Goal: Task Accomplishment & Management: Manage account settings

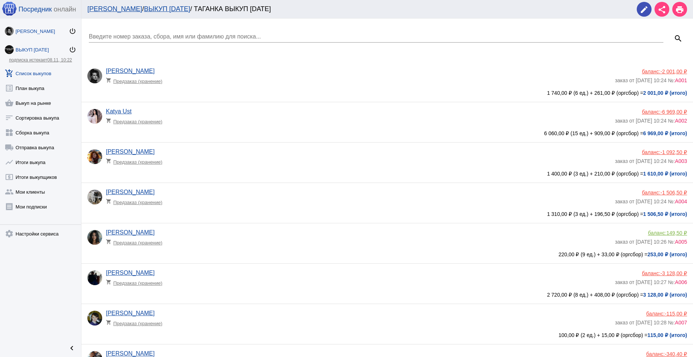
click at [41, 31] on div "[PERSON_NAME]" at bounding box center [42, 32] width 53 height 6
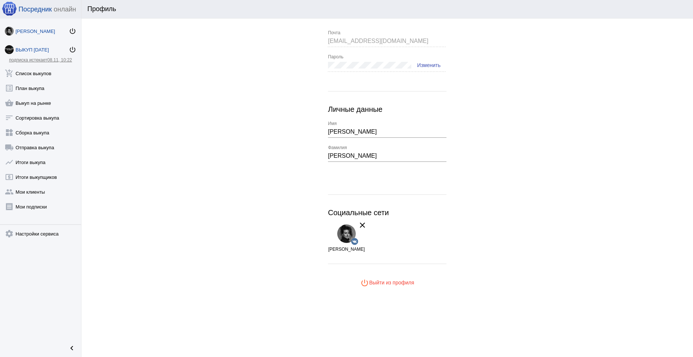
click at [33, 47] on div "ВЫКУП [DATE]" at bounding box center [42, 50] width 53 height 6
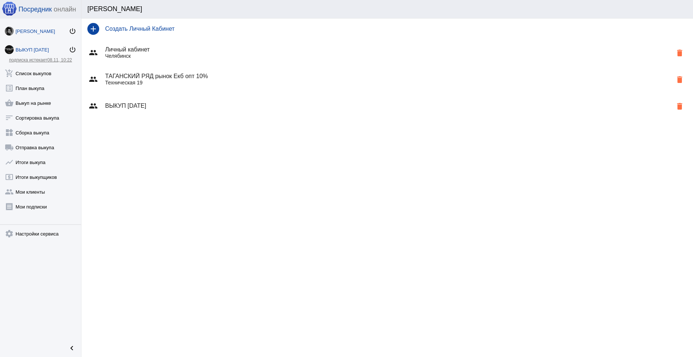
click at [45, 32] on div "[PERSON_NAME]" at bounding box center [42, 32] width 53 height 6
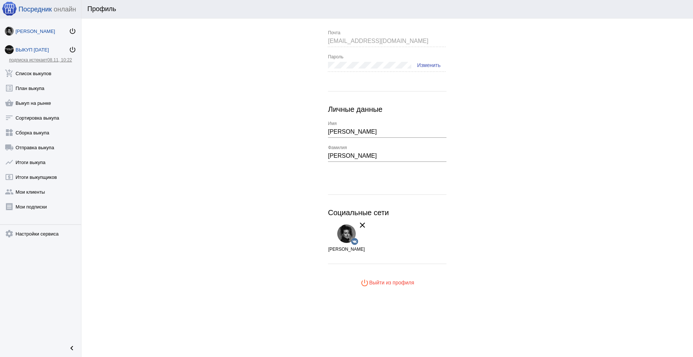
click at [34, 52] on div "ВЫКУП [DATE]" at bounding box center [42, 50] width 53 height 6
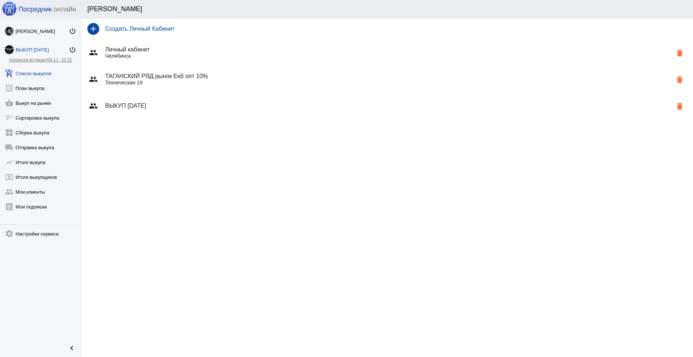
click at [42, 75] on link "add_shopping_cart Список выкупов" at bounding box center [40, 71] width 81 height 15
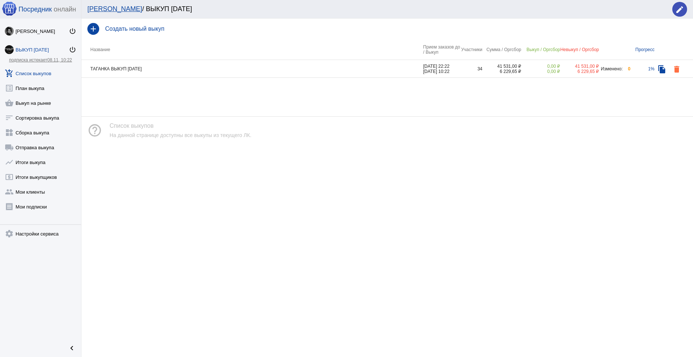
click at [178, 69] on td "ТАГАНКА ВЫКУП [DATE]" at bounding box center [252, 69] width 342 height 18
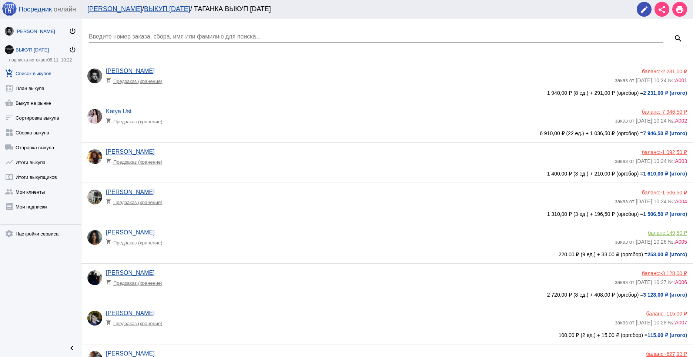
click at [36, 31] on div "[PERSON_NAME]" at bounding box center [42, 32] width 53 height 6
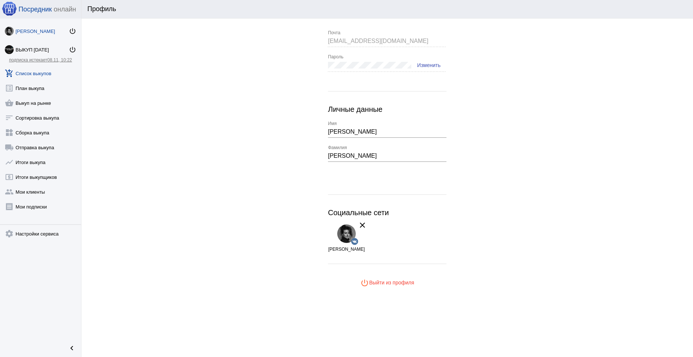
click at [36, 70] on link "add_shopping_cart Список выкупов" at bounding box center [40, 71] width 81 height 15
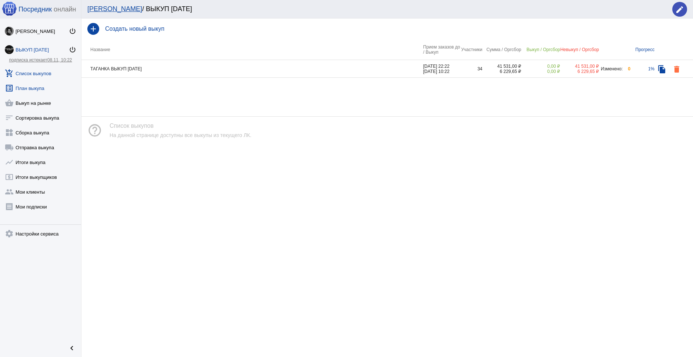
click at [37, 86] on link "list_alt План выкупа" at bounding box center [40, 86] width 81 height 15
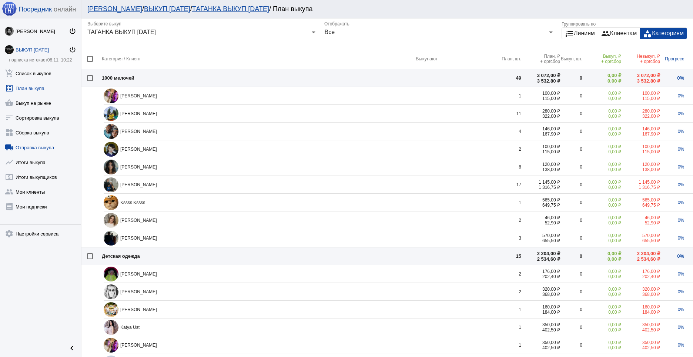
click at [46, 146] on link "local_shipping Отправка выкупа" at bounding box center [40, 145] width 81 height 15
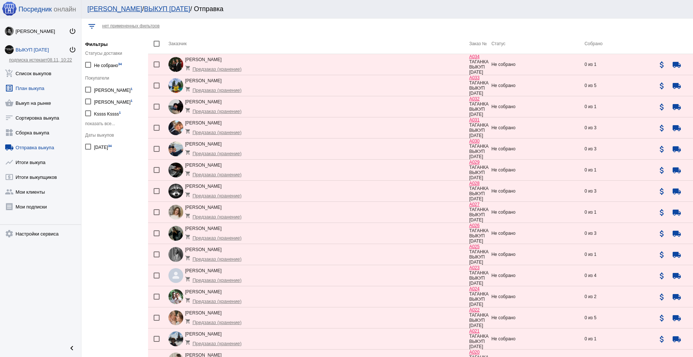
click at [33, 90] on link "list_alt План выкупа" at bounding box center [40, 86] width 81 height 15
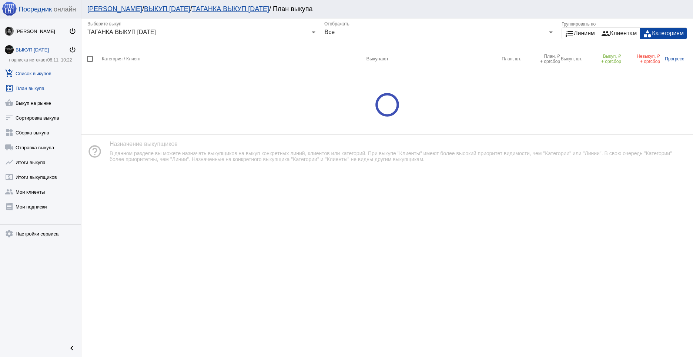
click at [39, 72] on link "add_shopping_cart Список выкупов" at bounding box center [40, 71] width 81 height 15
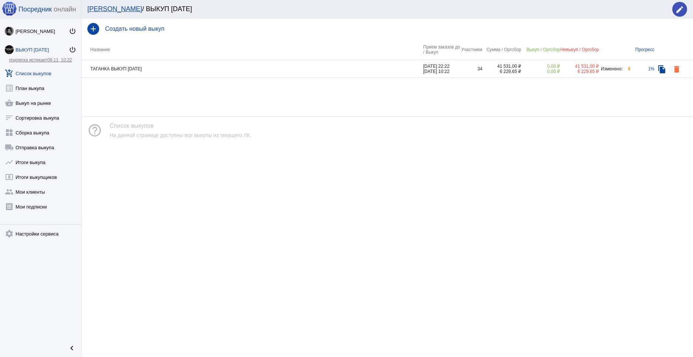
click at [163, 67] on td "ТАГАНКА ВЫКУП [DATE]" at bounding box center [252, 69] width 342 height 18
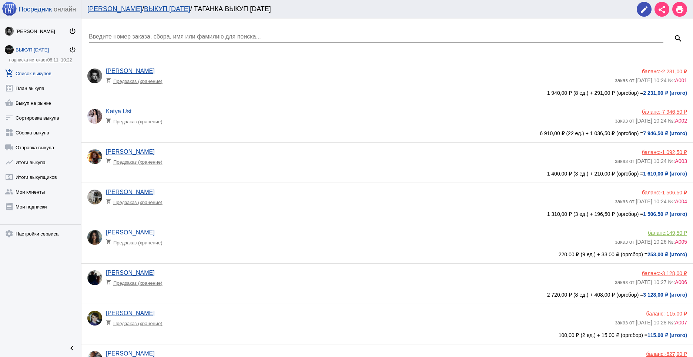
click at [652, 191] on div "баланс: -1 506,50 ₽" at bounding box center [651, 193] width 72 height 6
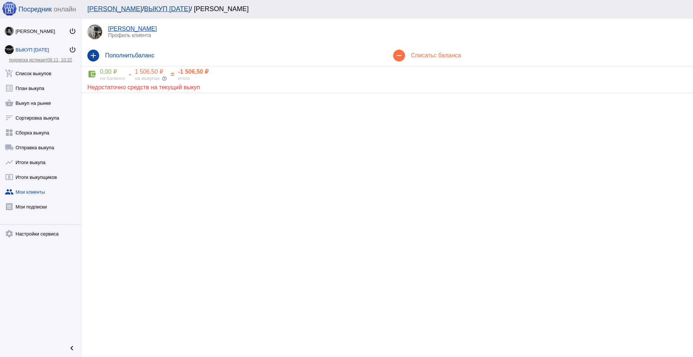
click at [421, 52] on div "remove Списать с баланса" at bounding box center [540, 55] width 306 height 21
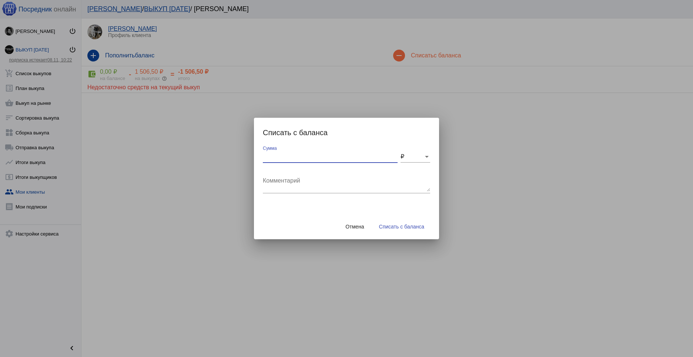
click at [309, 158] on input "Сумма" at bounding box center [330, 156] width 135 height 7
type input "100"
drag, startPoint x: 314, startPoint y: 170, endPoint x: 312, endPoint y: 176, distance: 6.3
click at [314, 171] on div "Комментарий" at bounding box center [346, 181] width 167 height 23
click at [310, 179] on textarea "Комментарий" at bounding box center [346, 184] width 167 height 15
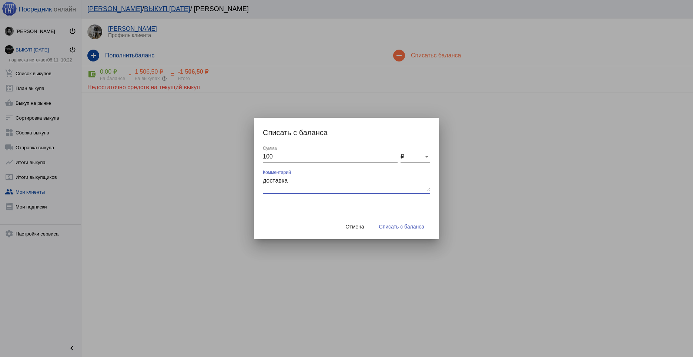
type textarea "доставка"
click at [411, 224] on span "Списать с баланса" at bounding box center [401, 227] width 45 height 6
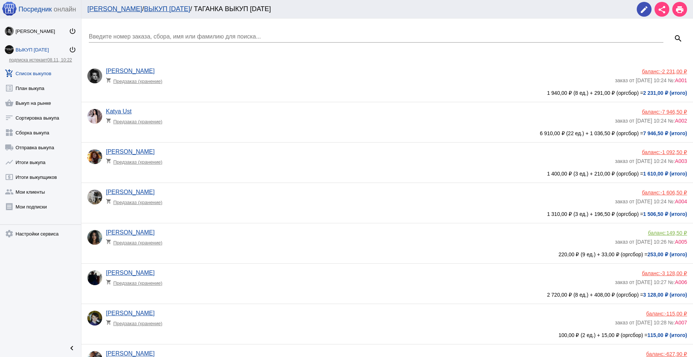
click at [654, 232] on div "баланс: 149,50 ₽" at bounding box center [651, 233] width 72 height 6
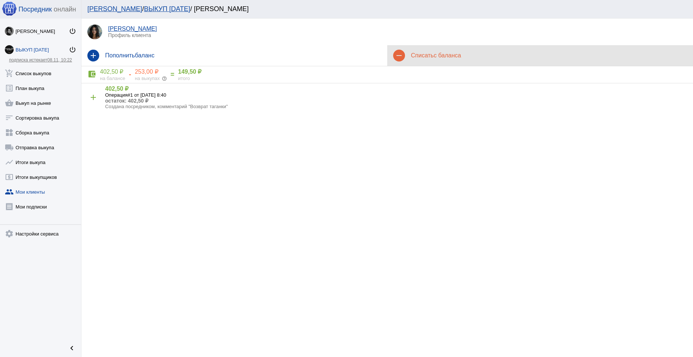
click at [434, 51] on div "remove Списать с баланса" at bounding box center [540, 55] width 306 height 21
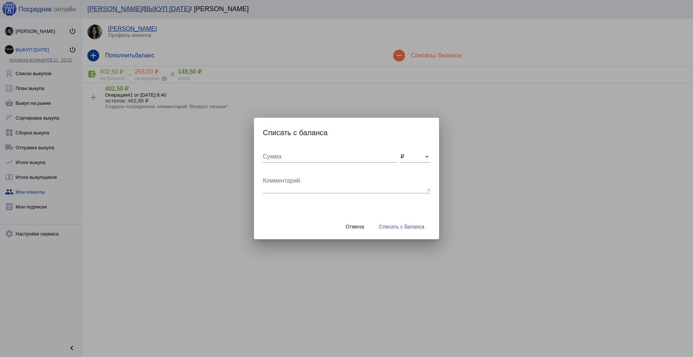
click at [300, 185] on textarea "Комментарий" at bounding box center [346, 184] width 167 height 15
click at [297, 157] on input "Сумма" at bounding box center [330, 156] width 135 height 7
type input "25"
click at [308, 178] on textarea "Комментарий" at bounding box center [346, 184] width 167 height 15
type textarea "доставка"
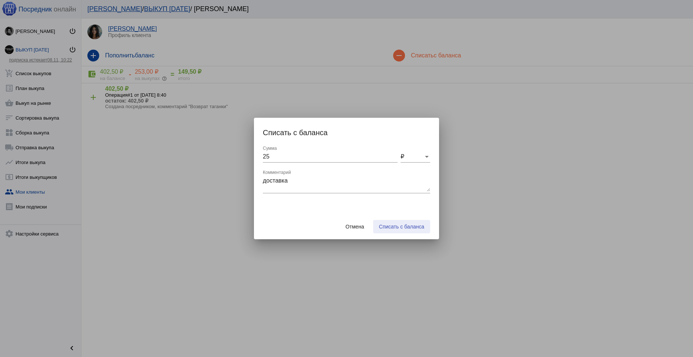
click at [400, 233] on button "Списать с баланса" at bounding box center [401, 226] width 57 height 13
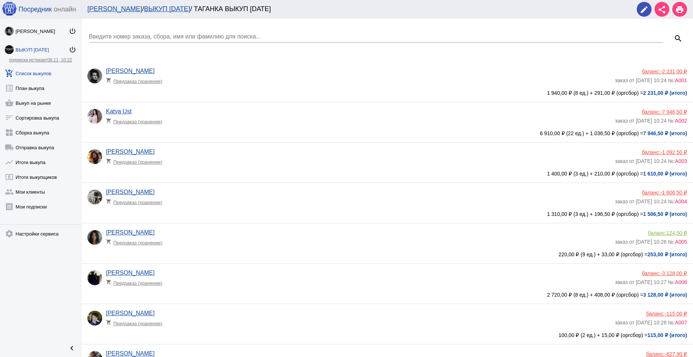
click at [515, 248] on div "[PERSON_NAME] shopping_cart Предзаказ (хранение)" at bounding box center [360, 239] width 509 height 20
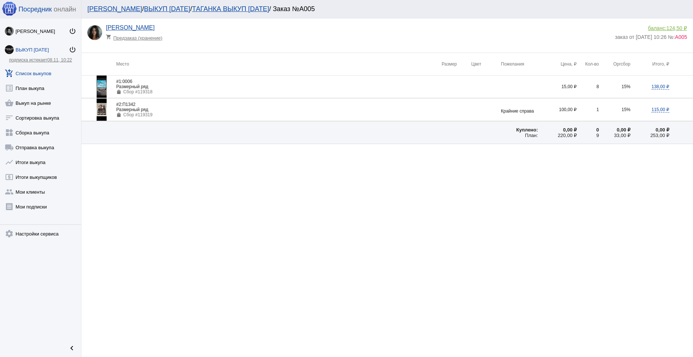
click at [43, 70] on link "add_shopping_cart Список выкупов" at bounding box center [40, 71] width 81 height 15
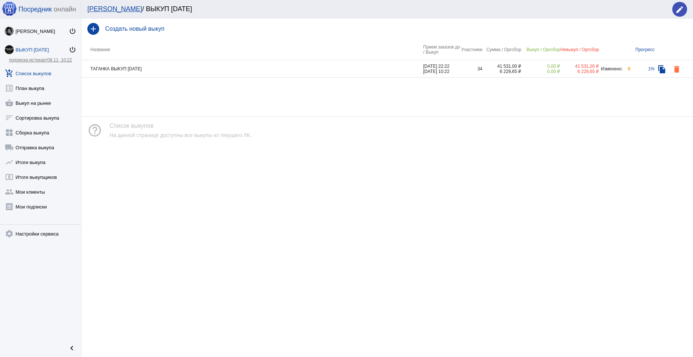
click at [184, 65] on td "ТАГАНКА ВЫКУП [DATE]" at bounding box center [252, 69] width 342 height 18
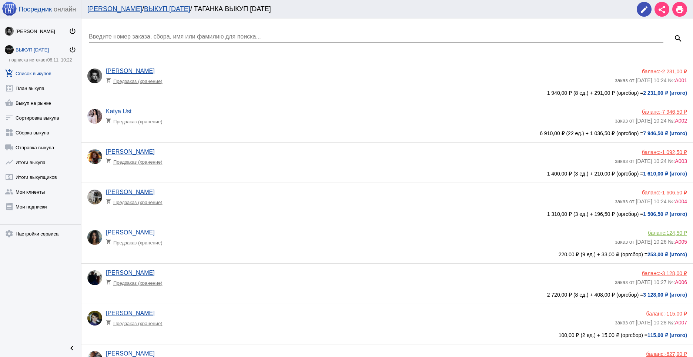
click at [324, 199] on app-delivery-type "shopping_cart Предзаказ (хранение)" at bounding box center [358, 201] width 505 height 10
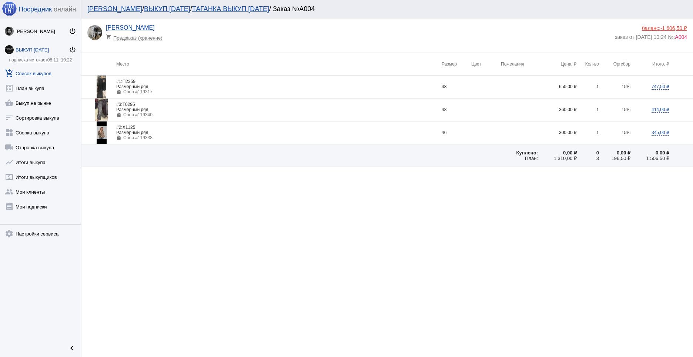
click at [662, 26] on span "-1 606,50 ₽" at bounding box center [674, 28] width 27 height 6
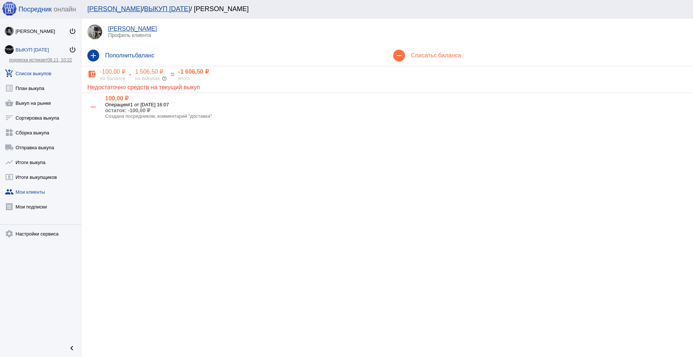
click at [44, 70] on link "add_shopping_cart Список выкупов" at bounding box center [40, 71] width 81 height 15
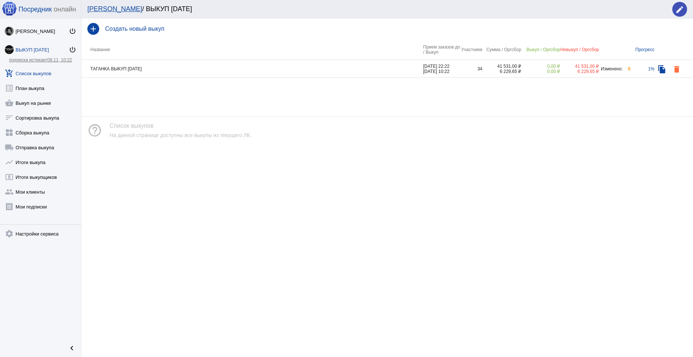
click at [193, 69] on td "ТАГАНКА ВЫКУП [DATE]" at bounding box center [252, 69] width 342 height 18
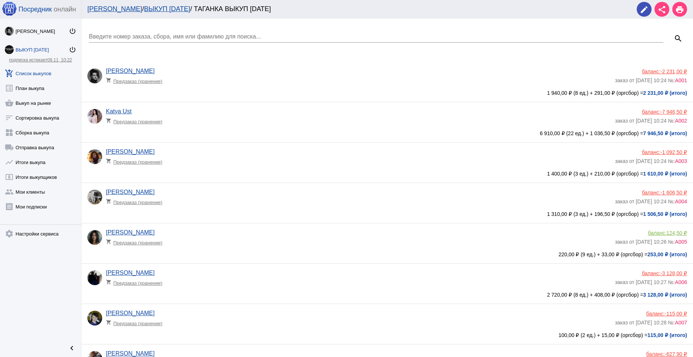
click at [265, 276] on div "[PERSON_NAME] shopping_cart Предзаказ (хранение)" at bounding box center [360, 280] width 509 height 20
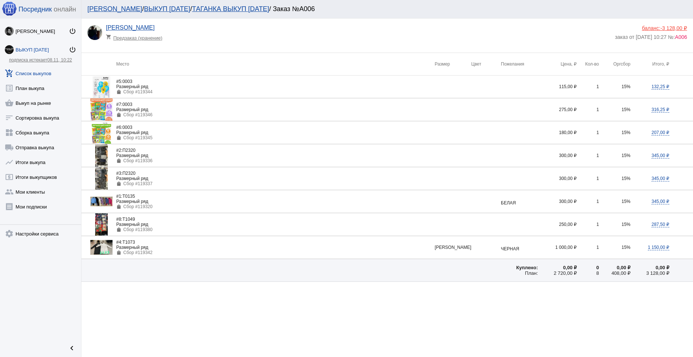
click at [656, 25] on div "[PERSON_NAME] shopping_cart Предзаказ (хранение) баланс: -3 128,00 ₽ заказ от […" at bounding box center [389, 37] width 604 height 26
click at [658, 28] on div "баланс: -3 128,00 ₽" at bounding box center [651, 28] width 72 height 6
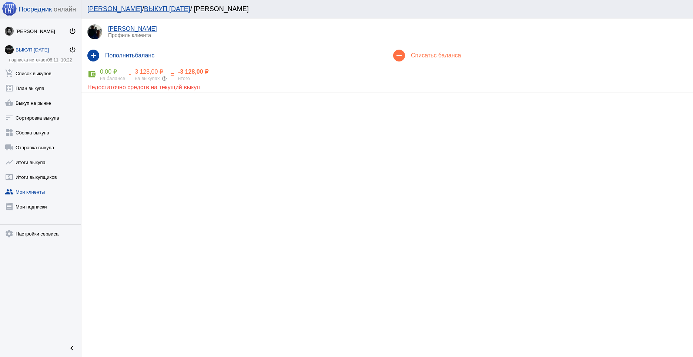
click at [436, 54] on span "с баланса" at bounding box center [447, 55] width 27 height 6
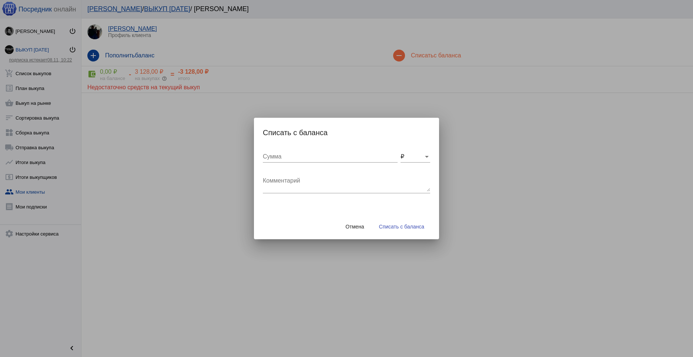
click at [290, 161] on div "Сумма" at bounding box center [330, 154] width 135 height 17
type input "100"
click at [280, 180] on textarea "Комментарий" at bounding box center [346, 184] width 167 height 15
type textarea "доставка"
click at [406, 226] on span "Списать с баланса" at bounding box center [401, 227] width 45 height 6
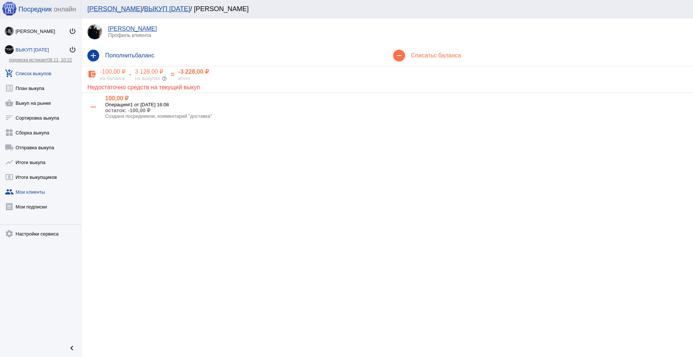
click at [43, 67] on link "add_shopping_cart Список выкупов" at bounding box center [40, 71] width 81 height 15
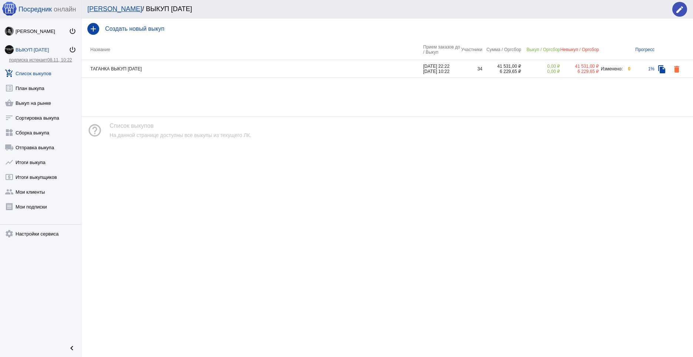
click at [165, 69] on td "ТАГАНКА ВЫКУП [DATE]" at bounding box center [252, 69] width 342 height 18
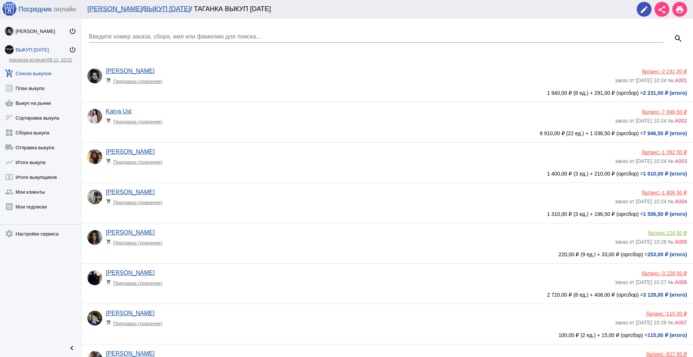
click at [230, 318] on app-delivery-type "shopping_cart Предзаказ (хранение)" at bounding box center [358, 322] width 505 height 10
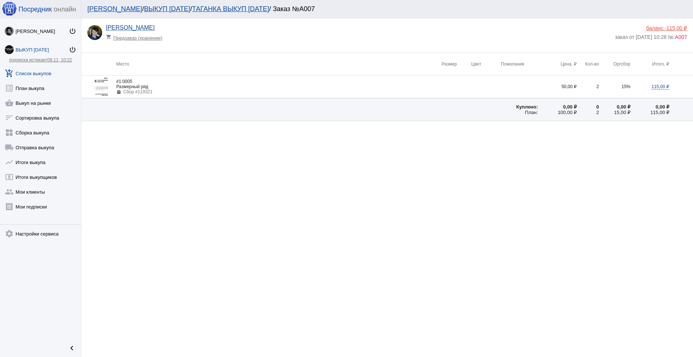
click at [659, 26] on div "баланс: -115,00 ₽" at bounding box center [651, 28] width 72 height 6
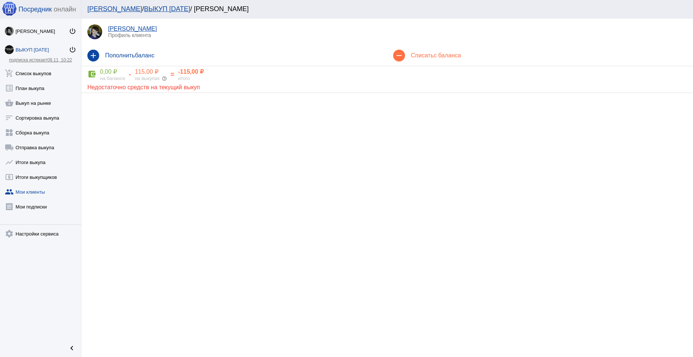
click at [424, 53] on h4 "Списать с баланса" at bounding box center [549, 55] width 276 height 7
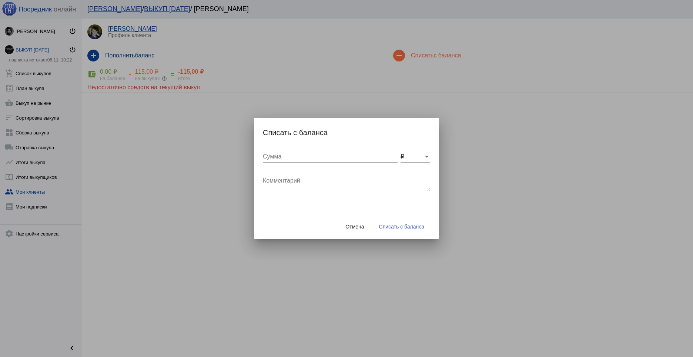
click at [287, 157] on input "Сумма" at bounding box center [330, 156] width 135 height 7
type input "20"
click at [304, 180] on textarea "Комментарий" at bounding box center [346, 184] width 167 height 15
type textarea "доставка"
click at [405, 226] on span "Списать с баланса" at bounding box center [401, 227] width 45 height 6
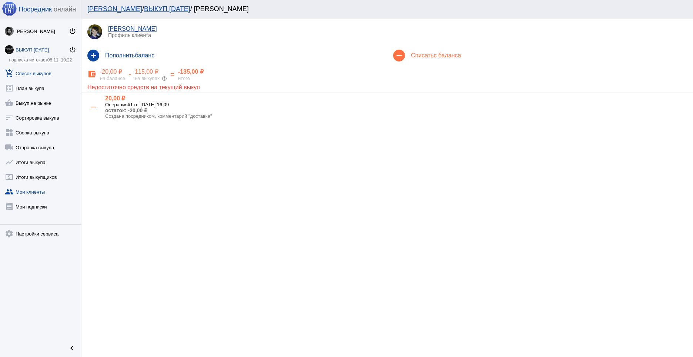
click at [36, 77] on link "add_shopping_cart Список выкупов" at bounding box center [40, 71] width 81 height 15
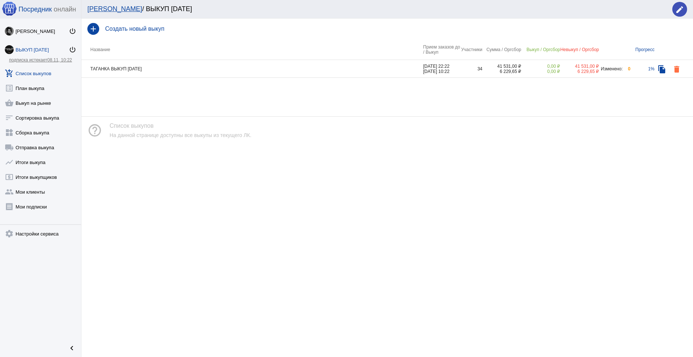
click at [375, 65] on td "ТАГАНКА ВЫКУП [DATE]" at bounding box center [252, 69] width 342 height 18
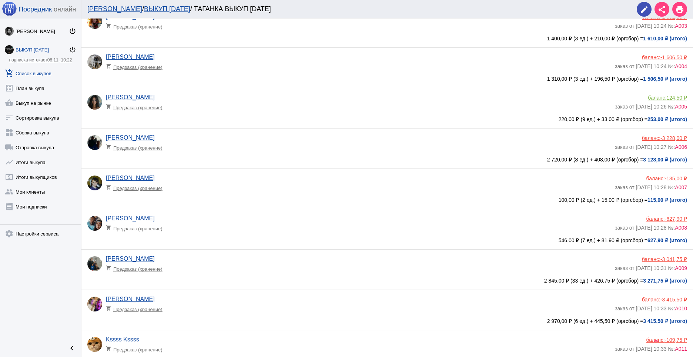
scroll to position [154, 0]
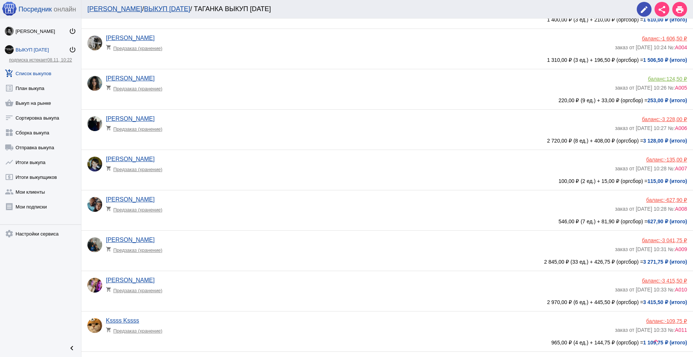
click at [202, 211] on app-delivery-type "shopping_cart Предзаказ (хранение)" at bounding box center [358, 208] width 505 height 10
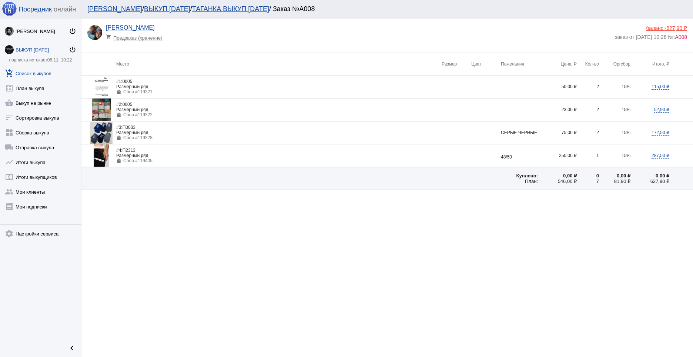
click at [655, 29] on div "баланс: -627,90 ₽" at bounding box center [651, 28] width 72 height 6
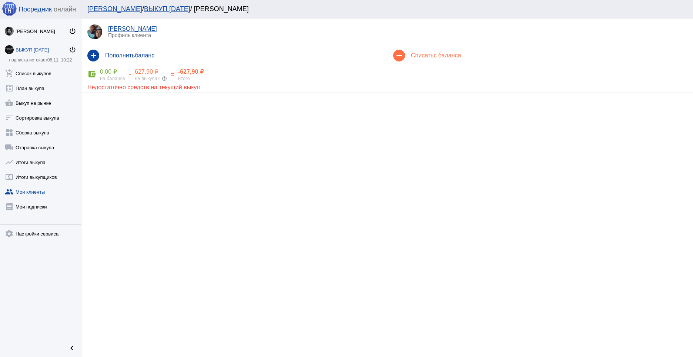
click at [434, 57] on h4 "Списать с баланса" at bounding box center [549, 55] width 276 height 7
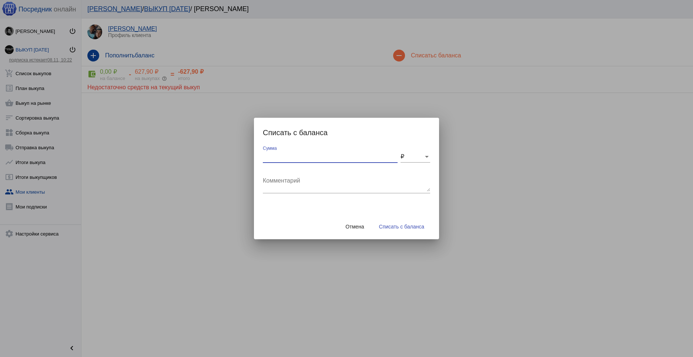
click at [294, 156] on input "Сумма" at bounding box center [330, 156] width 135 height 7
type input "65"
click at [293, 178] on textarea "Комментарий" at bounding box center [346, 184] width 167 height 15
type textarea "доставка"
click at [404, 228] on span "Списать с баланса" at bounding box center [401, 227] width 45 height 6
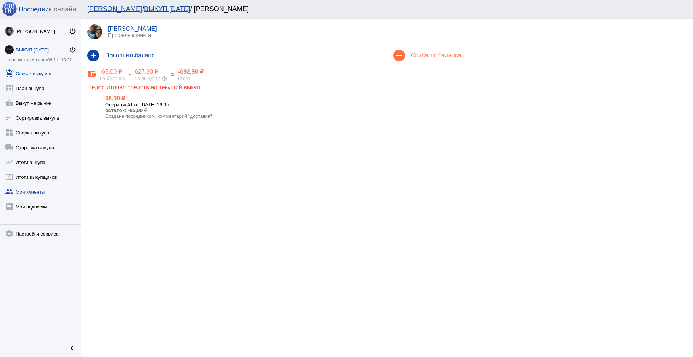
click at [39, 72] on link "add_shopping_cart Список выкупов" at bounding box center [40, 71] width 81 height 15
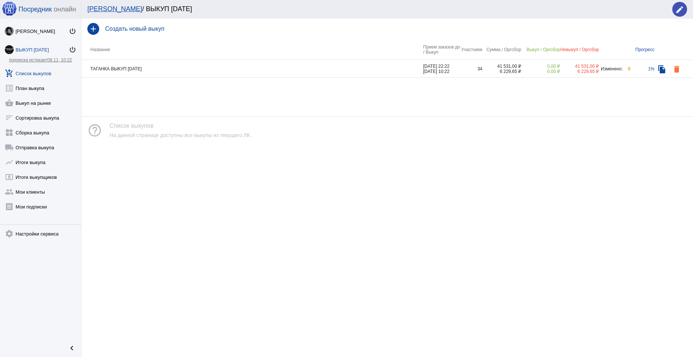
click at [211, 69] on td "ТАГАНКА ВЫКУП [DATE]" at bounding box center [252, 69] width 342 height 18
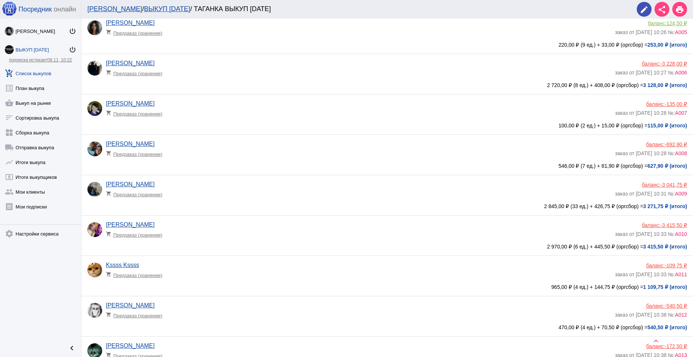
scroll to position [211, 0]
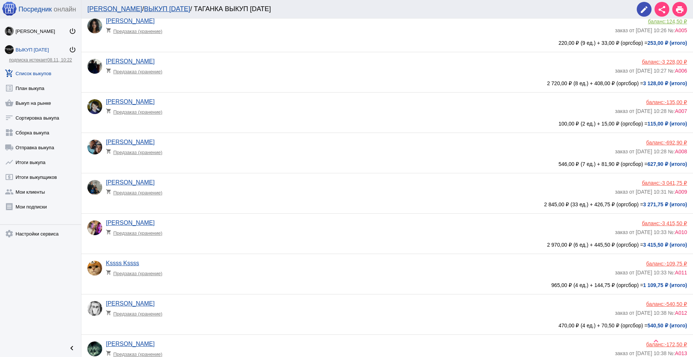
click at [184, 186] on app-delivery-type "shopping_cart Предзаказ (хранение)" at bounding box center [358, 191] width 505 height 10
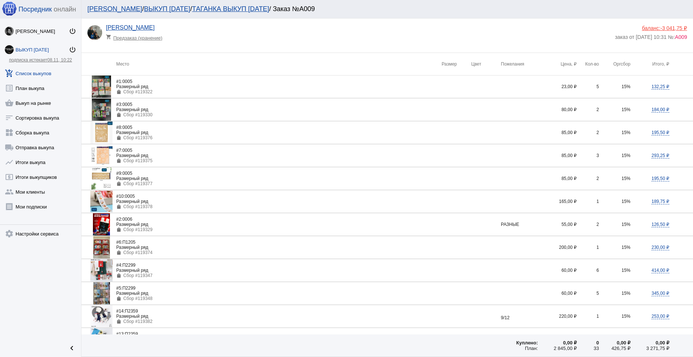
click at [652, 28] on div "баланс: -3 041,75 ₽" at bounding box center [651, 28] width 72 height 6
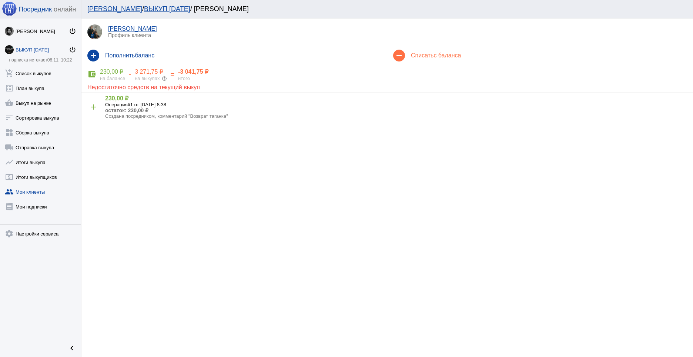
click at [440, 55] on span "с баланса" at bounding box center [447, 55] width 27 height 6
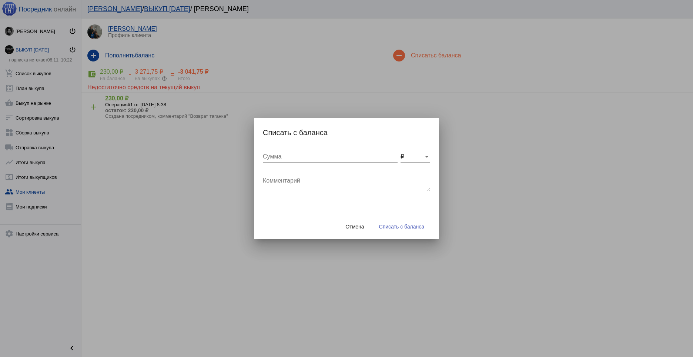
click at [304, 160] on div "Сумма" at bounding box center [330, 154] width 135 height 17
type input "150"
click at [334, 184] on textarea "Комментарий" at bounding box center [346, 184] width 167 height 15
type textarea "доставка"
click at [403, 224] on span "Списать с баланса" at bounding box center [401, 227] width 45 height 6
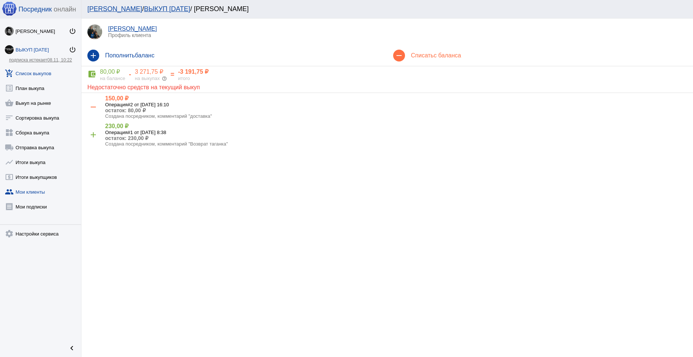
click at [41, 73] on link "add_shopping_cart Список выкупов" at bounding box center [40, 71] width 81 height 15
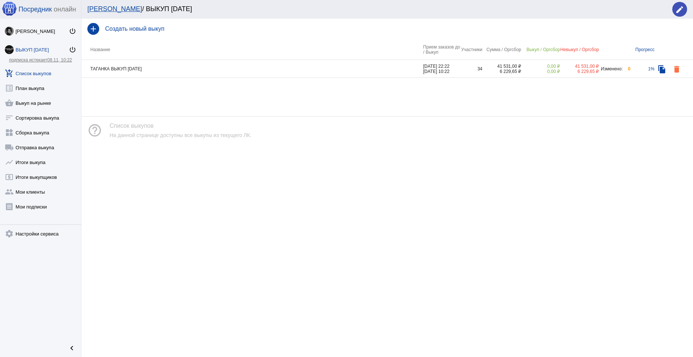
click at [313, 70] on td "ТАГАНКА ВЫКУП [DATE]" at bounding box center [252, 69] width 342 height 18
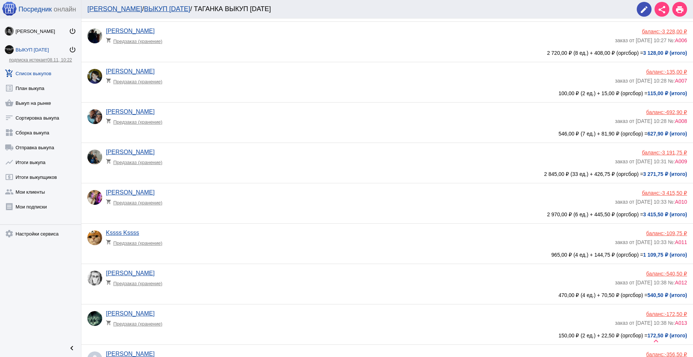
scroll to position [259, 0]
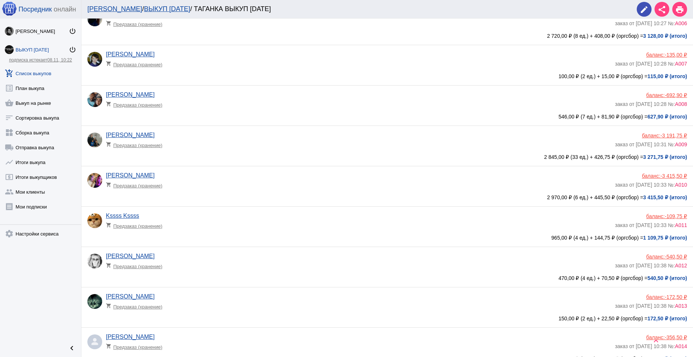
click at [242, 180] on app-delivery-type "shopping_cart Предзаказ (хранение)" at bounding box center [358, 184] width 505 height 10
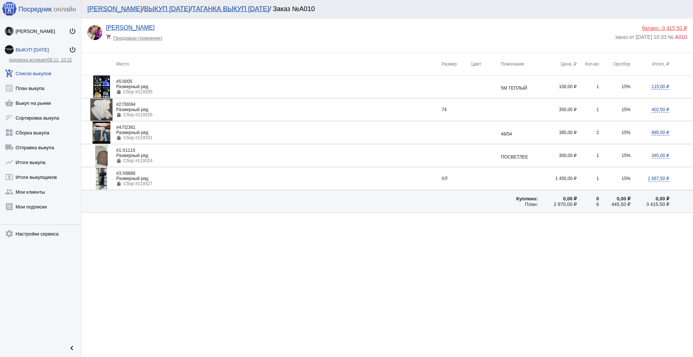
click at [647, 28] on div "баланс: -3 415,50 ₽" at bounding box center [651, 28] width 72 height 6
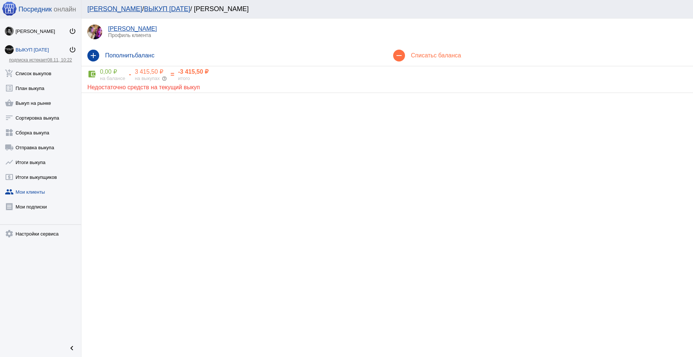
click at [448, 57] on span "с баланса" at bounding box center [447, 55] width 27 height 6
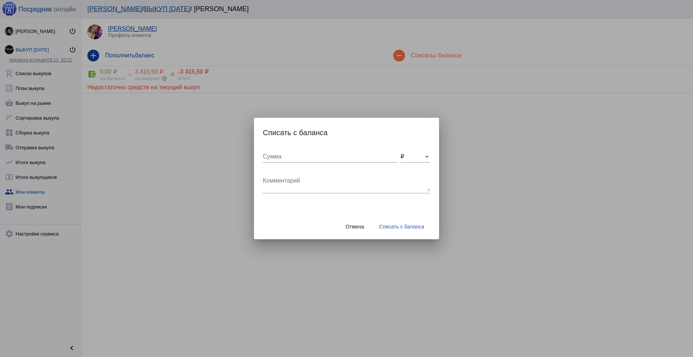
click at [295, 158] on input "Сумма" at bounding box center [330, 156] width 135 height 7
type input "150"
click at [302, 183] on textarea "Комментарий" at bounding box center [346, 184] width 167 height 15
type textarea "доставка"
click at [416, 231] on button "Списать с баланса" at bounding box center [401, 226] width 57 height 13
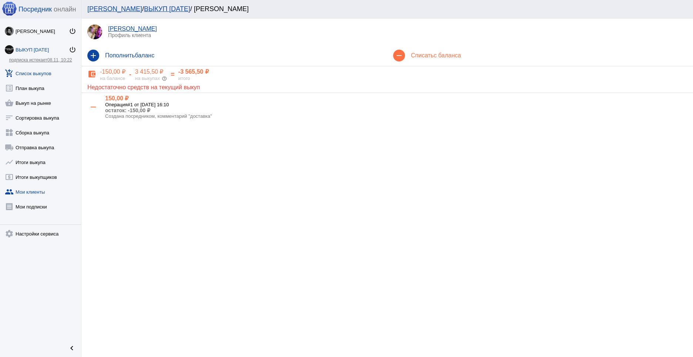
click at [37, 69] on link "add_shopping_cart Список выкупов" at bounding box center [40, 71] width 81 height 15
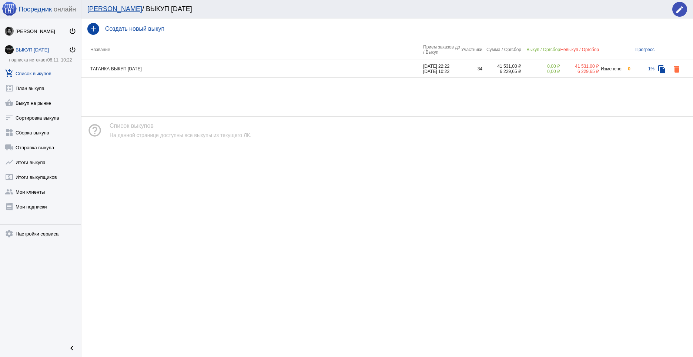
click at [258, 69] on td "ТАГАНКА ВЫКУП [DATE]" at bounding box center [252, 69] width 342 height 18
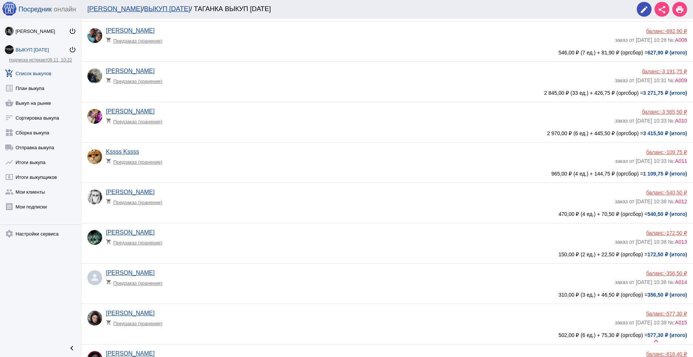
scroll to position [328, 0]
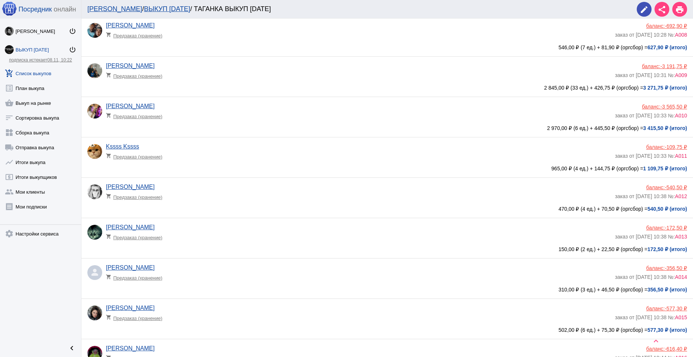
click at [382, 157] on app-delivery-type "shopping_cart Предзаказ (хранение)" at bounding box center [358, 155] width 505 height 10
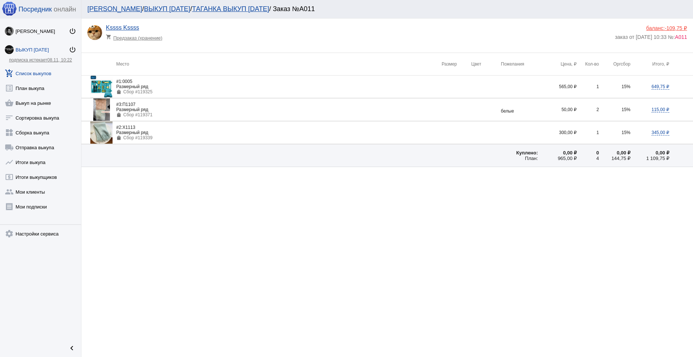
click at [659, 26] on div "баланс: -109,75 ₽" at bounding box center [651, 28] width 72 height 6
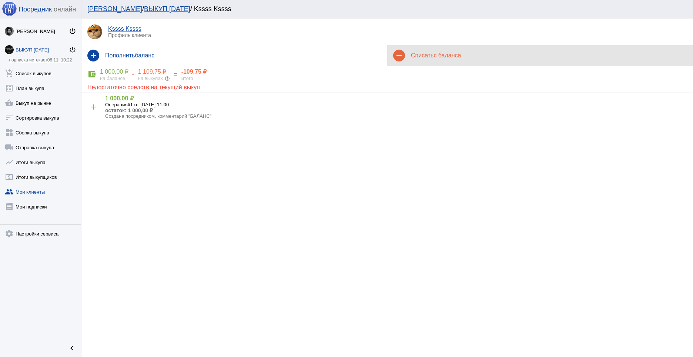
click at [438, 46] on div "remove Списать с баланса" at bounding box center [540, 55] width 306 height 21
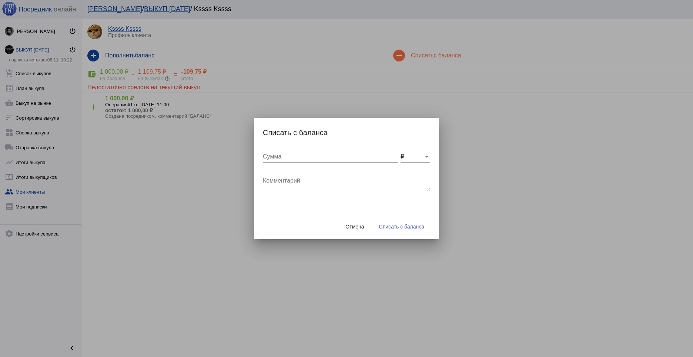
click at [288, 157] on input "Сумма" at bounding box center [330, 156] width 135 height 7
type input "90"
click at [289, 187] on textarea "Комментарий" at bounding box center [346, 184] width 167 height 15
type textarea "доставка"
click at [396, 228] on span "Списать с баланса" at bounding box center [401, 227] width 45 height 6
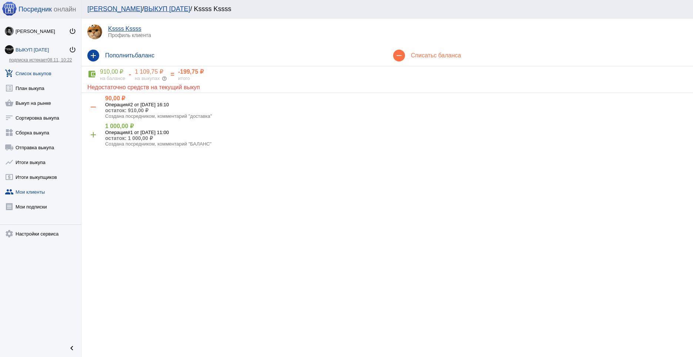
click at [40, 75] on link "add_shopping_cart Список выкупов" at bounding box center [40, 71] width 81 height 15
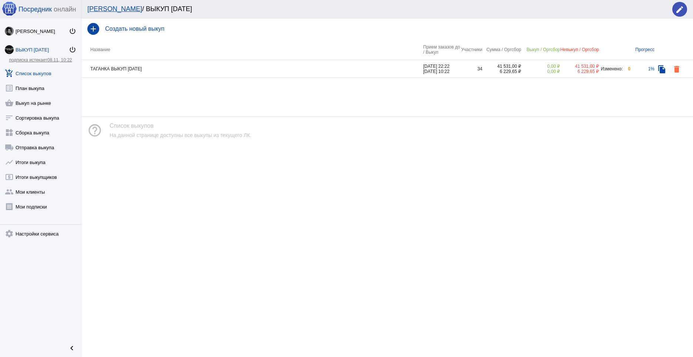
click at [359, 69] on td "ТАГАНКА ВЫКУП [DATE]" at bounding box center [252, 69] width 342 height 18
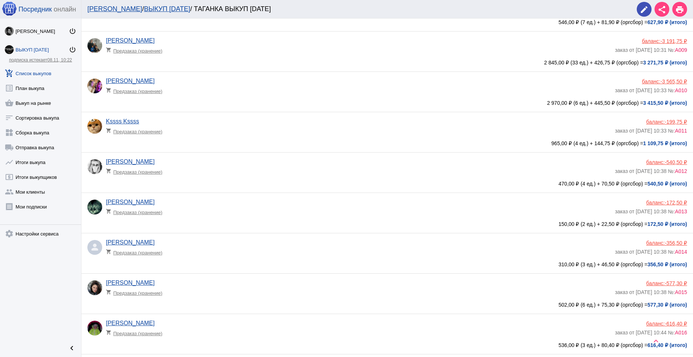
scroll to position [360, 0]
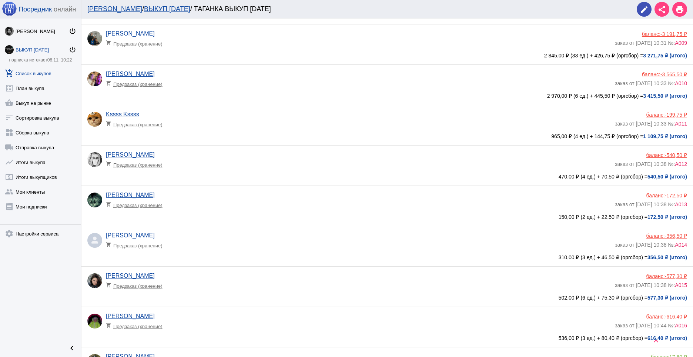
click at [317, 159] on app-delivery-type "shopping_cart Предзаказ (хранение)" at bounding box center [358, 163] width 505 height 10
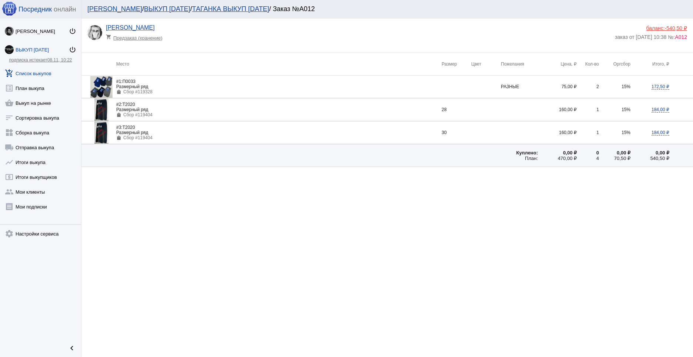
click at [655, 27] on div "баланс: -540,50 ₽" at bounding box center [651, 28] width 72 height 6
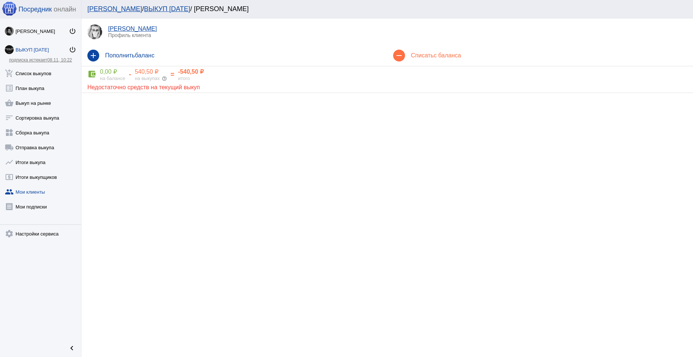
click at [431, 54] on h4 "Списать с баланса" at bounding box center [549, 55] width 276 height 7
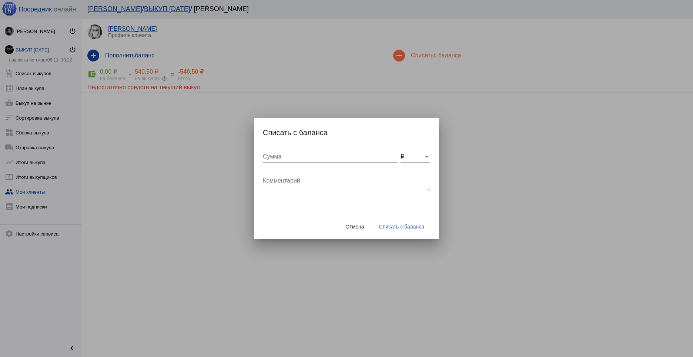
click at [293, 160] on input "Сумма" at bounding box center [330, 156] width 135 height 7
type input "50"
click at [293, 177] on textarea "Комментарий" at bounding box center [346, 184] width 167 height 15
type textarea "доставка"
click at [413, 226] on span "Списать с баланса" at bounding box center [401, 227] width 45 height 6
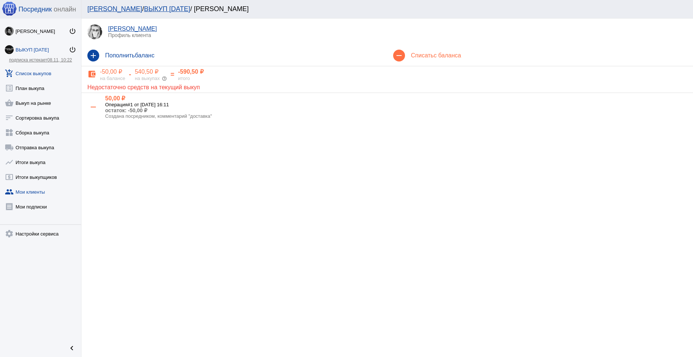
click at [38, 76] on link "add_shopping_cart Список выкупов" at bounding box center [40, 71] width 81 height 15
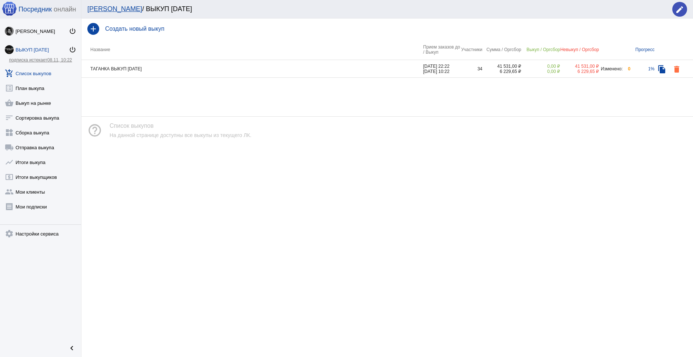
click at [358, 75] on td "ТАГАНКА ВЫКУП [DATE]" at bounding box center [252, 69] width 342 height 18
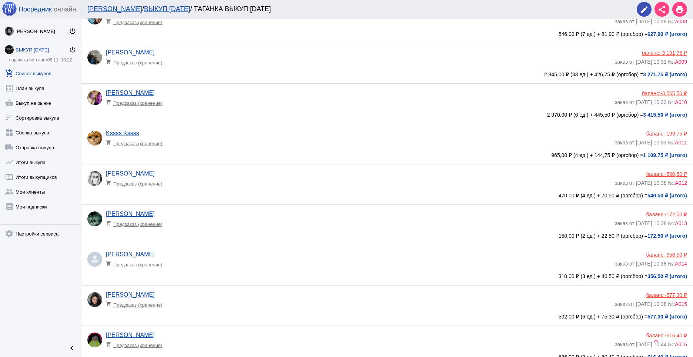
scroll to position [352, 0]
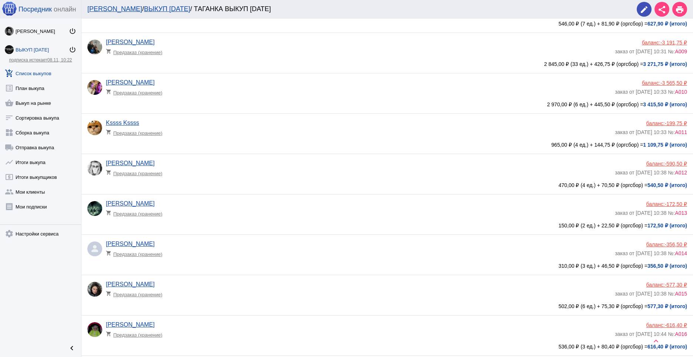
click at [265, 206] on div "[PERSON_NAME] shopping_cart Предзаказ (хранение)" at bounding box center [360, 210] width 509 height 20
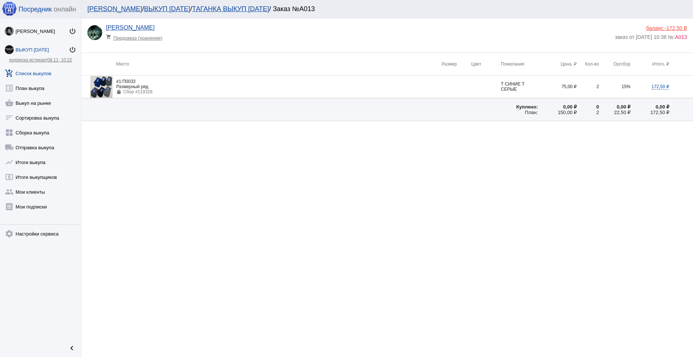
click at [657, 28] on div "баланс: -172,50 ₽" at bounding box center [651, 28] width 72 height 6
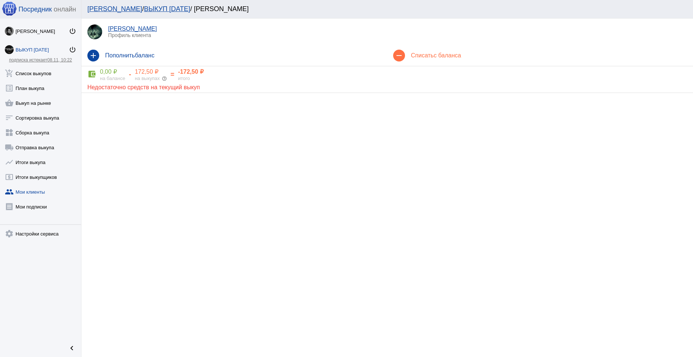
click at [454, 53] on span "с баланса" at bounding box center [447, 55] width 27 height 6
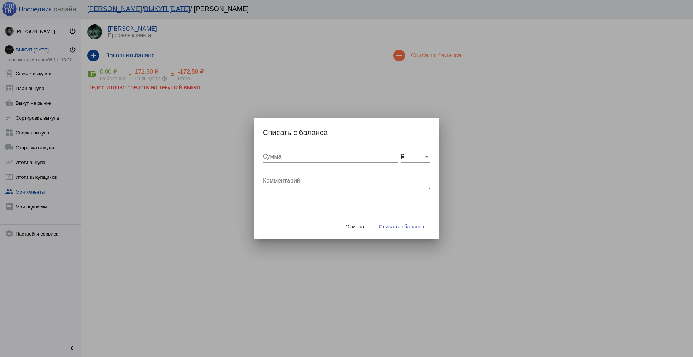
click at [324, 157] on input "Сумма" at bounding box center [330, 156] width 135 height 7
type input "20"
click at [328, 181] on textarea "Комментарий" at bounding box center [346, 184] width 167 height 15
type textarea "доставка"
click at [393, 228] on span "Списать с баланса" at bounding box center [401, 227] width 45 height 6
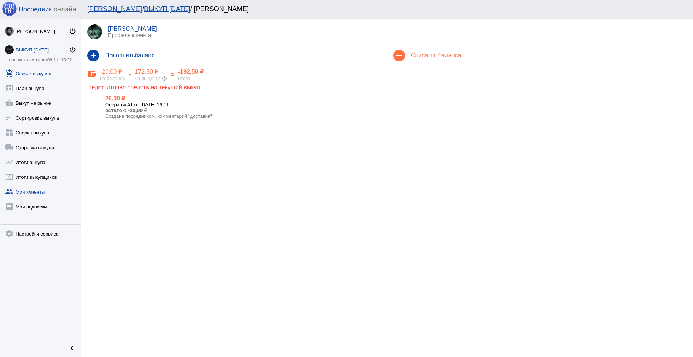
click at [43, 74] on link "add_shopping_cart Список выкупов" at bounding box center [40, 71] width 81 height 15
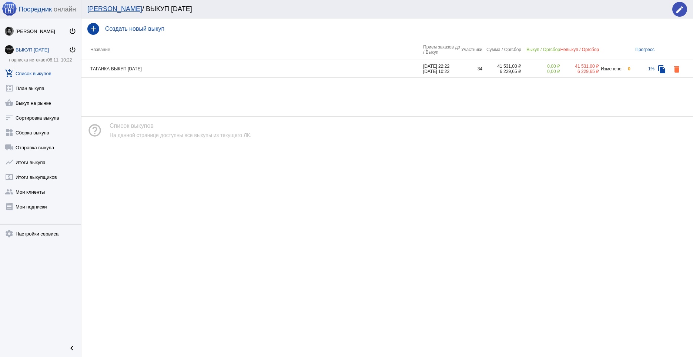
click at [382, 69] on td "ТАГАНКА ВЫКУП [DATE]" at bounding box center [252, 69] width 342 height 18
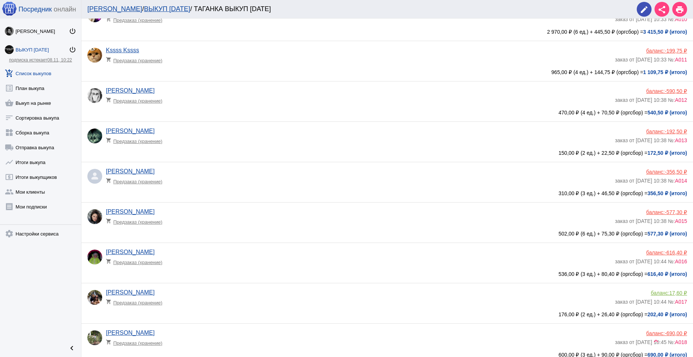
scroll to position [430, 0]
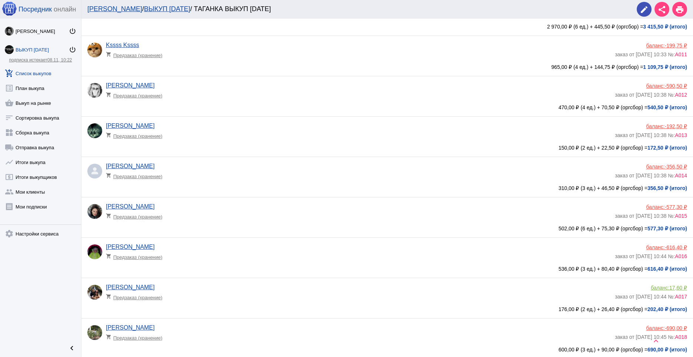
click at [246, 173] on app-delivery-type "shopping_cart Предзаказ (хранение)" at bounding box center [358, 175] width 505 height 10
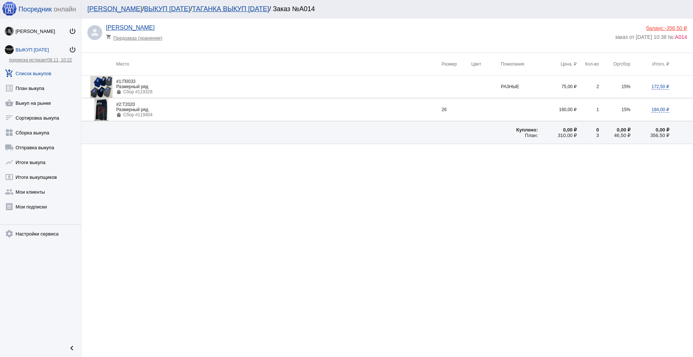
click at [664, 26] on div "баланс: -356,50 ₽" at bounding box center [651, 28] width 72 height 6
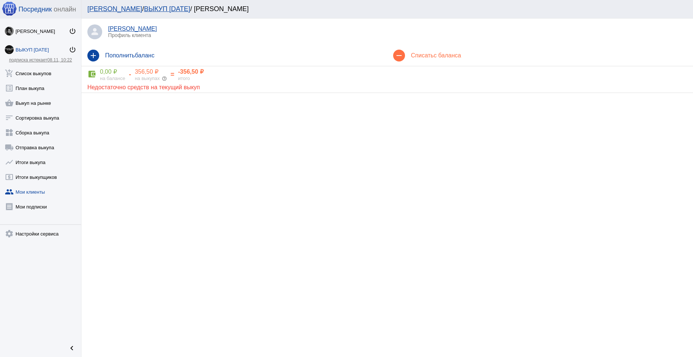
click at [447, 60] on div "remove Списать с баланса" at bounding box center [540, 55] width 306 height 21
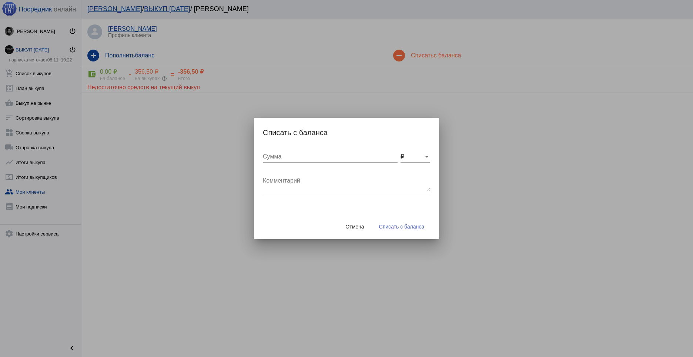
click at [298, 158] on input "Сумма" at bounding box center [330, 156] width 135 height 7
type input "25"
click at [318, 173] on div "Комментарий" at bounding box center [346, 181] width 167 height 23
type textarea "доставка"
click at [395, 232] on button "Списать с баланса" at bounding box center [401, 226] width 57 height 13
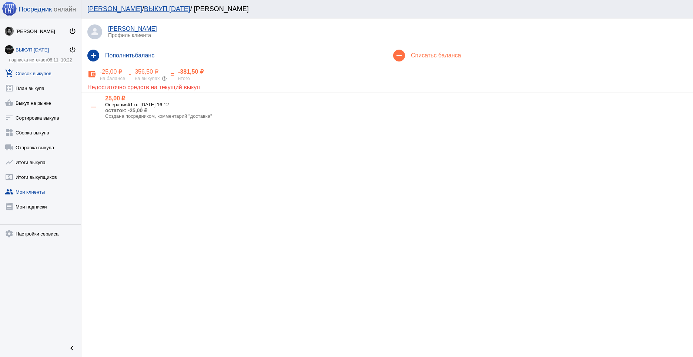
click at [41, 74] on link "add_shopping_cart Список выкупов" at bounding box center [40, 71] width 81 height 15
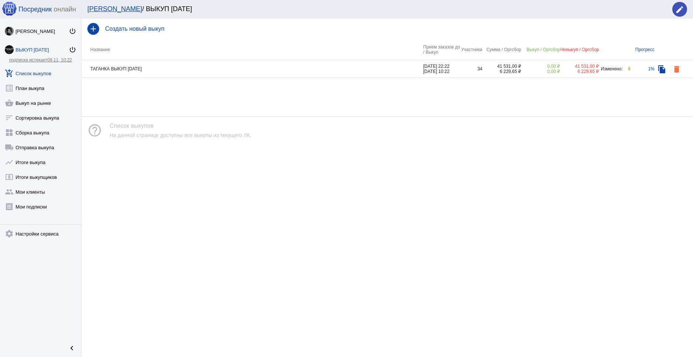
click at [293, 67] on td "ТАГАНКА ВЫКУП [DATE]" at bounding box center [252, 69] width 342 height 18
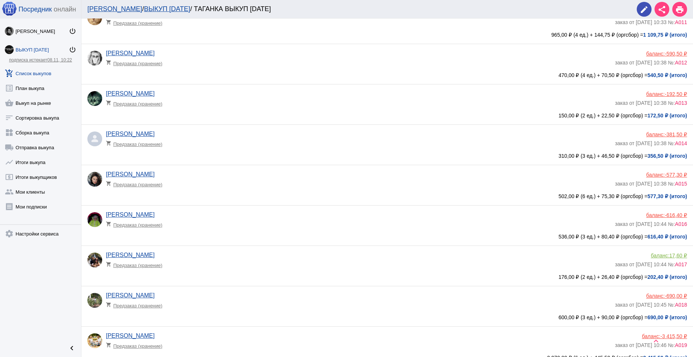
scroll to position [468, 0]
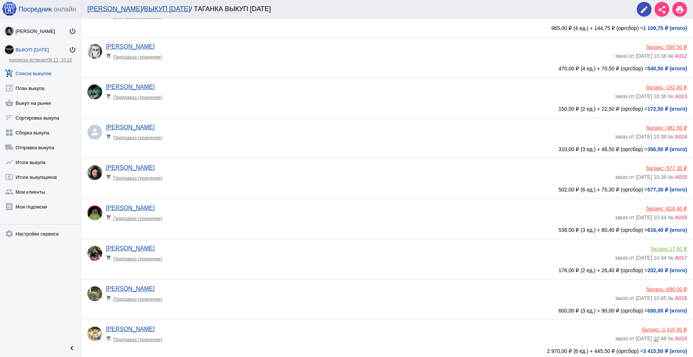
click at [235, 180] on app-delivery-type "shopping_cart Предзаказ (хранение)" at bounding box center [358, 176] width 505 height 10
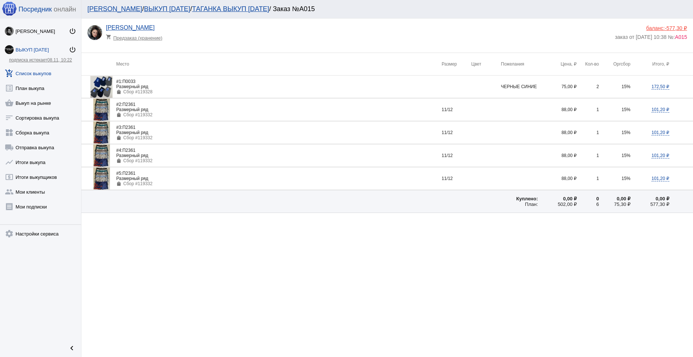
click at [655, 25] on div "баланс: -577,30 ₽" at bounding box center [651, 28] width 72 height 6
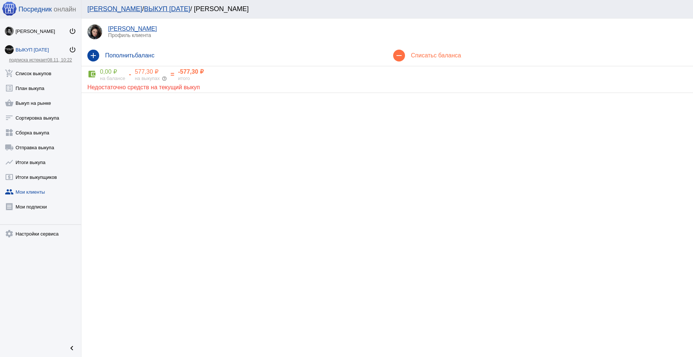
click at [437, 50] on div "remove Списать с баланса" at bounding box center [540, 55] width 306 height 21
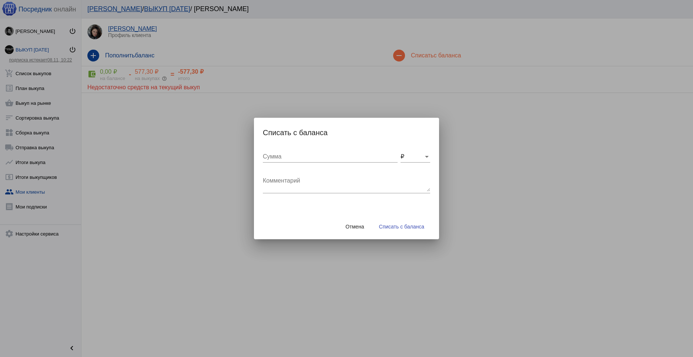
click at [296, 156] on input "Сумма" at bounding box center [330, 156] width 135 height 7
type input "50"
click at [284, 176] on div "Комментарий" at bounding box center [346, 181] width 167 height 23
type textarea "доставка"
click at [395, 221] on button "Списать с баланса" at bounding box center [401, 226] width 57 height 13
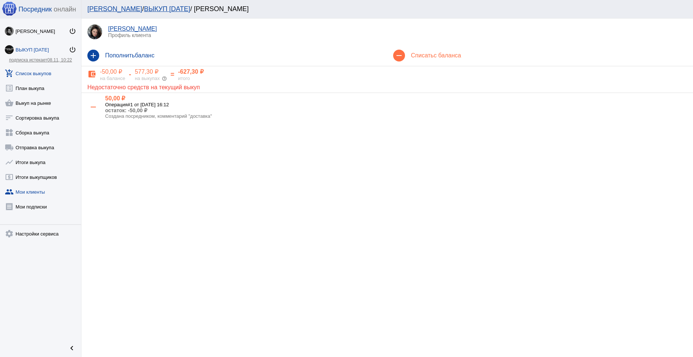
click at [35, 73] on link "add_shopping_cart Список выкупов" at bounding box center [40, 71] width 81 height 15
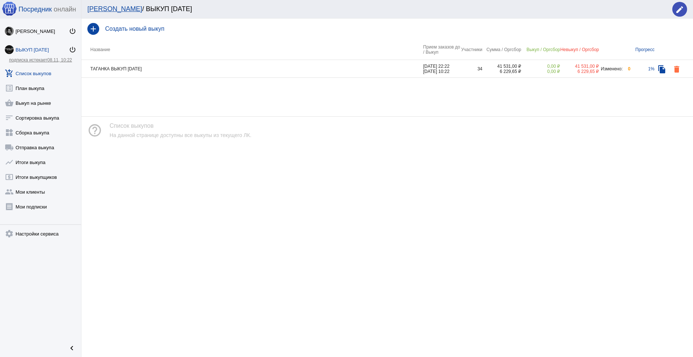
click at [409, 57] on th "Название" at bounding box center [252, 49] width 342 height 21
click at [395, 69] on td "ТАГАНКА ВЫКУП [DATE]" at bounding box center [252, 69] width 342 height 18
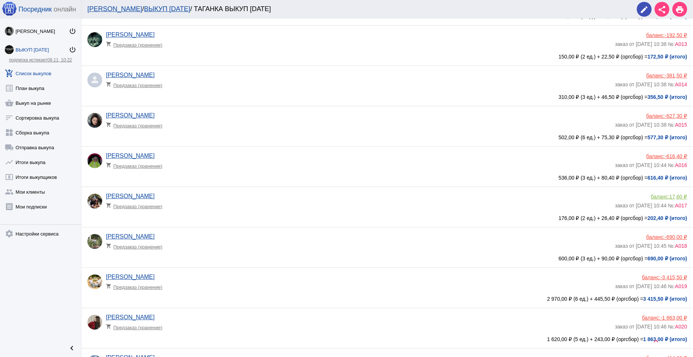
scroll to position [524, 0]
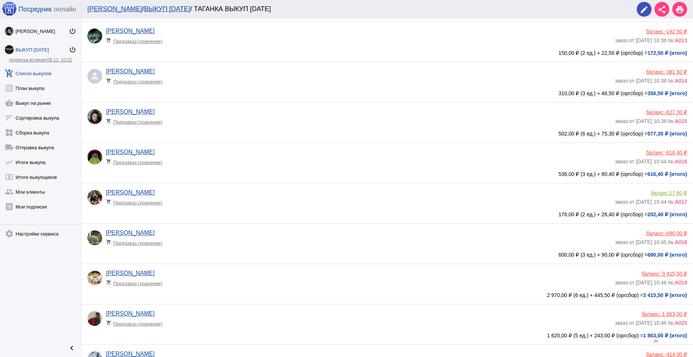
click at [301, 158] on app-delivery-type "shopping_cart Предзаказ (хранение)" at bounding box center [358, 161] width 505 height 10
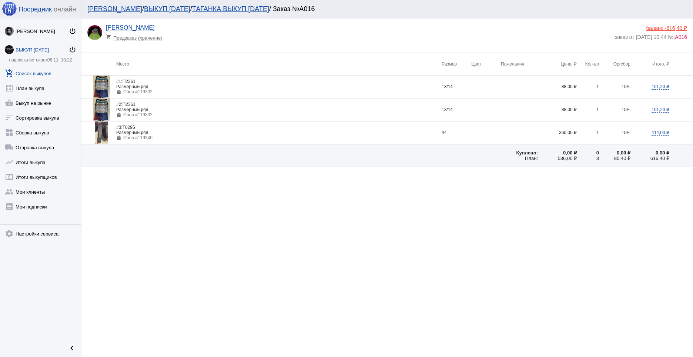
click at [650, 26] on div "баланс: -616,40 ₽" at bounding box center [651, 28] width 72 height 6
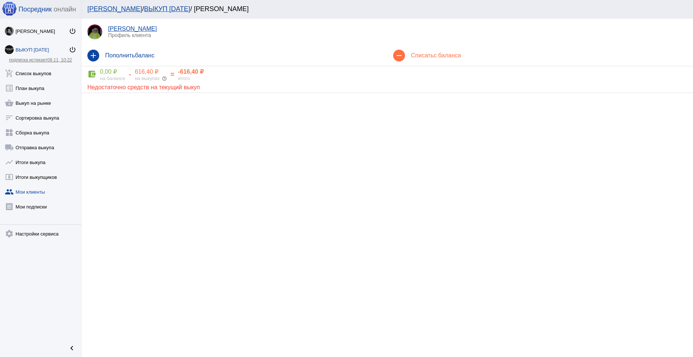
click at [444, 50] on div "remove Списать с баланса" at bounding box center [540, 55] width 306 height 21
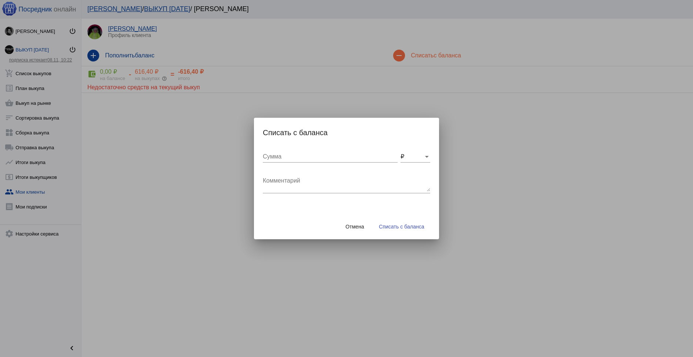
click at [318, 160] on div "Сумма" at bounding box center [330, 154] width 135 height 17
type input "50"
click at [315, 176] on div "Комментарий" at bounding box center [346, 181] width 167 height 23
type textarea "доставка"
click at [391, 225] on span "Списать с баланса" at bounding box center [401, 227] width 45 height 6
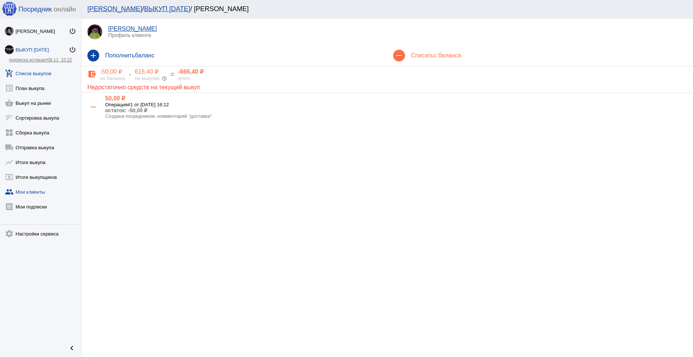
click at [38, 70] on link "add_shopping_cart Список выкупов" at bounding box center [40, 71] width 81 height 15
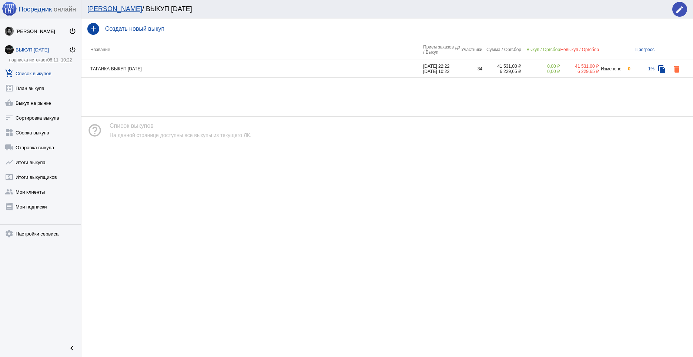
click at [288, 57] on th "Название" at bounding box center [252, 49] width 342 height 21
click at [281, 67] on td "ТАГАНКА ВЫКУП [DATE]" at bounding box center [252, 69] width 342 height 18
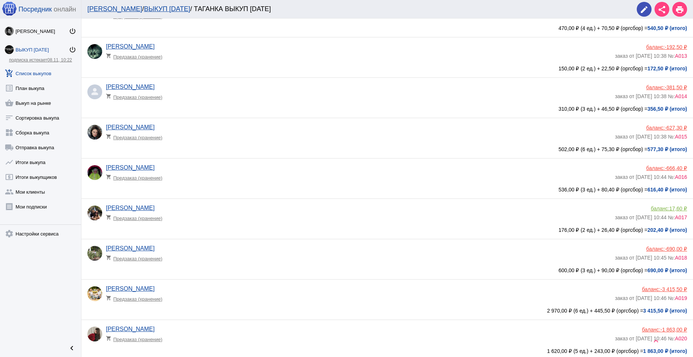
scroll to position [514, 0]
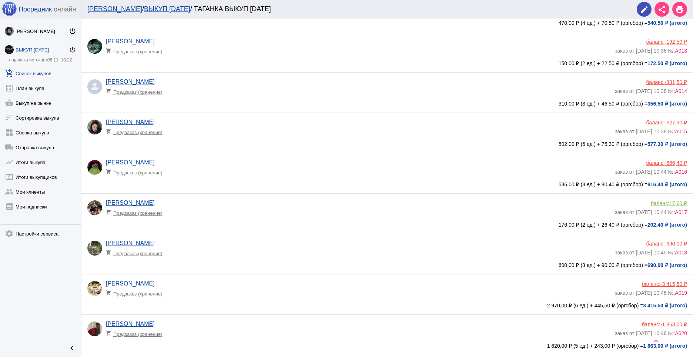
click at [238, 208] on app-delivery-type "shopping_cart Предзаказ (хранение)" at bounding box center [358, 211] width 505 height 10
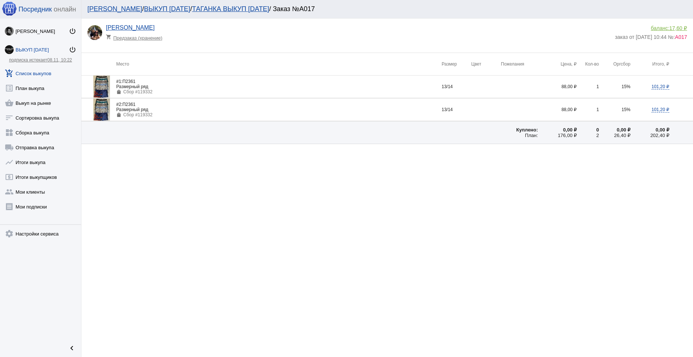
click at [661, 27] on div "баланс: 17,60 ₽" at bounding box center [651, 28] width 72 height 6
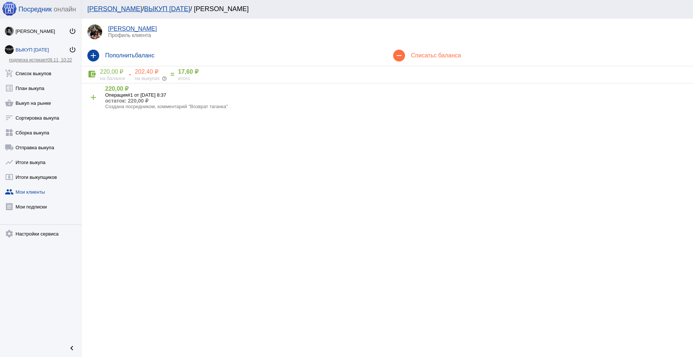
click at [433, 56] on h4 "Списать с баланса" at bounding box center [549, 55] width 276 height 7
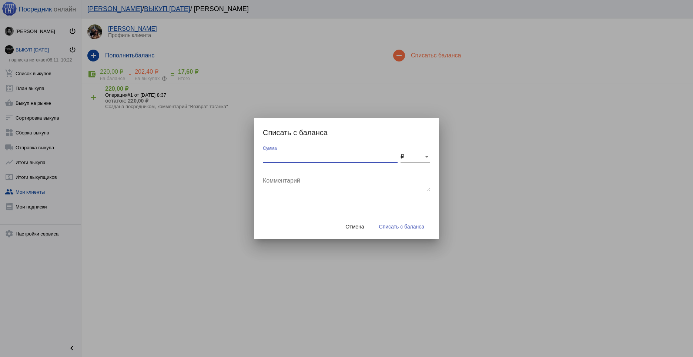
click at [300, 154] on input "Сумма" at bounding box center [330, 156] width 135 height 7
type input "20"
click at [291, 175] on div "Комментарий" at bounding box center [346, 181] width 167 height 23
type textarea "доставка"
click at [391, 221] on button "Списать с баланса" at bounding box center [401, 226] width 57 height 13
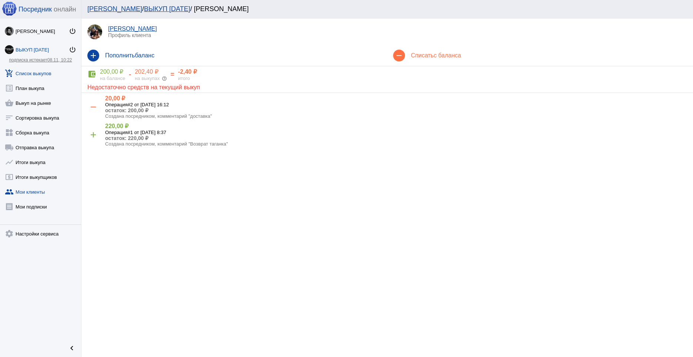
click at [33, 72] on link "add_shopping_cart Список выкупов" at bounding box center [40, 71] width 81 height 15
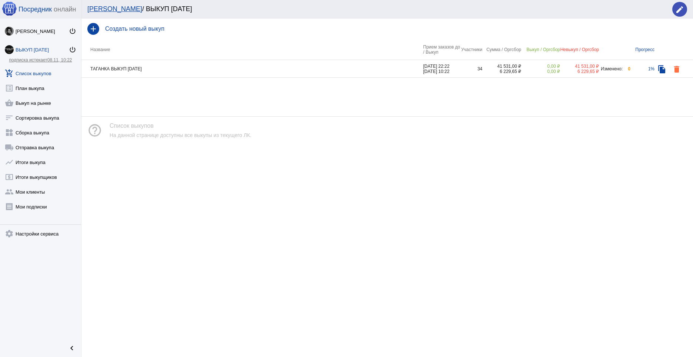
click at [190, 61] on td "ТАГАНКА ВЫКУП [DATE]" at bounding box center [252, 69] width 342 height 18
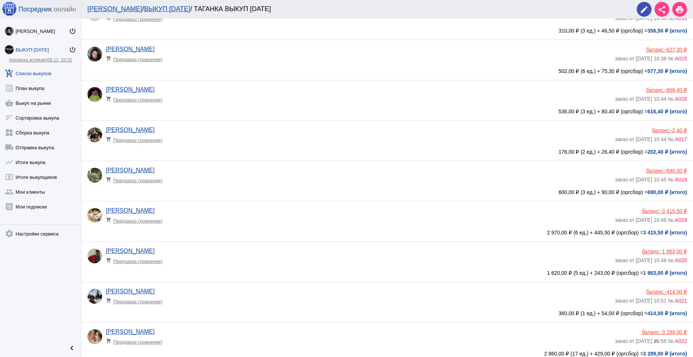
scroll to position [590, 0]
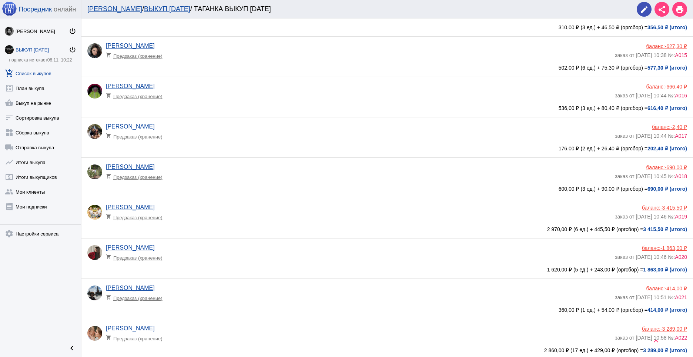
click at [234, 173] on app-delivery-type "shopping_cart Предзаказ (хранение)" at bounding box center [358, 175] width 505 height 10
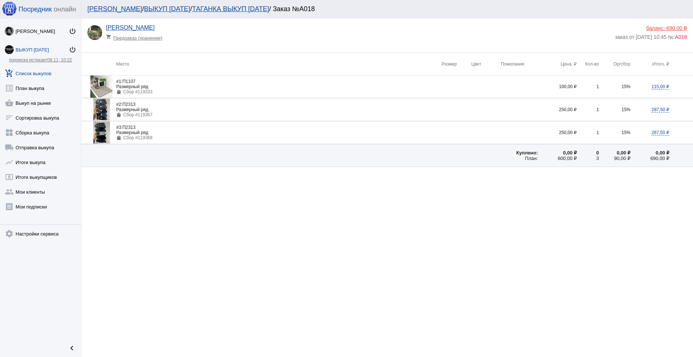
click at [651, 27] on div "баланс: -690,00 ₽" at bounding box center [651, 28] width 72 height 6
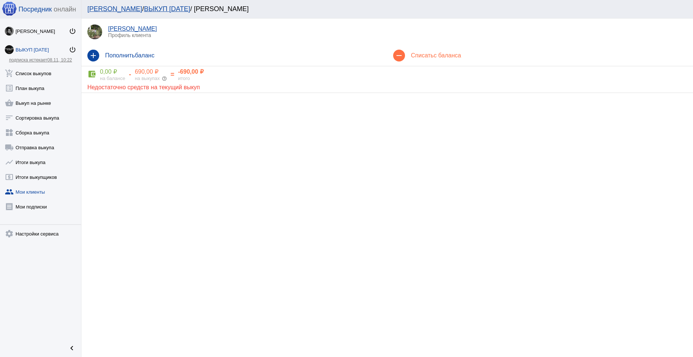
click at [444, 65] on div "remove Списать с баланса" at bounding box center [540, 55] width 306 height 21
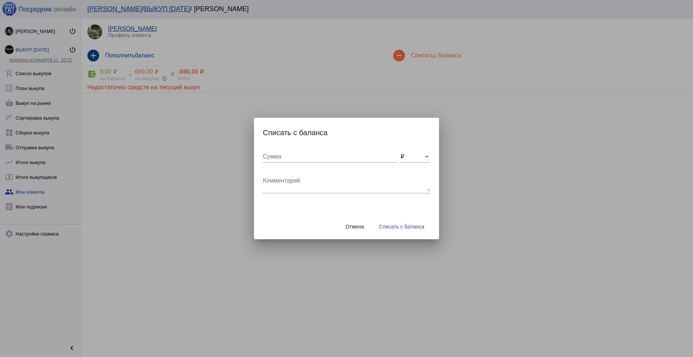
click at [303, 153] on div "Сумма" at bounding box center [330, 154] width 135 height 17
type input "50"
click at [287, 183] on textarea "Комментарий" at bounding box center [346, 184] width 167 height 15
type textarea "доставка"
click at [393, 229] on span "Списать с баланса" at bounding box center [401, 227] width 45 height 6
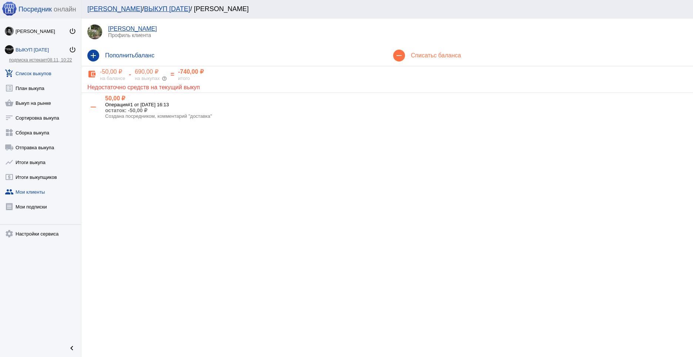
click at [36, 72] on link "add_shopping_cart Список выкупов" at bounding box center [40, 71] width 81 height 15
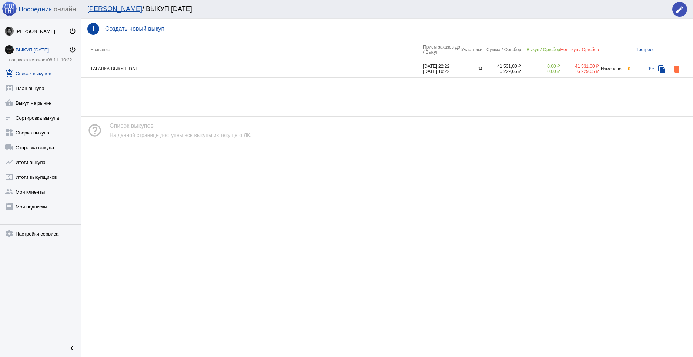
click at [180, 68] on td "ТАГАНКА ВЫКУП [DATE]" at bounding box center [252, 69] width 342 height 18
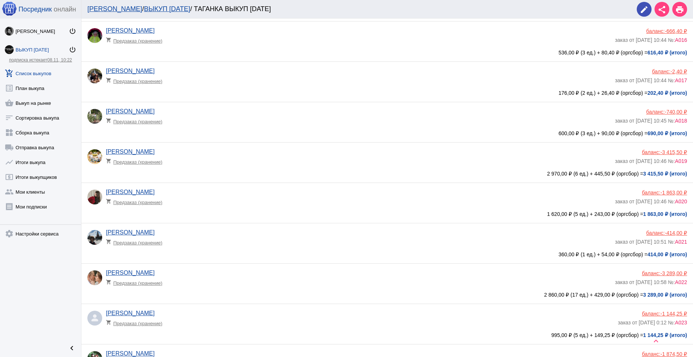
scroll to position [651, 0]
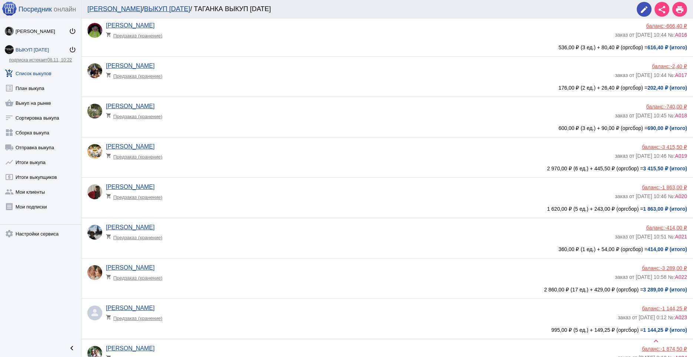
click at [254, 157] on app-delivery-type "shopping_cart Предзаказ (хранение)" at bounding box center [358, 155] width 505 height 10
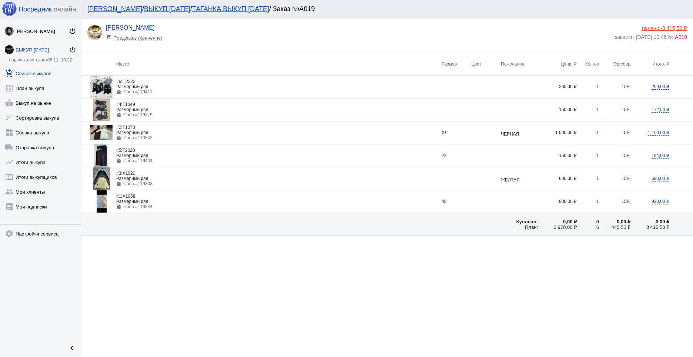
click at [656, 27] on div "баланс: -3 415,50 ₽" at bounding box center [651, 28] width 72 height 6
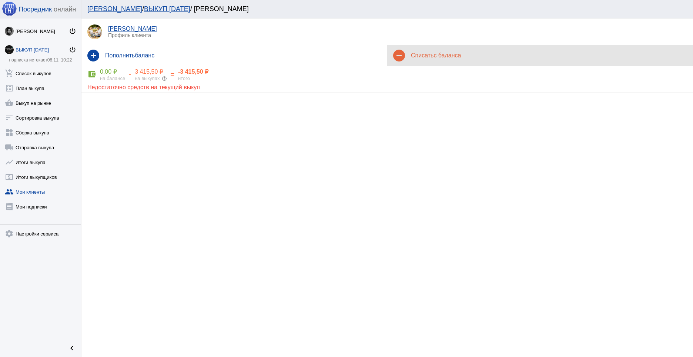
click at [431, 55] on h4 "Списать с баланса" at bounding box center [549, 55] width 276 height 7
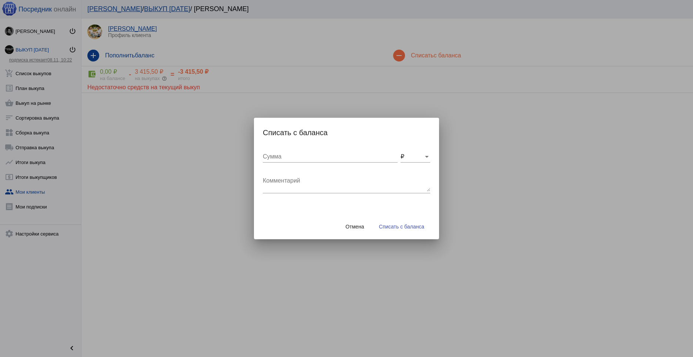
click at [306, 164] on div "Сумма" at bounding box center [330, 158] width 135 height 24
click at [295, 157] on input "Сумма" at bounding box center [330, 156] width 135 height 7
type input "150"
click at [291, 183] on textarea "Комментарий" at bounding box center [346, 184] width 167 height 15
type textarea "доставка"
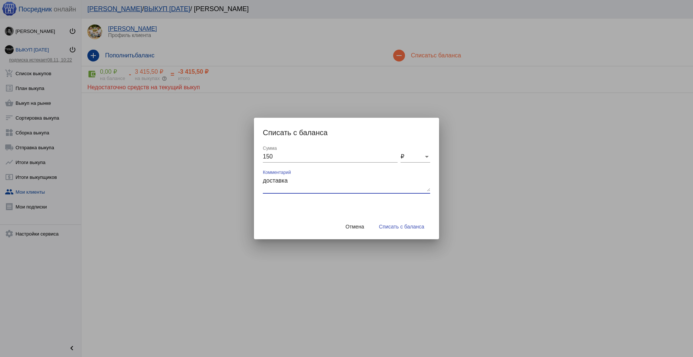
click at [399, 229] on span "Списать с баланса" at bounding box center [401, 227] width 45 height 6
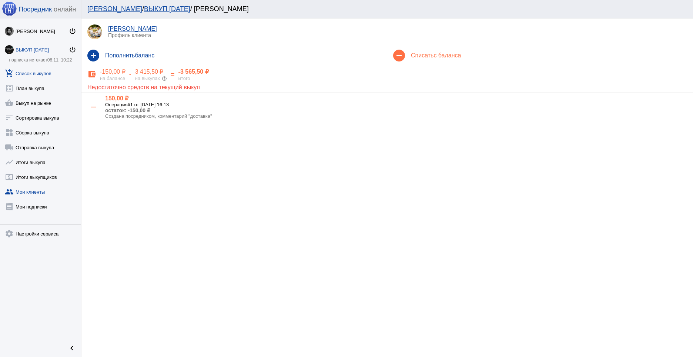
click at [39, 73] on link "add_shopping_cart Список выкупов" at bounding box center [40, 71] width 81 height 15
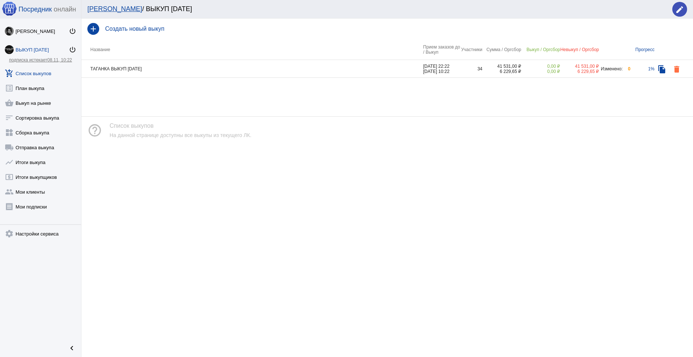
click at [181, 70] on td "ТАГАНКА ВЫКУП [DATE]" at bounding box center [252, 69] width 342 height 18
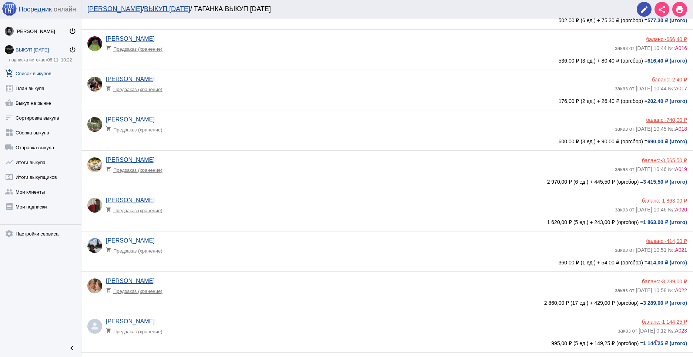
scroll to position [639, 0]
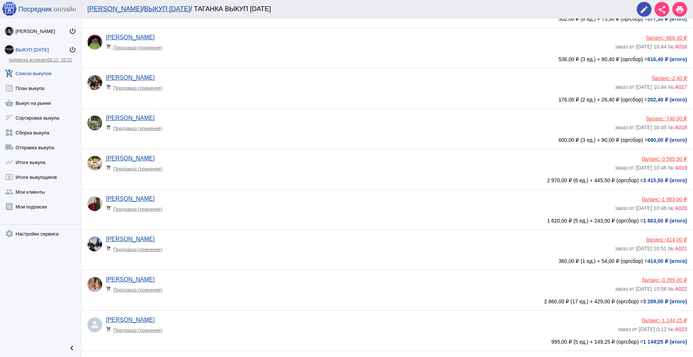
click at [265, 213] on div "[PERSON_NAME] shopping_cart Предзаказ (хранение)" at bounding box center [360, 206] width 509 height 20
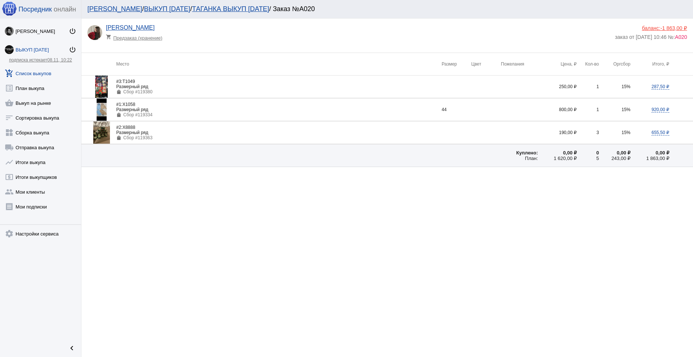
click at [657, 25] on div "[PERSON_NAME] shopping_cart Предзаказ (хранение) баланс: -1 863,00 ₽ заказ от […" at bounding box center [389, 37] width 604 height 26
click at [659, 23] on div "[PERSON_NAME] shopping_cart Предзаказ (хранение) баланс: -1 863,00 ₽ заказ от […" at bounding box center [387, 36] width 612 height 34
click at [655, 28] on div "баланс: -1 863,00 ₽" at bounding box center [651, 28] width 72 height 6
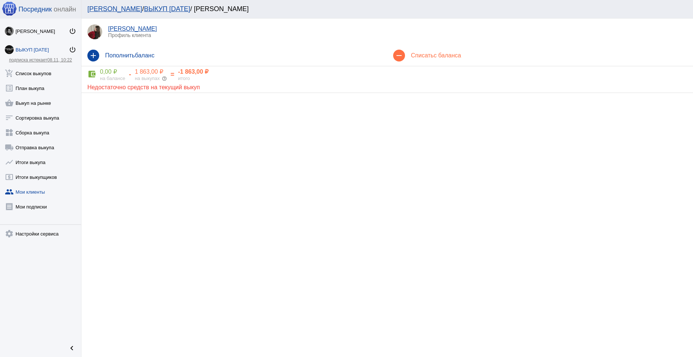
click at [451, 60] on div "remove Списать с баланса" at bounding box center [540, 55] width 306 height 21
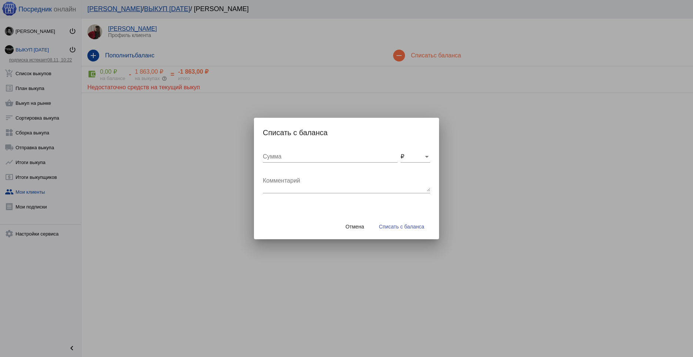
click at [311, 158] on input "Сумма" at bounding box center [330, 156] width 135 height 7
type input "100"
click at [300, 176] on div "Комментарий" at bounding box center [346, 181] width 167 height 23
type textarea "доставка"
click at [397, 228] on span "Списать с баланса" at bounding box center [401, 227] width 45 height 6
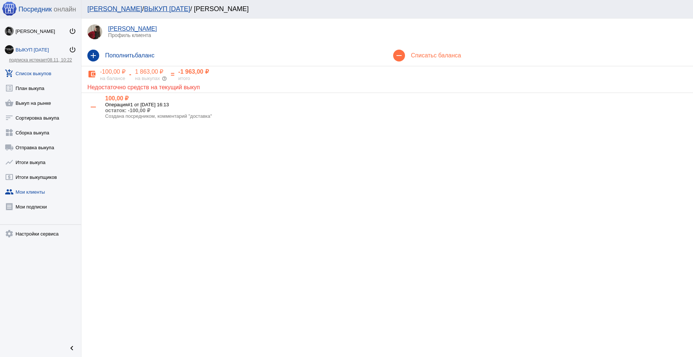
click at [34, 72] on link "add_shopping_cart Список выкупов" at bounding box center [40, 71] width 81 height 15
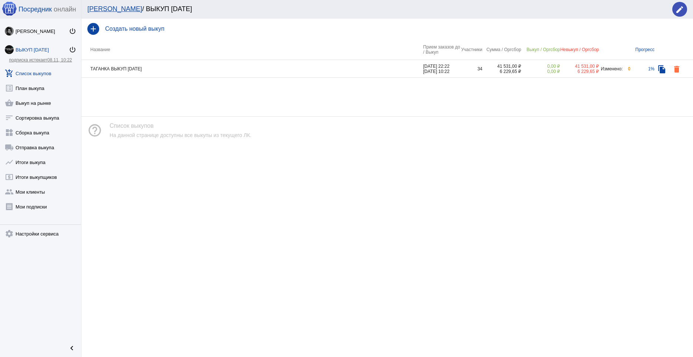
click at [389, 63] on td "ТАГАНКА ВЫКУП [DATE]" at bounding box center [252, 69] width 342 height 18
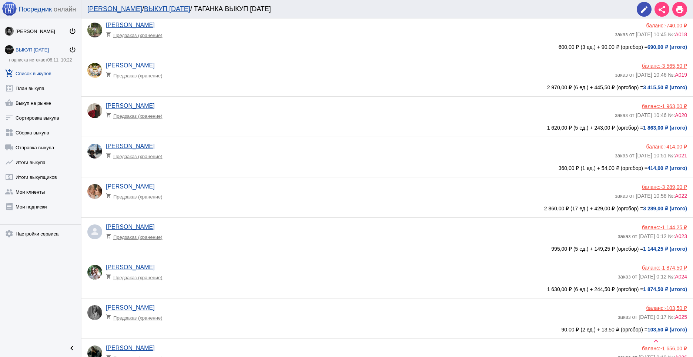
scroll to position [729, 0]
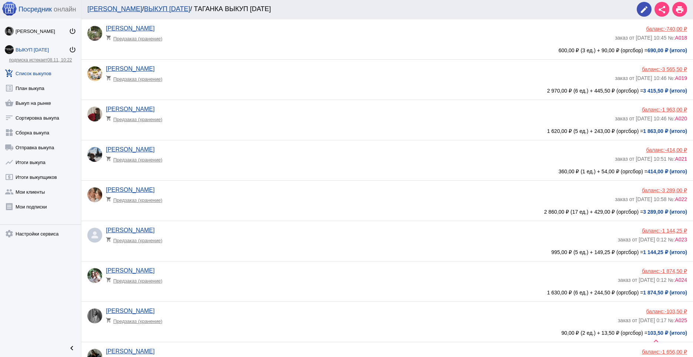
click at [216, 156] on app-delivery-type "shopping_cart Предзаказ (хранение)" at bounding box center [358, 158] width 505 height 10
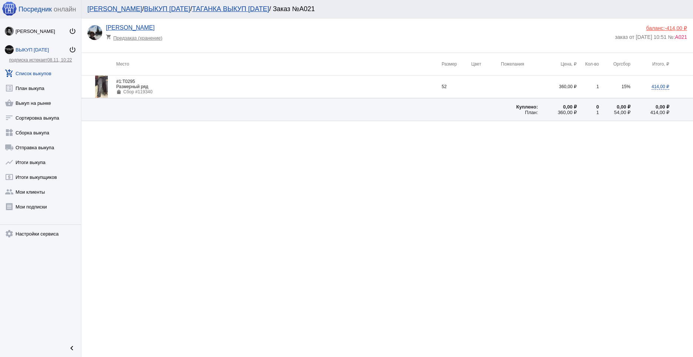
click at [664, 26] on div "баланс: -414,00 ₽" at bounding box center [651, 28] width 72 height 6
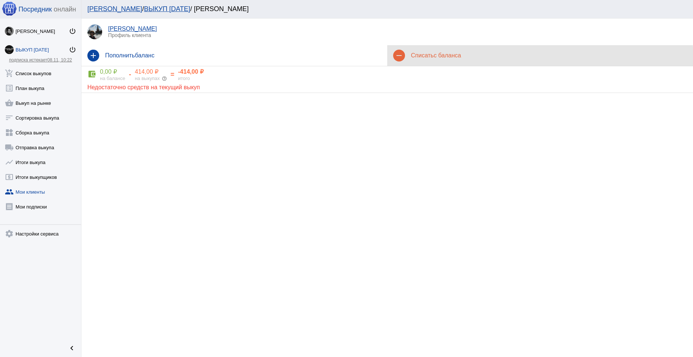
click at [430, 61] on div "remove Списать с баланса" at bounding box center [540, 55] width 306 height 21
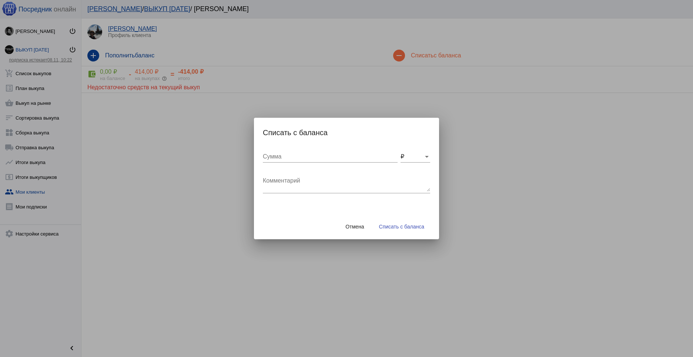
click at [310, 160] on div "Сумма" at bounding box center [330, 154] width 135 height 17
drag, startPoint x: 285, startPoint y: 160, endPoint x: 281, endPoint y: 157, distance: 4.7
click at [285, 160] on div "Сумма" at bounding box center [330, 154] width 135 height 17
type input "40"
click at [282, 176] on div "Комментарий" at bounding box center [346, 181] width 167 height 23
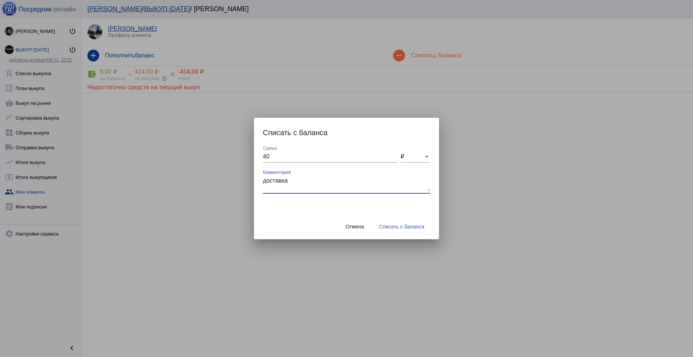
type textarea "доставка"
click at [393, 222] on button "Списать с баланса" at bounding box center [401, 226] width 57 height 13
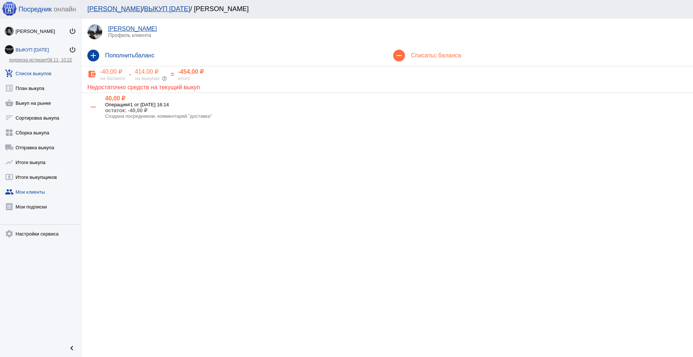
click at [27, 73] on link "add_shopping_cart Список выкупов" at bounding box center [40, 71] width 81 height 15
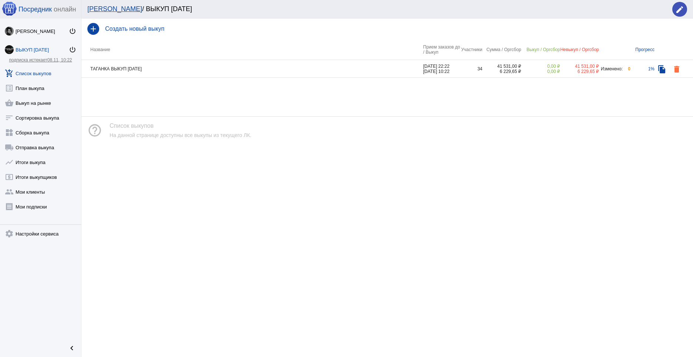
click at [388, 70] on td "ТАГАНКА ВЫКУП [DATE]" at bounding box center [252, 69] width 342 height 18
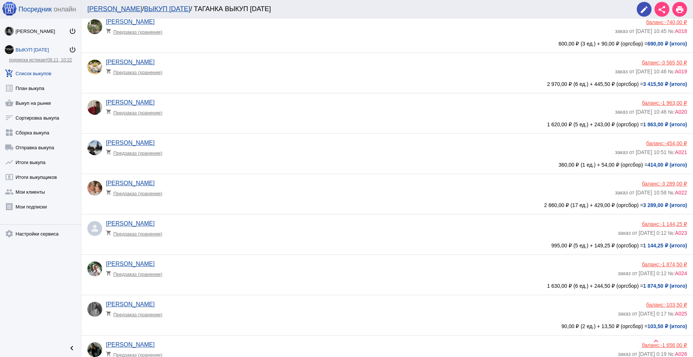
scroll to position [732, 0]
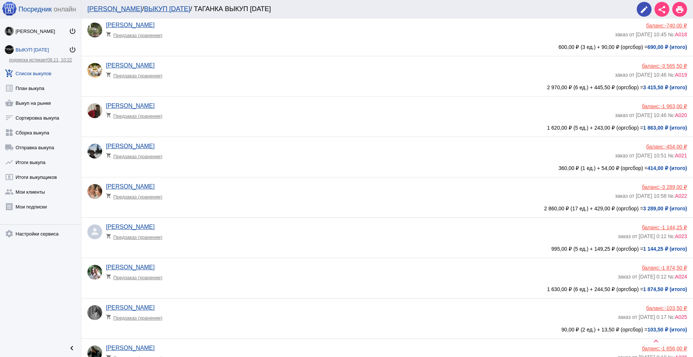
click at [269, 194] on app-delivery-type "shopping_cart Предзаказ (хранение)" at bounding box center [358, 195] width 505 height 10
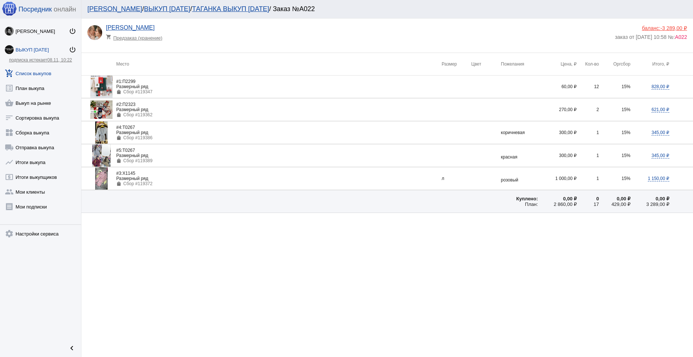
click at [653, 29] on div "баланс: -3 289,00 ₽" at bounding box center [651, 28] width 72 height 6
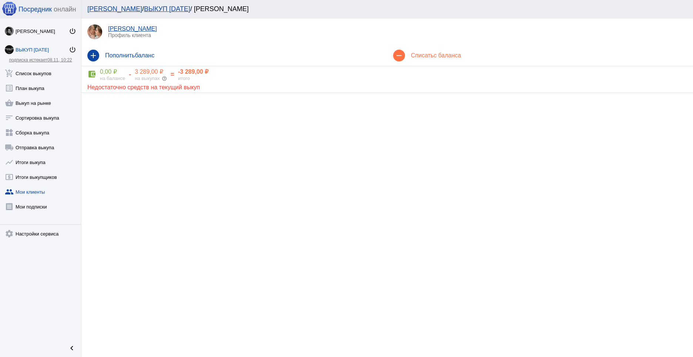
click at [438, 63] on div "remove Списать с баланса" at bounding box center [540, 55] width 306 height 21
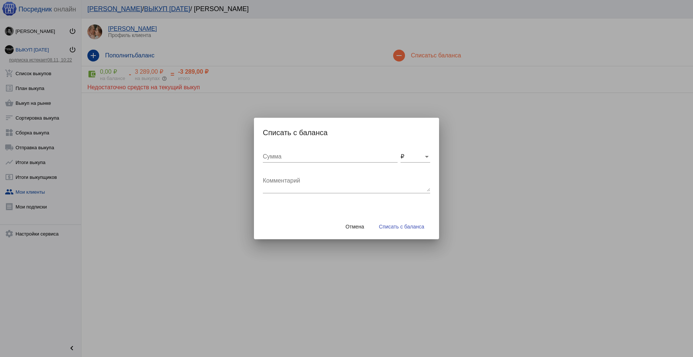
click at [307, 154] on input "Сумма" at bounding box center [330, 156] width 135 height 7
type input "200"
click at [314, 183] on textarea "Комментарий" at bounding box center [346, 184] width 167 height 15
type textarea "доставка"
click at [401, 225] on span "Списать с баланса" at bounding box center [401, 227] width 45 height 6
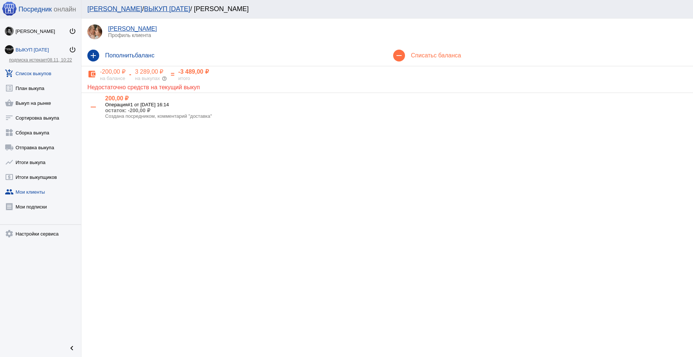
click at [46, 70] on link "add_shopping_cart Список выкупов" at bounding box center [40, 71] width 81 height 15
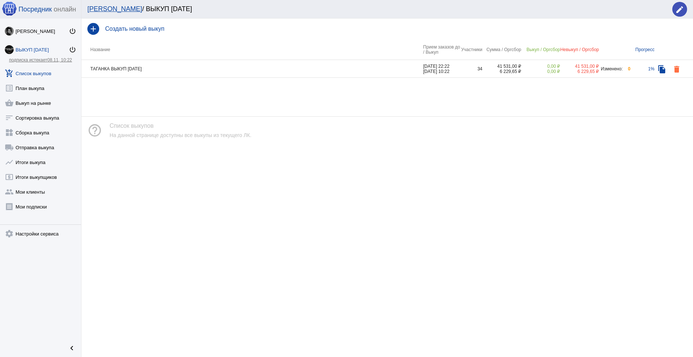
click at [366, 69] on td "ТАГАНКА ВЫКУП [DATE]" at bounding box center [252, 69] width 342 height 18
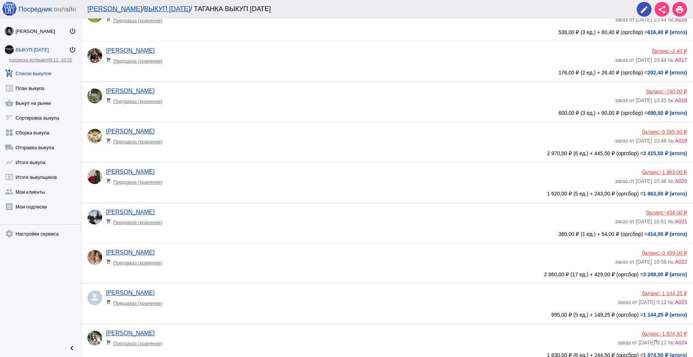
scroll to position [720, 0]
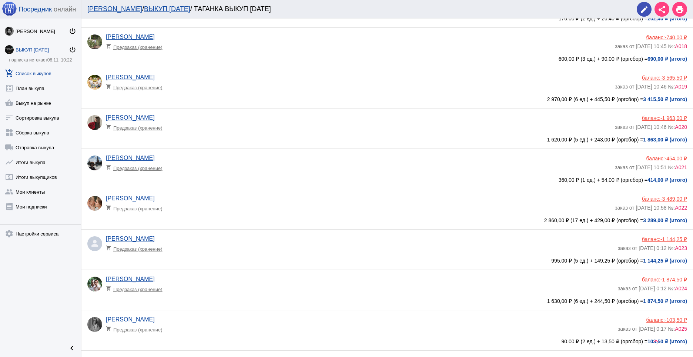
click at [205, 244] on app-delivery-type "shopping_cart Предзаказ (хранение)" at bounding box center [360, 247] width 508 height 10
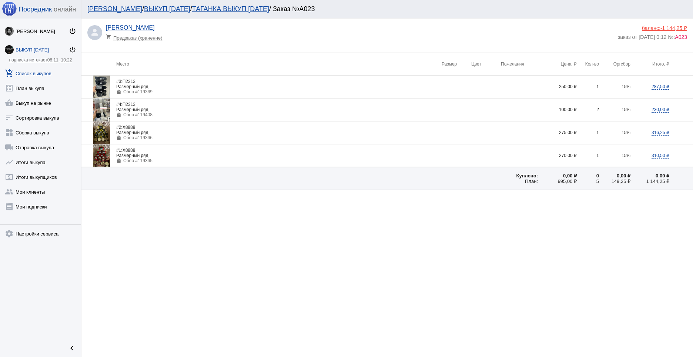
click at [658, 29] on div "баланс: -1 144,25 ₽" at bounding box center [652, 28] width 69 height 6
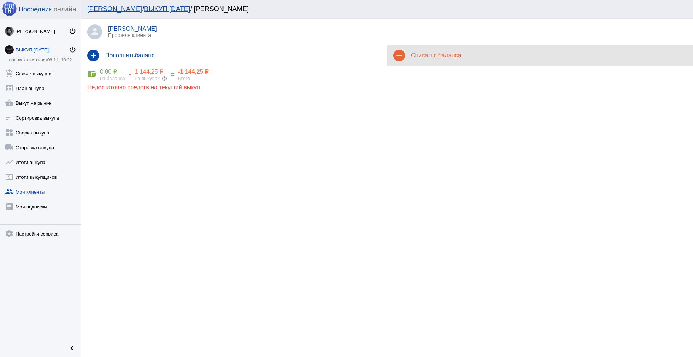
click at [429, 53] on h4 "Списать с баланса" at bounding box center [549, 55] width 276 height 7
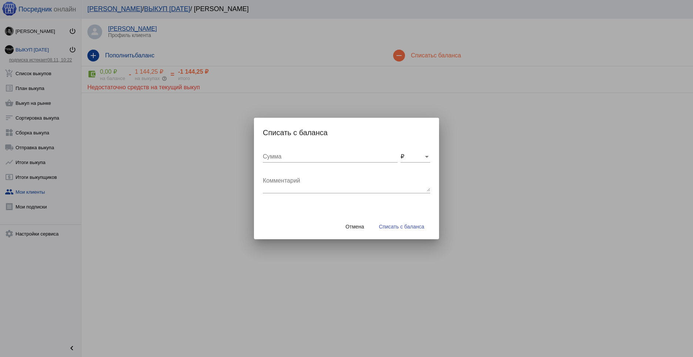
click at [304, 159] on input "Сумма" at bounding box center [330, 156] width 135 height 7
type input "80"
click at [310, 180] on textarea "Комментарий" at bounding box center [346, 184] width 167 height 15
type textarea "доставка"
click at [405, 228] on span "Списать с баланса" at bounding box center [401, 227] width 45 height 6
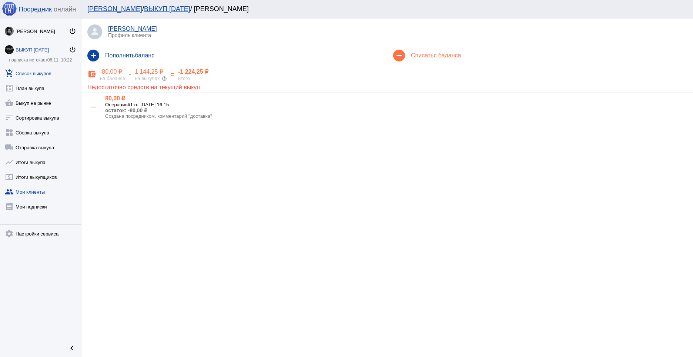
click at [34, 74] on link "add_shopping_cart Список выкупов" at bounding box center [40, 71] width 81 height 15
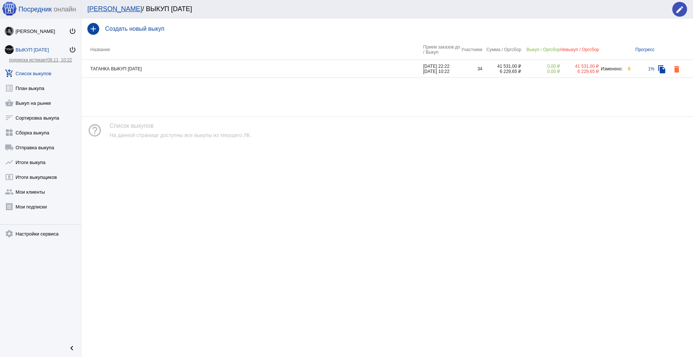
click at [204, 64] on td "ТАГАНКА ВЫКУП [DATE]" at bounding box center [252, 69] width 342 height 18
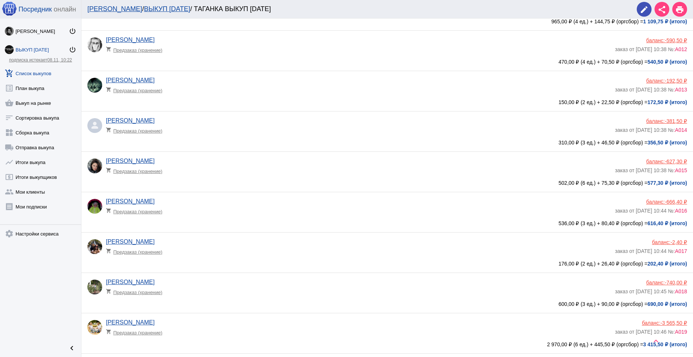
scroll to position [478, 0]
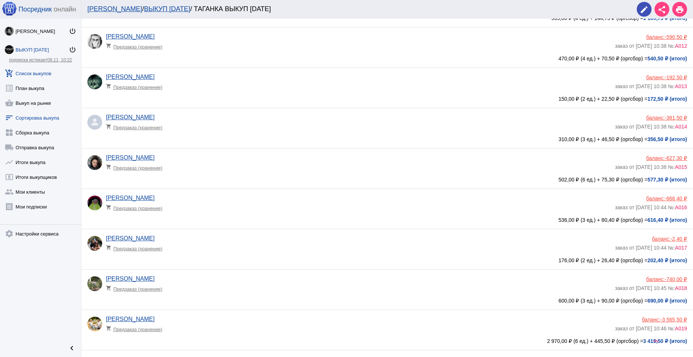
click at [42, 117] on link "sort Сортировка выкупа" at bounding box center [40, 116] width 81 height 15
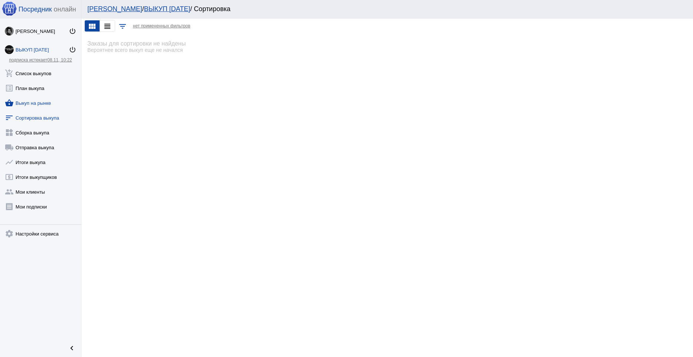
click at [43, 102] on link "shopping_basket Выкуп на рынке" at bounding box center [40, 101] width 81 height 15
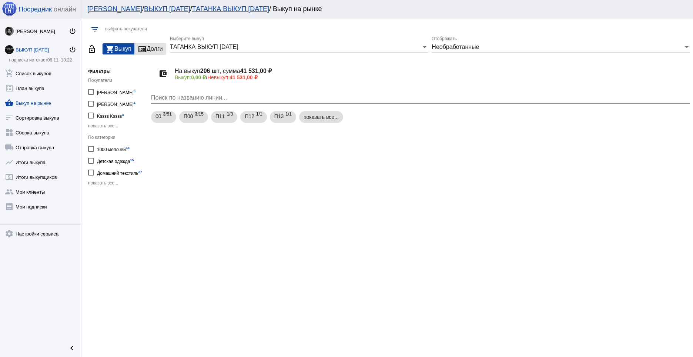
click at [151, 47] on div "money Долги" at bounding box center [150, 48] width 31 height 11
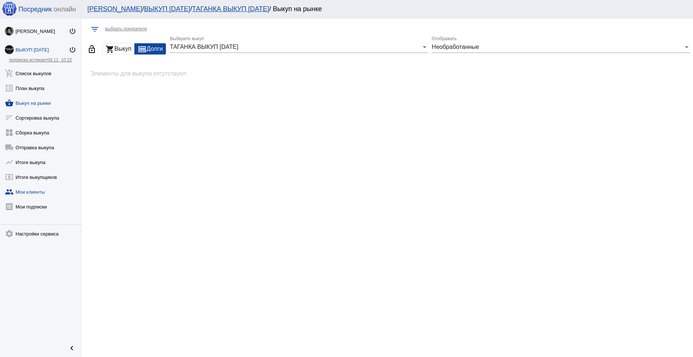
click at [36, 192] on link "group Мои клиенты" at bounding box center [40, 190] width 81 height 15
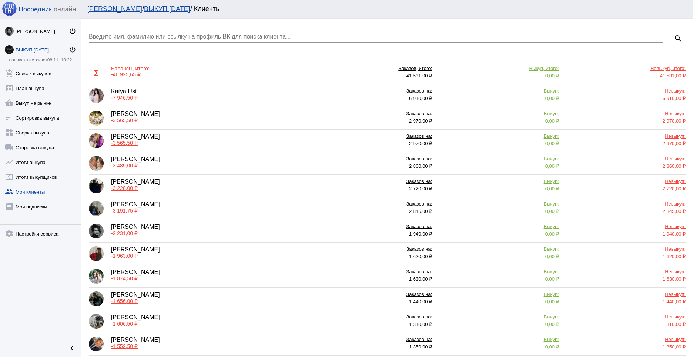
click at [126, 276] on span "-1 874,50 ₽" at bounding box center [124, 279] width 27 height 6
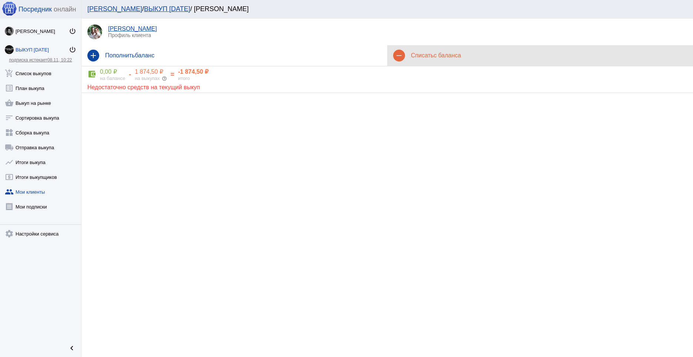
click at [429, 54] on h4 "Списать с баланса" at bounding box center [549, 55] width 276 height 7
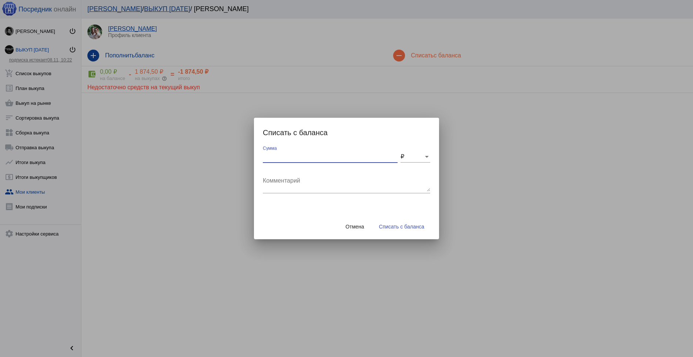
click at [283, 159] on input "Сумма" at bounding box center [330, 156] width 135 height 7
type input "100"
click at [335, 193] on div "Комментарий" at bounding box center [346, 181] width 167 height 23
type textarea "доставка"
click at [402, 224] on span "Списать с баланса" at bounding box center [401, 227] width 45 height 6
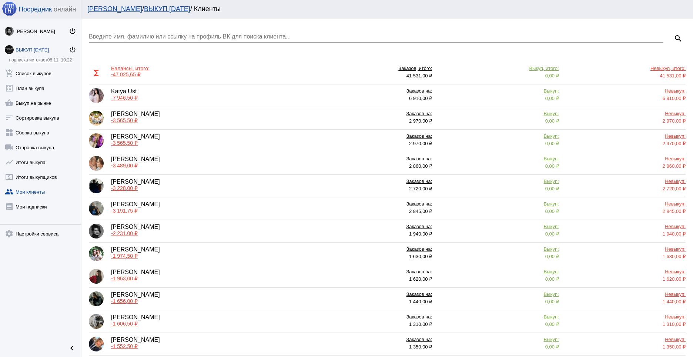
click at [187, 139] on div "[PERSON_NAME] -3 565,50 ₽" at bounding box center [197, 140] width 217 height 15
click at [193, 186] on div "[PERSON_NAME] -3 228,00 ₽" at bounding box center [197, 185] width 217 height 15
click at [198, 252] on div "[PERSON_NAME] -1 974,50 ₽" at bounding box center [197, 253] width 217 height 15
click at [203, 274] on div "[PERSON_NAME] -1 963,00 ₽" at bounding box center [197, 276] width 217 height 15
click at [184, 298] on div "[PERSON_NAME] -1 656,00 ₽" at bounding box center [197, 298] width 217 height 15
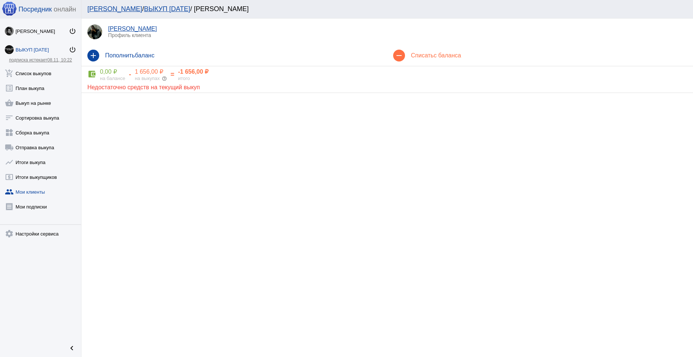
click at [438, 53] on span "с баланса" at bounding box center [447, 55] width 27 height 6
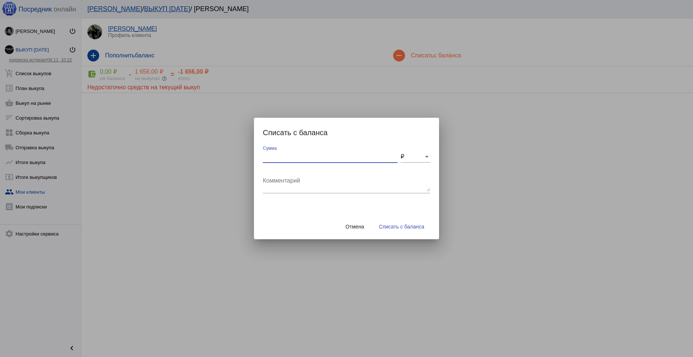
click at [279, 159] on input "Сумма" at bounding box center [330, 156] width 135 height 7
type input "90"
click at [285, 178] on textarea "Комментарий" at bounding box center [346, 184] width 167 height 15
type textarea "доставка"
click at [406, 226] on span "Списать с баланса" at bounding box center [401, 227] width 45 height 6
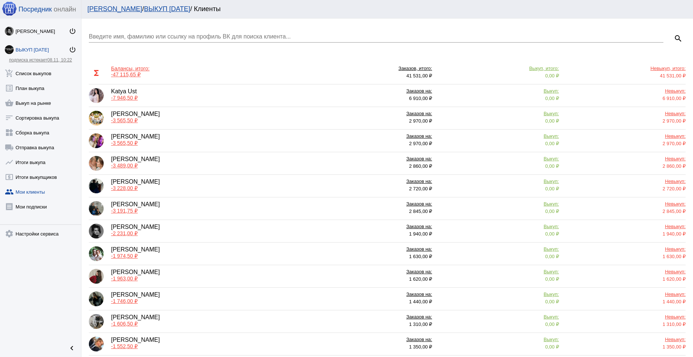
click at [194, 317] on div "[PERSON_NAME] -1 606,50 ₽" at bounding box center [197, 321] width 217 height 15
click at [187, 342] on div "[PERSON_NAME] -1 552,50 ₽" at bounding box center [197, 344] width 217 height 15
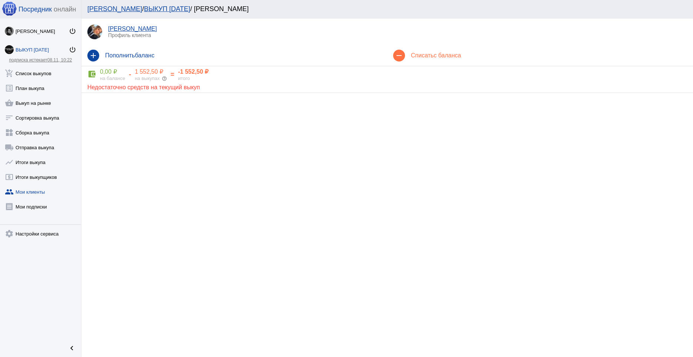
click at [440, 58] on span "с баланса" at bounding box center [447, 55] width 27 height 6
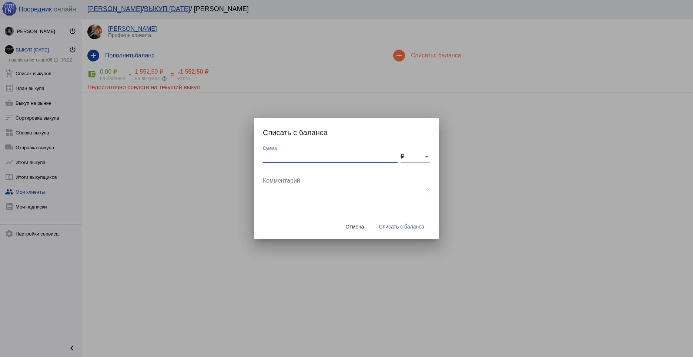
click at [298, 156] on input "Сумма" at bounding box center [330, 156] width 135 height 7
type input "80"
click at [336, 178] on textarea "Комментарий" at bounding box center [346, 184] width 167 height 15
type textarea "доставка бензин"
click at [405, 226] on span "Списать с баланса" at bounding box center [401, 227] width 45 height 6
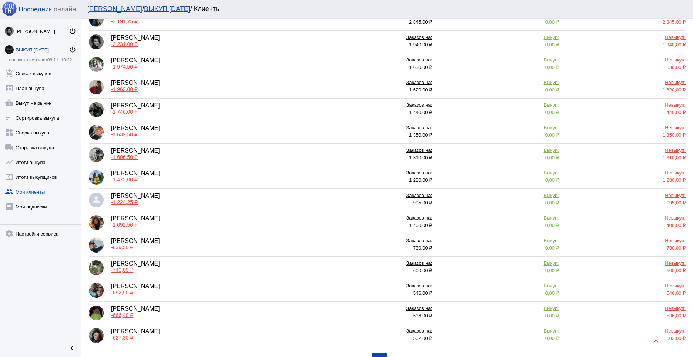
scroll to position [190, 0]
click at [185, 154] on div "[PERSON_NAME] -1 606,50 ₽" at bounding box center [197, 154] width 217 height 15
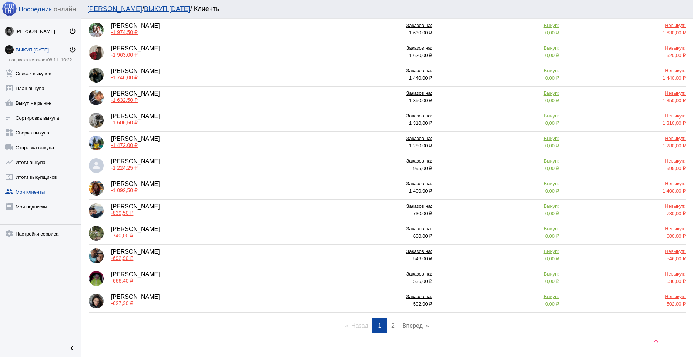
scroll to position [236, 0]
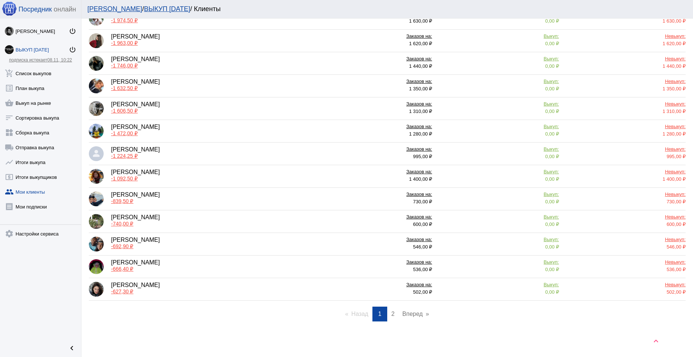
click at [181, 132] on div "[PERSON_NAME] -1 472,00 ₽" at bounding box center [197, 131] width 217 height 15
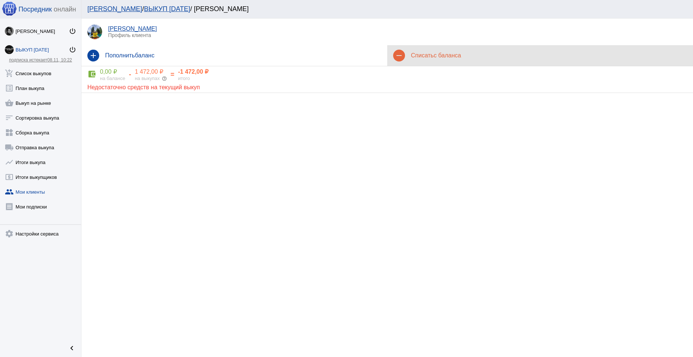
click at [428, 56] on h4 "Списать с баланса" at bounding box center [549, 55] width 276 height 7
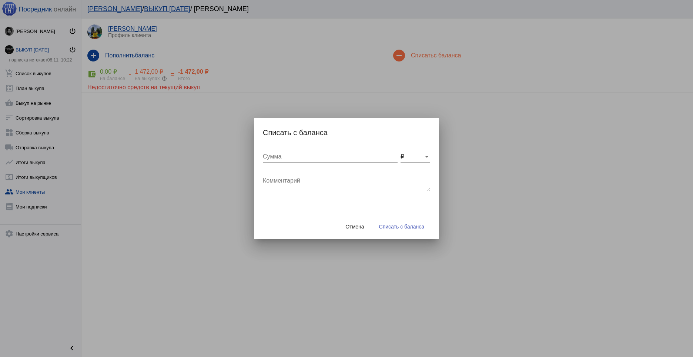
click at [287, 162] on div "Сумма" at bounding box center [330, 154] width 135 height 17
type input "90"
click at [281, 177] on div "Комментарий" at bounding box center [346, 181] width 167 height 23
type textarea "доставка"
click at [407, 231] on button "Списать с баланса" at bounding box center [401, 226] width 57 height 13
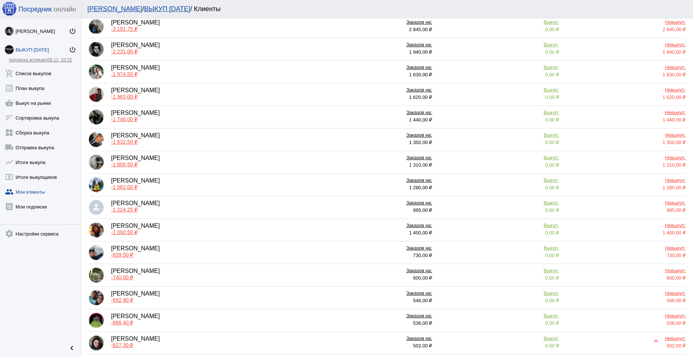
scroll to position [184, 0]
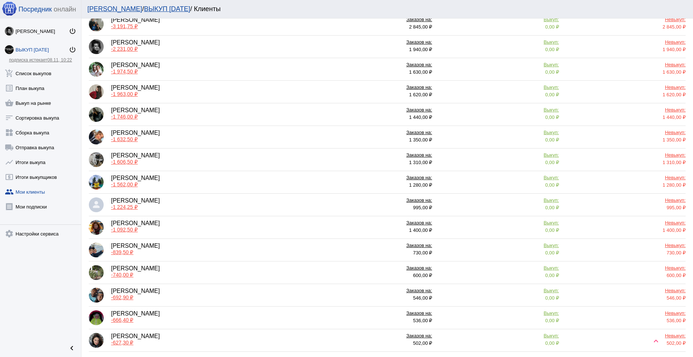
click at [189, 204] on div "[PERSON_NAME] -1 224,25 ₽" at bounding box center [197, 204] width 217 height 15
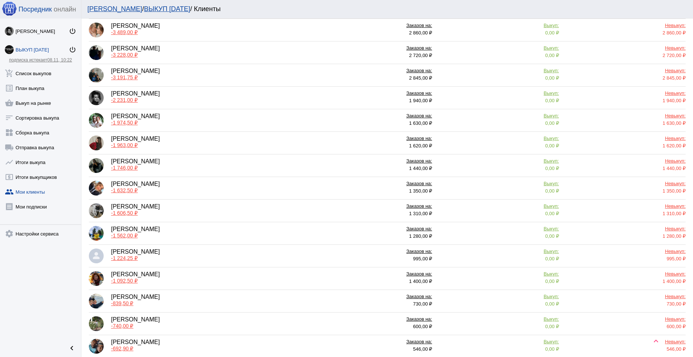
scroll to position [236, 0]
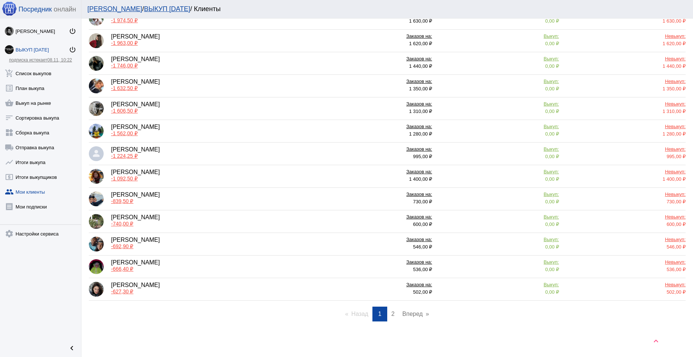
click at [193, 178] on div "[PERSON_NAME] -1 092,50 ₽" at bounding box center [197, 176] width 217 height 15
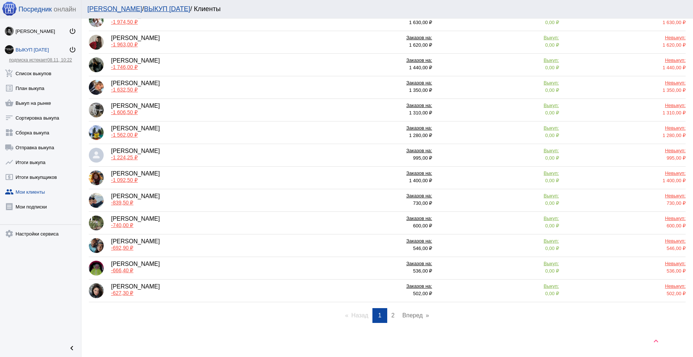
scroll to position [236, 0]
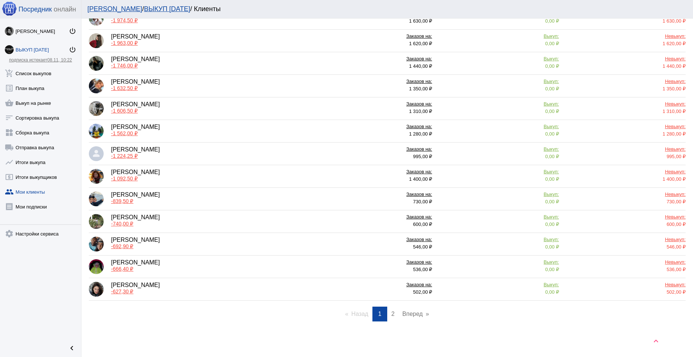
click at [218, 201] on div "[PERSON_NAME] -839,50 ₽" at bounding box center [197, 198] width 217 height 15
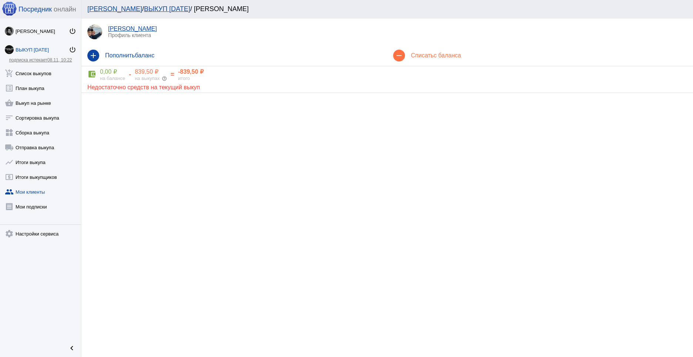
click at [446, 53] on span "с баланса" at bounding box center [447, 55] width 27 height 6
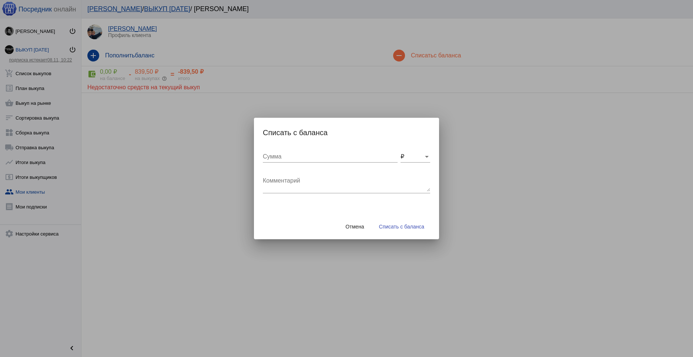
click at [304, 157] on input "Сумма" at bounding box center [330, 156] width 135 height 7
type input "50"
click at [310, 183] on textarea "Комментарий" at bounding box center [346, 184] width 167 height 15
type textarea "доставка"
click at [401, 220] on button "Списать с баланса" at bounding box center [401, 226] width 57 height 13
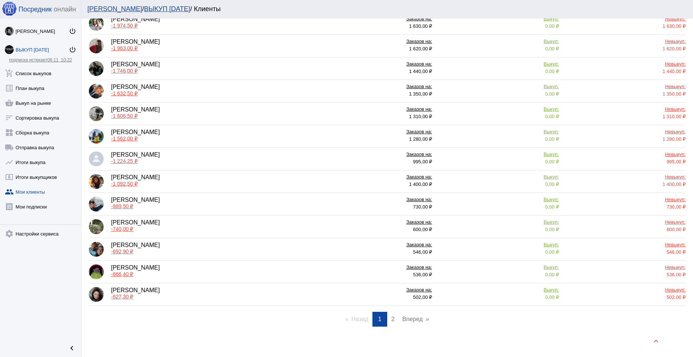
scroll to position [236, 0]
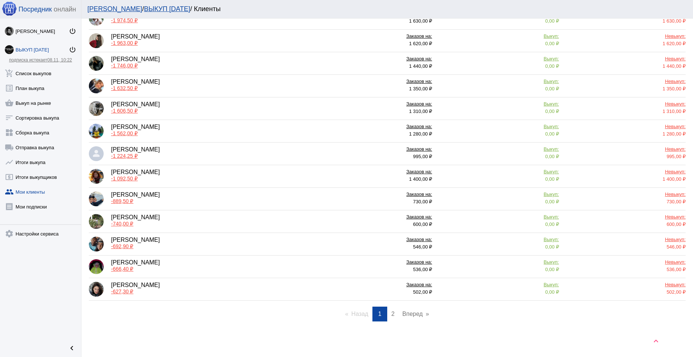
click at [178, 290] on div "[PERSON_NAME] -627,30 ₽" at bounding box center [197, 289] width 217 height 15
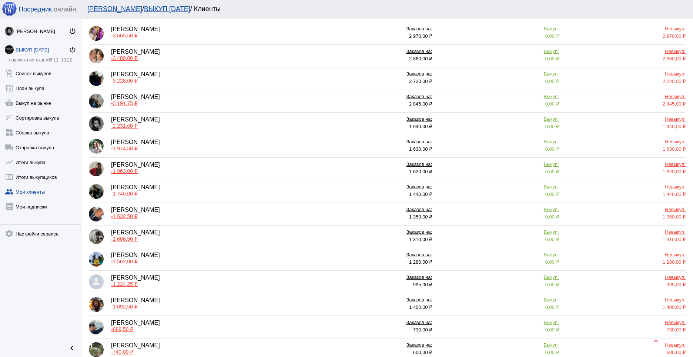
scroll to position [236, 0]
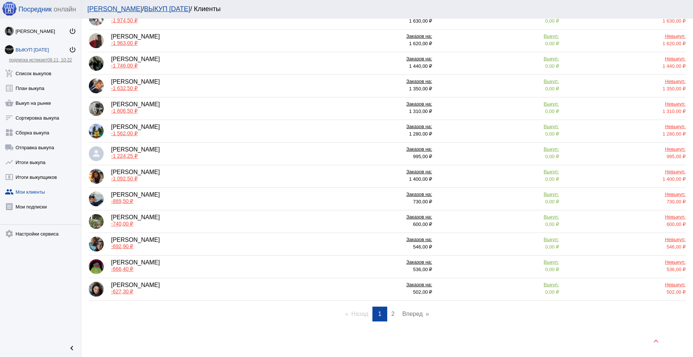
click at [391, 315] on span "2" at bounding box center [392, 314] width 3 height 6
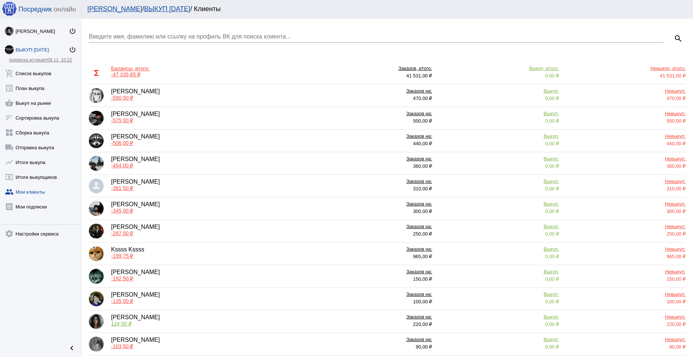
click at [209, 91] on div "[PERSON_NAME] -590,50 ₽" at bounding box center [197, 95] width 217 height 15
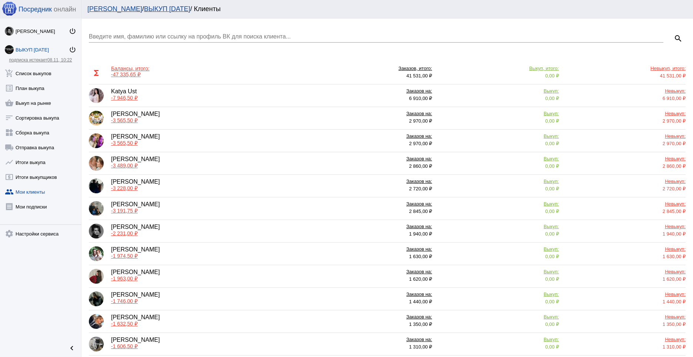
click at [207, 113] on div "[PERSON_NAME] -3 565,50 ₽" at bounding box center [197, 118] width 217 height 15
click at [216, 144] on div "[PERSON_NAME] -3 565,50 ₽" at bounding box center [197, 140] width 217 height 15
click at [190, 159] on div "[PERSON_NAME] -3 489,00 ₽" at bounding box center [197, 163] width 217 height 15
click at [199, 183] on div "[PERSON_NAME] -3 228,00 ₽" at bounding box center [197, 185] width 217 height 15
click at [205, 255] on div "[PERSON_NAME] -1 974,50 ₽" at bounding box center [197, 253] width 217 height 15
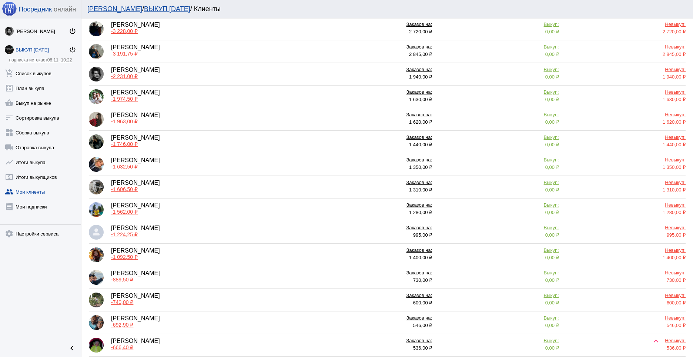
scroll to position [159, 0]
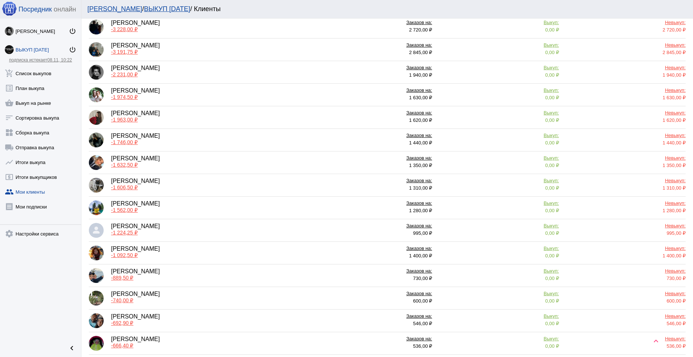
click at [188, 120] on div "[PERSON_NAME] -1 963,00 ₽" at bounding box center [197, 117] width 217 height 15
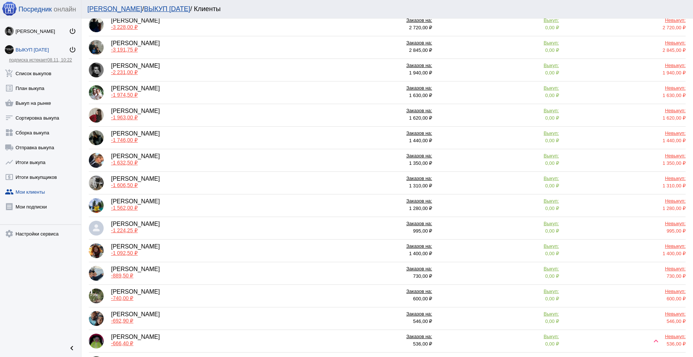
scroll to position [164, 0]
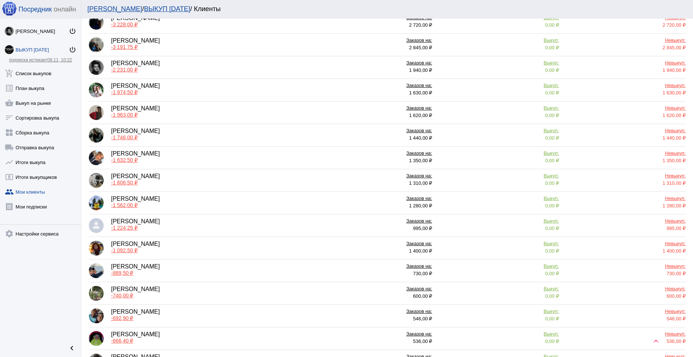
click at [169, 129] on div "[PERSON_NAME] -1 746,00 ₽" at bounding box center [197, 135] width 217 height 15
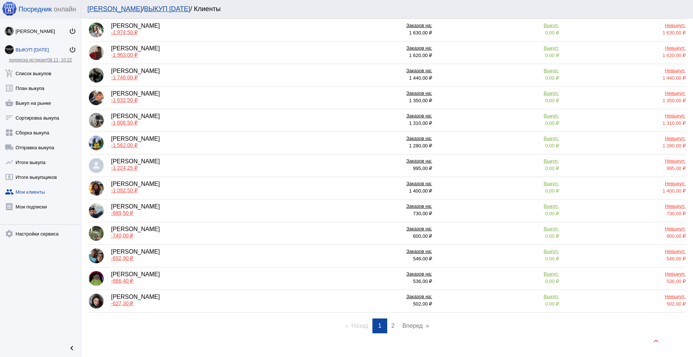
scroll to position [224, 0]
click at [394, 326] on link "page 2" at bounding box center [393, 325] width 11 height 15
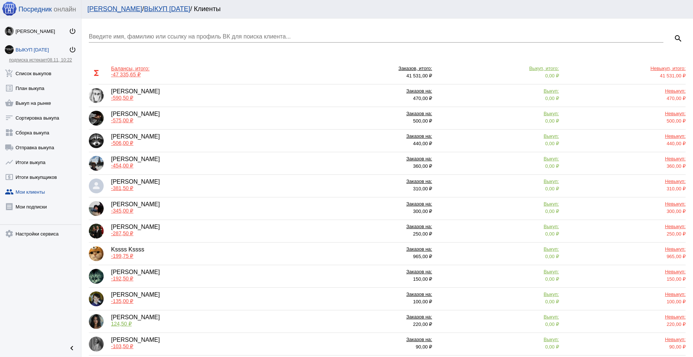
click at [184, 116] on div "[PERSON_NAME] -575,00 ₽" at bounding box center [197, 118] width 217 height 15
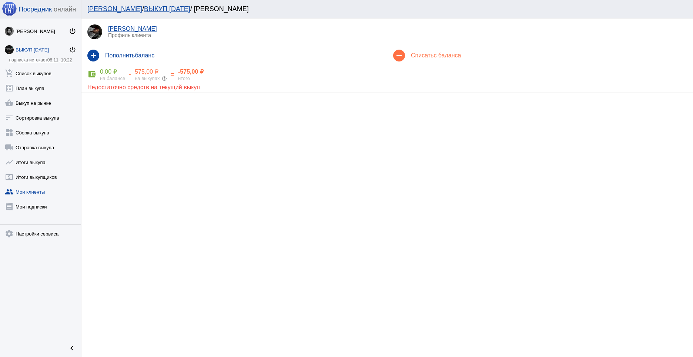
click at [450, 61] on div "remove Списать с баланса" at bounding box center [540, 55] width 306 height 21
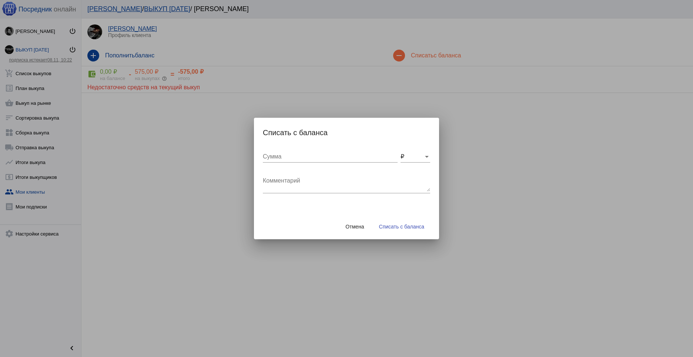
click at [310, 160] on div "Сумма" at bounding box center [330, 154] width 135 height 17
type input "5"
type input "35"
click at [313, 178] on textarea "Комментарий" at bounding box center [346, 184] width 167 height 15
type textarea "доставка"
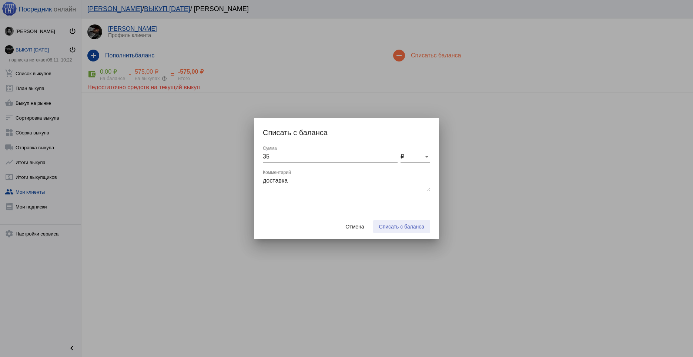
click at [391, 233] on button "Списать с баланса" at bounding box center [401, 226] width 57 height 13
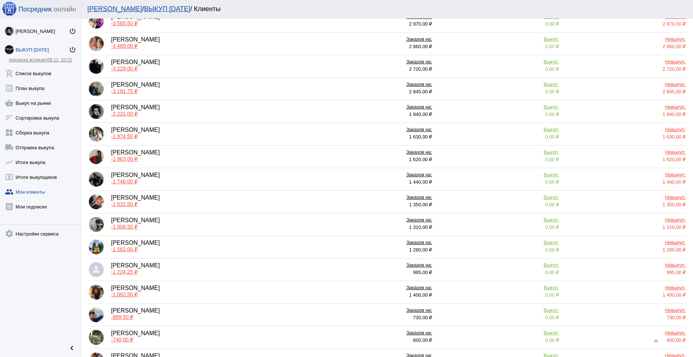
scroll to position [236, 0]
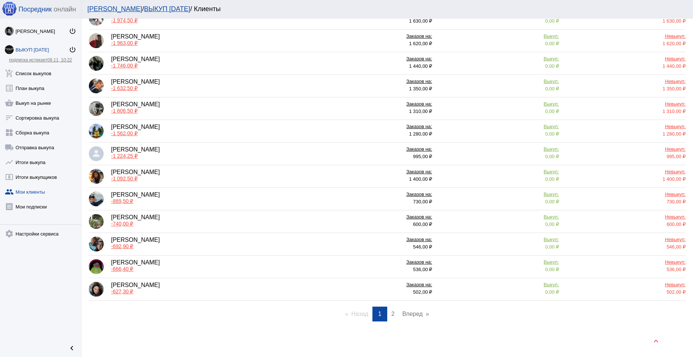
click at [393, 314] on link "page 2" at bounding box center [393, 314] width 11 height 15
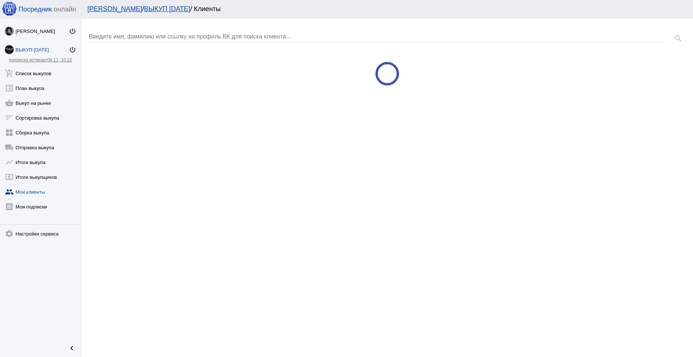
scroll to position [0, 0]
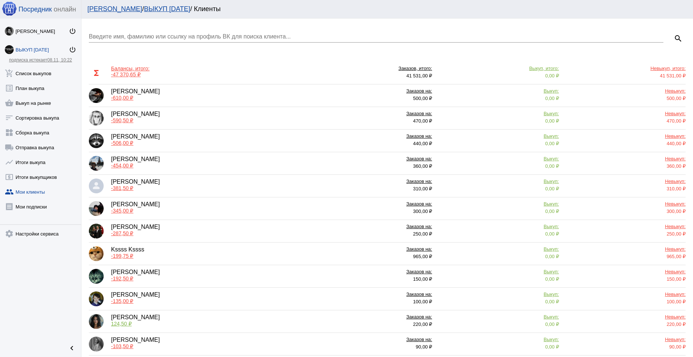
click at [228, 118] on div "[PERSON_NAME] -590,50 ₽" at bounding box center [197, 118] width 217 height 15
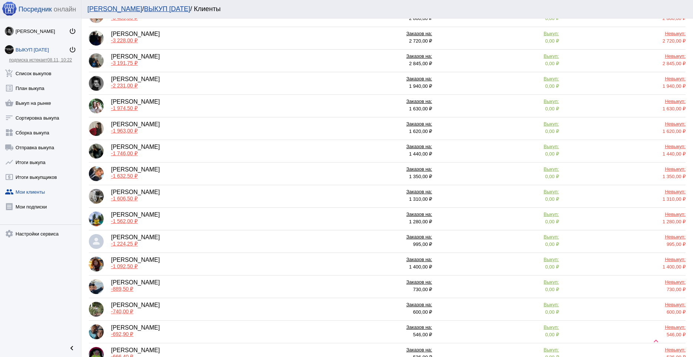
scroll to position [236, 0]
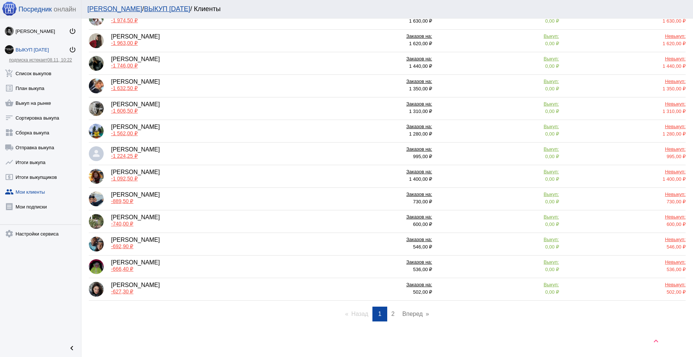
click at [392, 314] on link "page 2" at bounding box center [393, 314] width 11 height 15
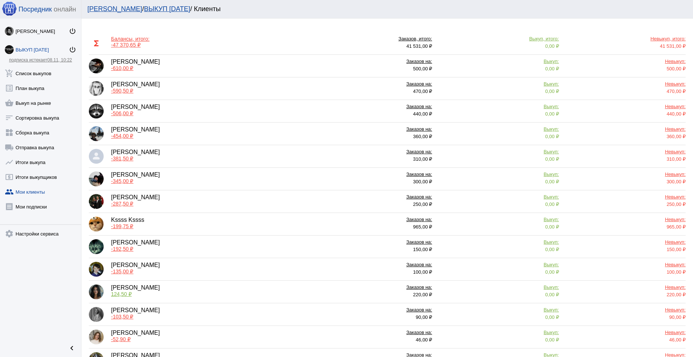
scroll to position [29, 0]
click at [216, 156] on div "[PERSON_NAME] -381,50 ₽" at bounding box center [197, 157] width 217 height 15
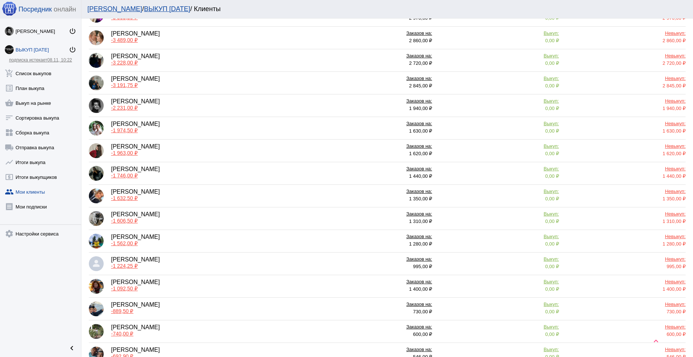
scroll to position [236, 0]
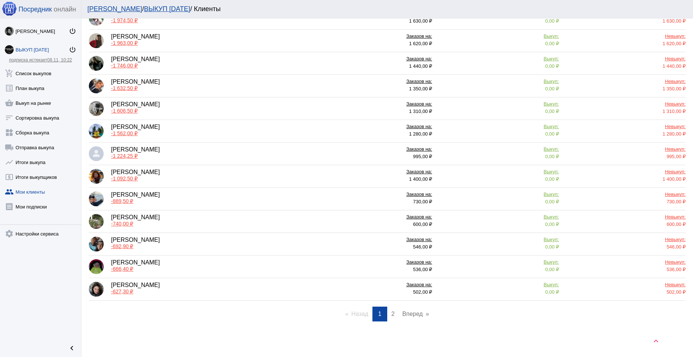
click at [391, 313] on span "2" at bounding box center [392, 314] width 3 height 6
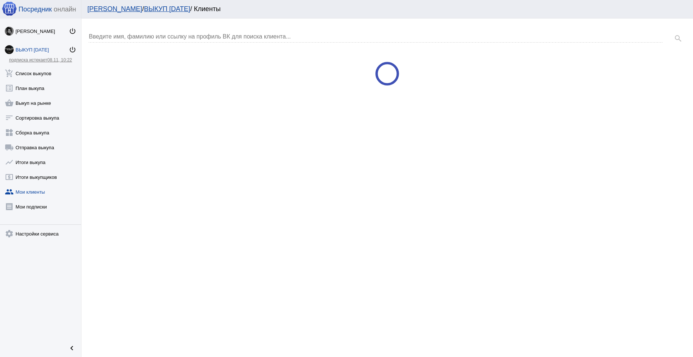
scroll to position [0, 0]
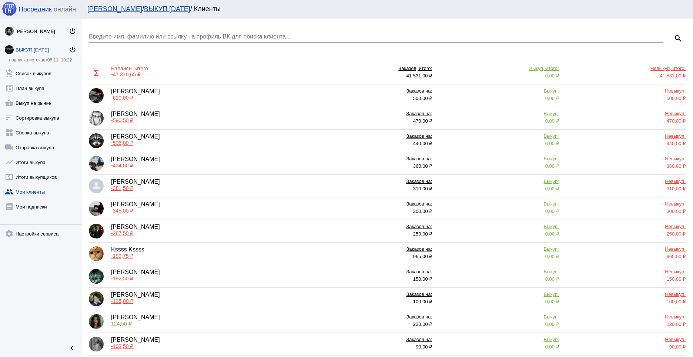
click at [179, 205] on div "[PERSON_NAME] -345,00 ₽" at bounding box center [197, 208] width 217 height 15
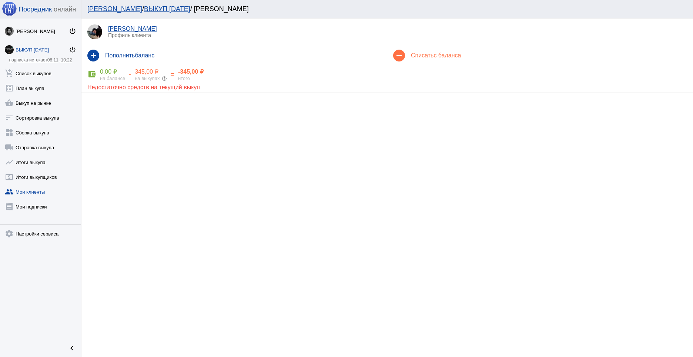
click at [427, 56] on h4 "Списать с баланса" at bounding box center [549, 55] width 276 height 7
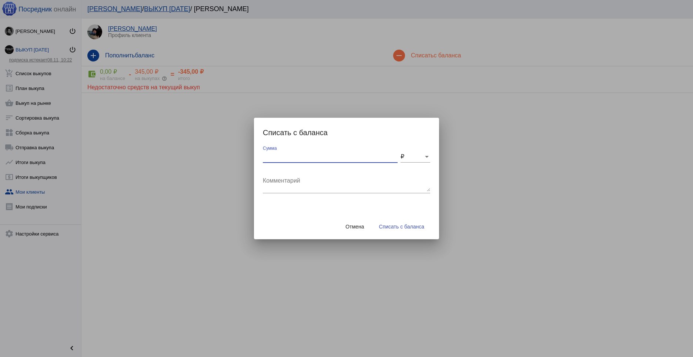
click at [330, 160] on input "Сумма" at bounding box center [330, 156] width 135 height 7
type input "30"
click at [319, 178] on textarea "Комментарий" at bounding box center [346, 184] width 167 height 15
type textarea "доставка"
click at [410, 234] on div "Отмена Списать с баланса" at bounding box center [346, 226] width 167 height 25
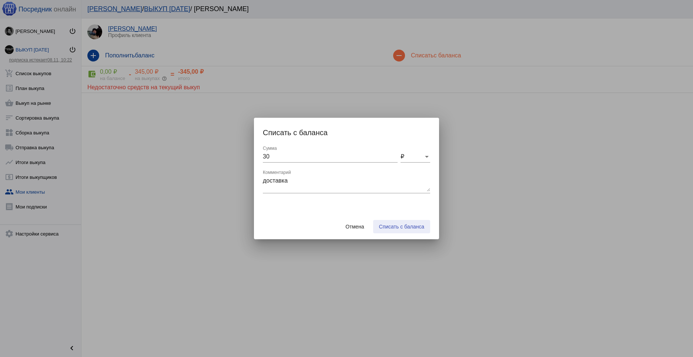
click at [408, 227] on span "Списать с баланса" at bounding box center [401, 227] width 45 height 6
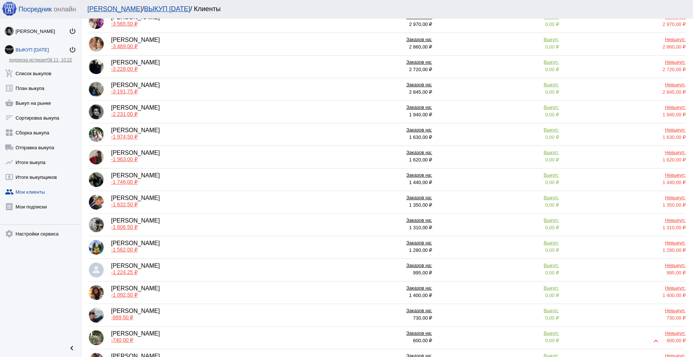
scroll to position [236, 0]
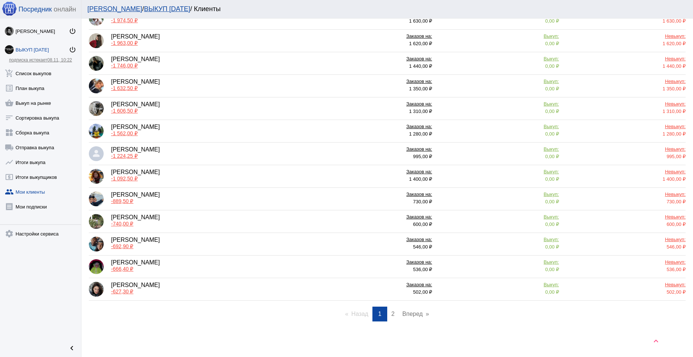
click at [400, 313] on link "Вперед page" at bounding box center [416, 314] width 34 height 15
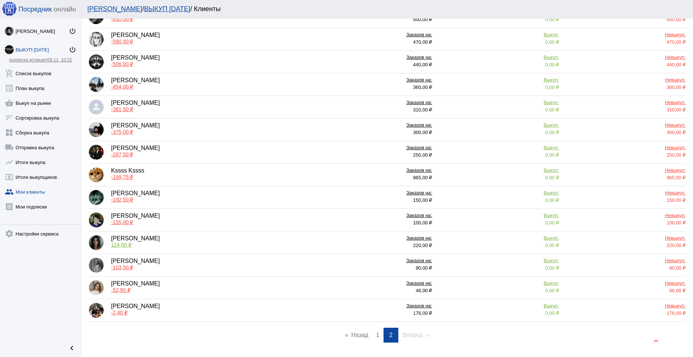
scroll to position [80, 0]
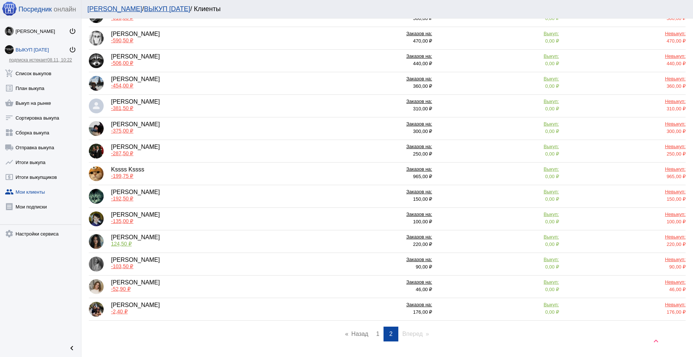
click at [187, 149] on div "[PERSON_NAME] -287,50 ₽" at bounding box center [197, 151] width 217 height 15
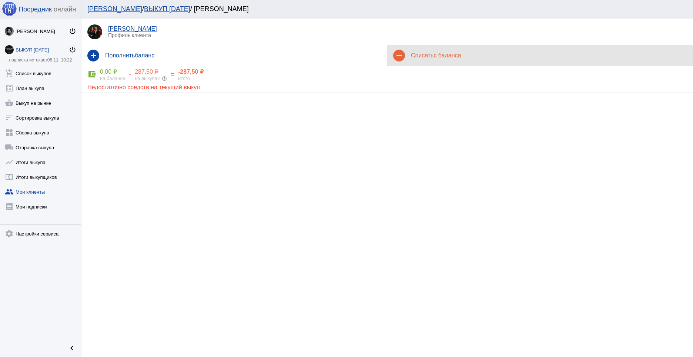
click at [429, 54] on h4 "Списать с баланса" at bounding box center [549, 55] width 276 height 7
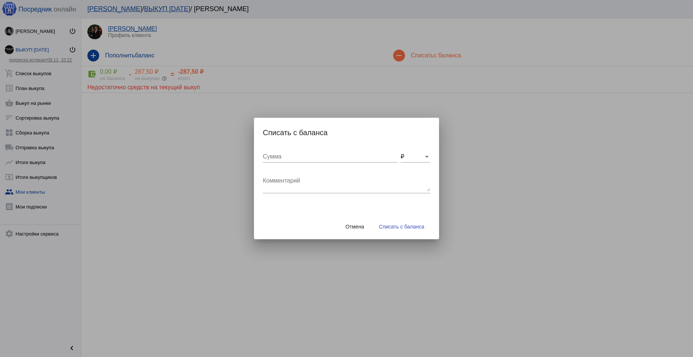
click at [314, 161] on div "Сумма" at bounding box center [330, 154] width 135 height 17
type input "30"
click at [304, 177] on textarea "Комментарий" at bounding box center [346, 184] width 167 height 15
type textarea "доставка"
click at [389, 224] on span "Списать с баланса" at bounding box center [401, 227] width 45 height 6
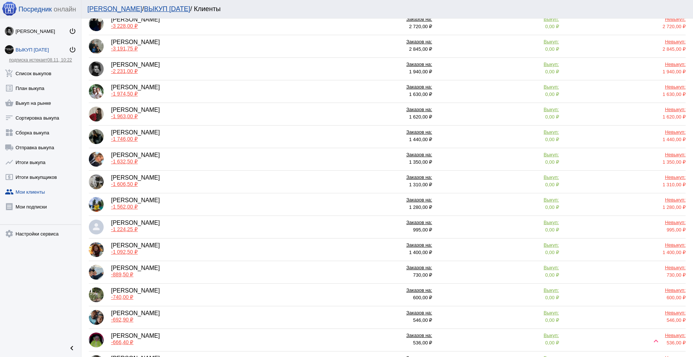
scroll to position [236, 0]
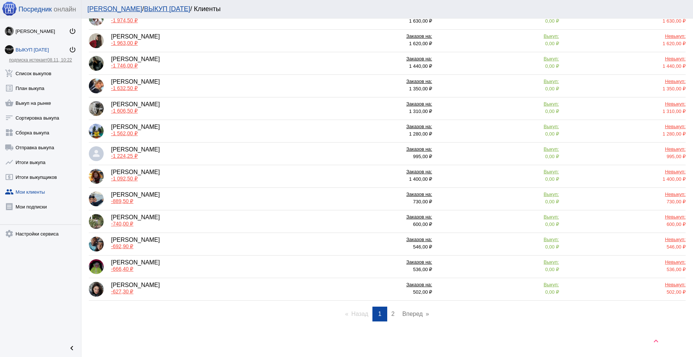
click at [391, 311] on span "2" at bounding box center [392, 314] width 3 height 6
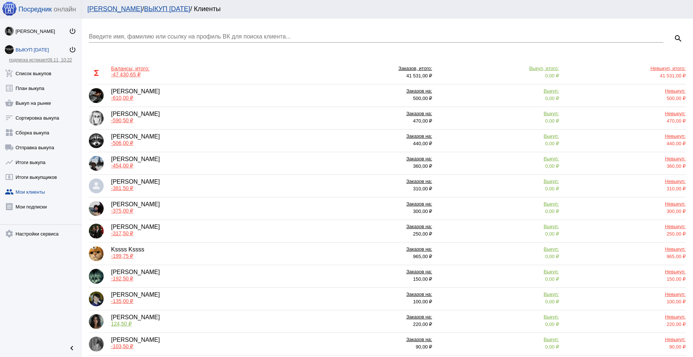
click at [184, 254] on div "Kssss Kssss -199,75 ₽" at bounding box center [197, 253] width 217 height 15
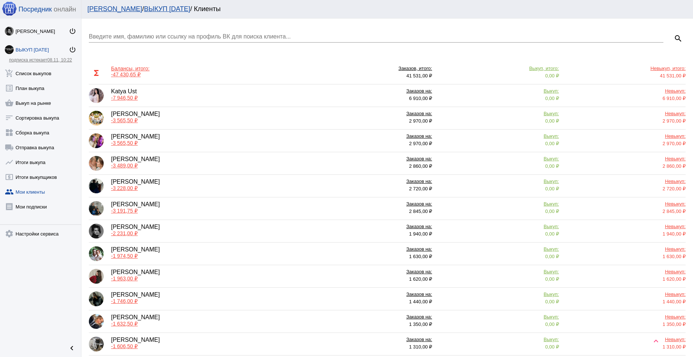
scroll to position [236, 0]
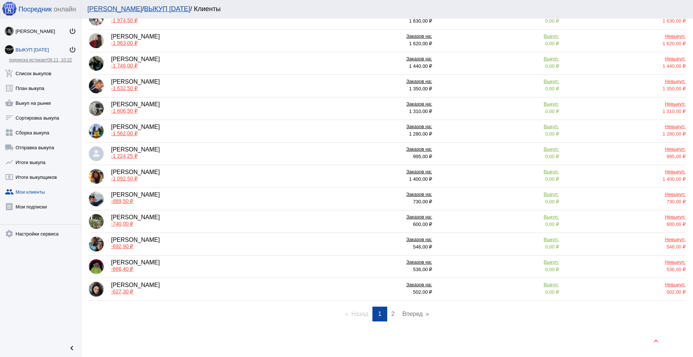
click at [393, 314] on link "page 2" at bounding box center [393, 314] width 11 height 15
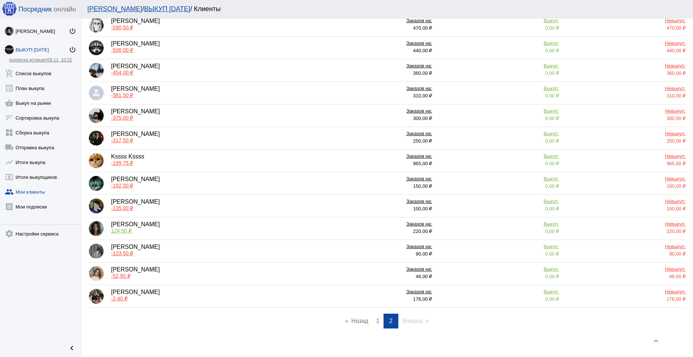
scroll to position [94, 0]
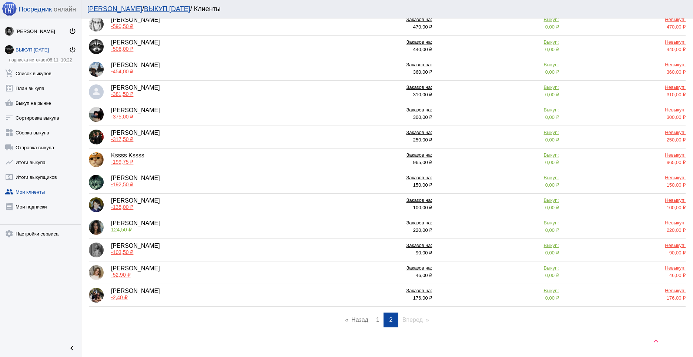
click at [217, 183] on div "[PERSON_NAME] -192,50 ₽" at bounding box center [197, 182] width 217 height 15
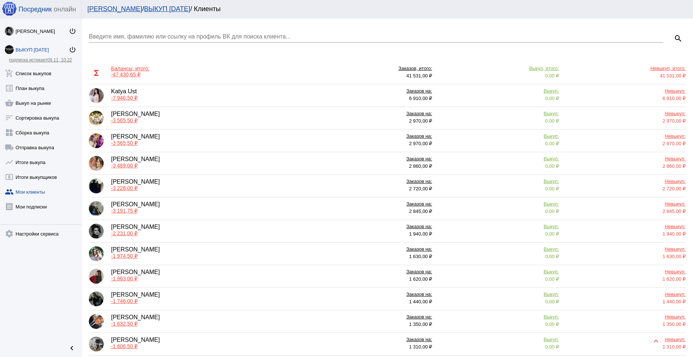
scroll to position [236, 0]
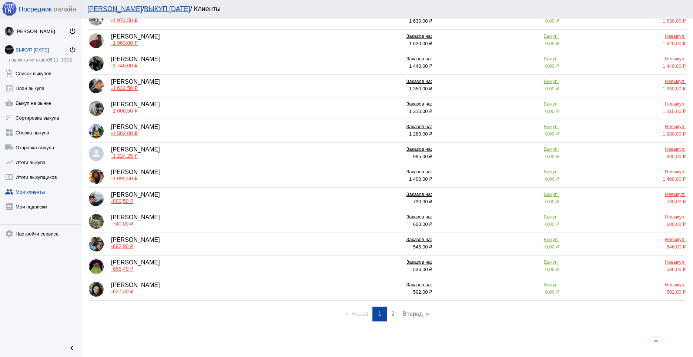
click at [388, 315] on link "page 2" at bounding box center [393, 314] width 11 height 15
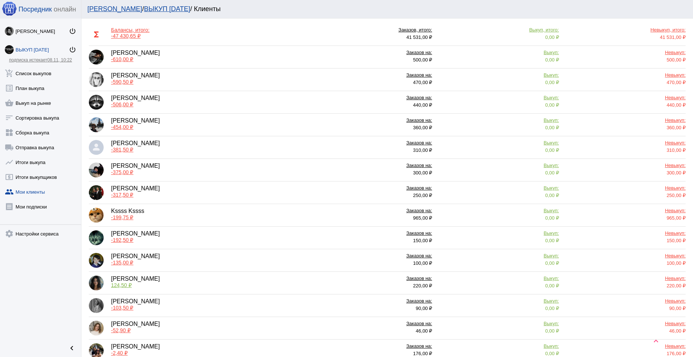
scroll to position [100, 0]
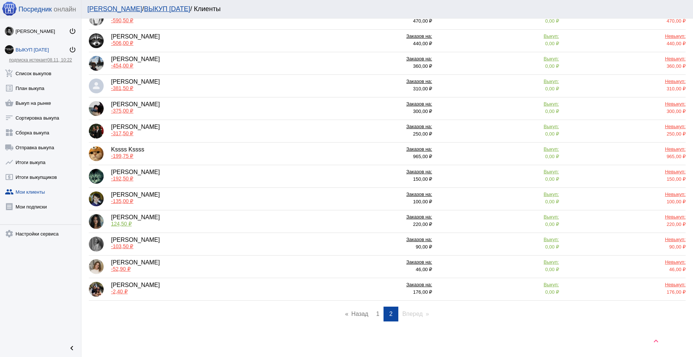
click at [191, 196] on div "[PERSON_NAME] -135,00 ₽" at bounding box center [197, 198] width 217 height 15
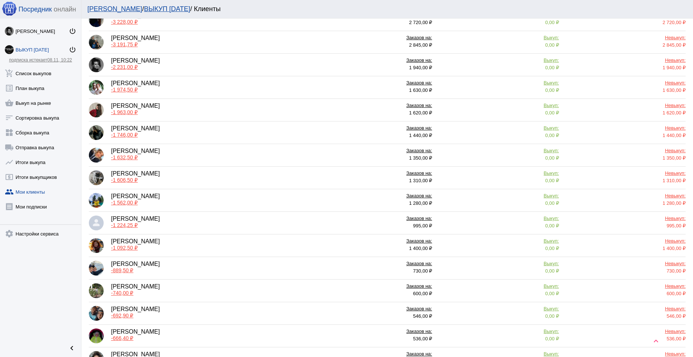
scroll to position [236, 0]
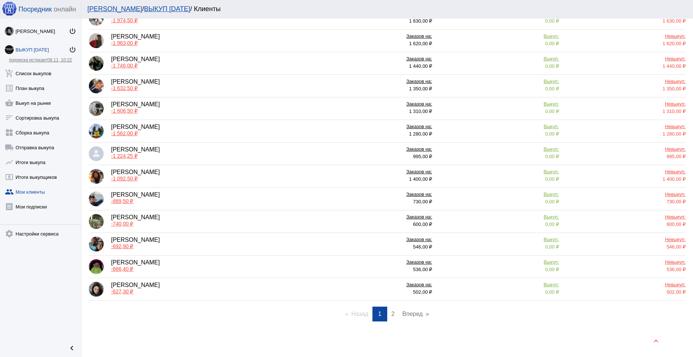
click at [399, 313] on link "Вперед page" at bounding box center [416, 314] width 34 height 15
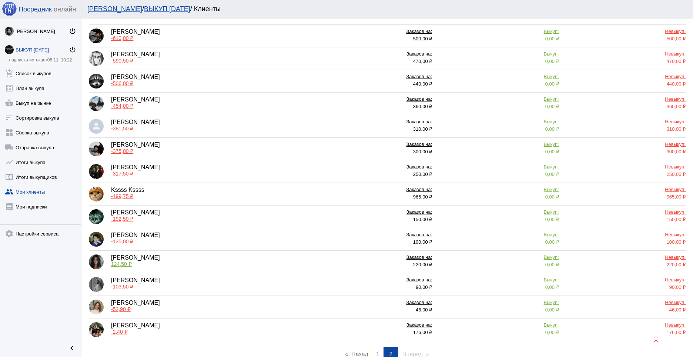
scroll to position [100, 0]
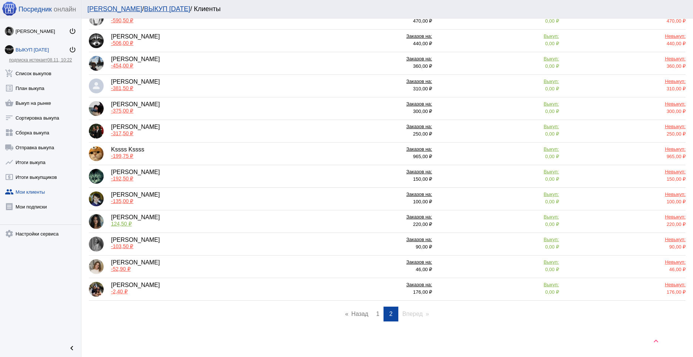
click at [201, 243] on div "[PERSON_NAME] -103,50 ₽" at bounding box center [197, 244] width 217 height 15
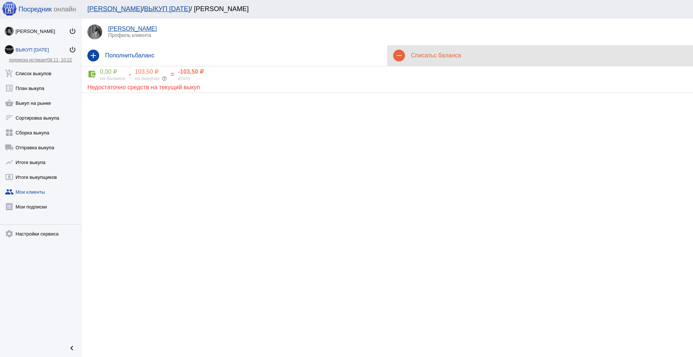
click at [426, 58] on h4 "Списать с баланса" at bounding box center [549, 55] width 276 height 7
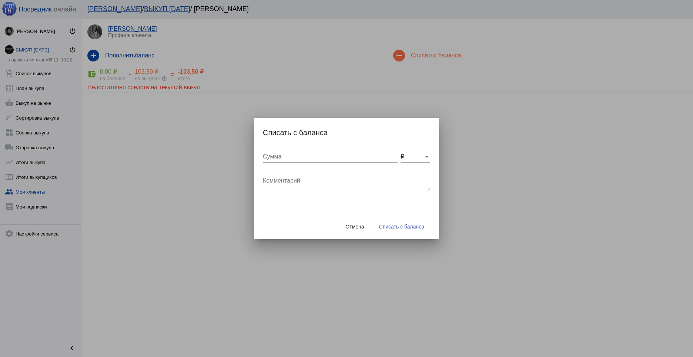
click at [305, 154] on input "Сумма" at bounding box center [330, 156] width 135 height 7
type input "15"
click at [298, 177] on textarea "Комментарий" at bounding box center [346, 184] width 167 height 15
type textarea "доставка"
click at [406, 227] on span "Списать с баланса" at bounding box center [401, 227] width 45 height 6
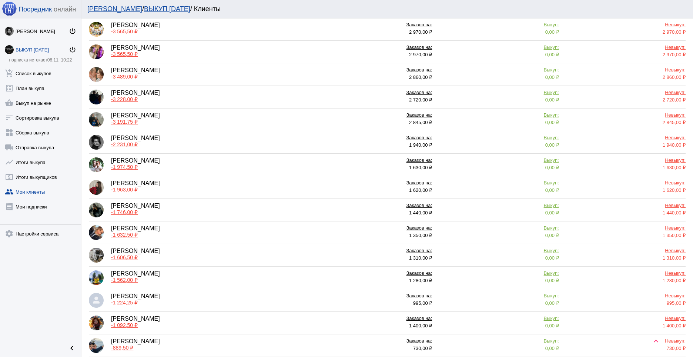
scroll to position [236, 0]
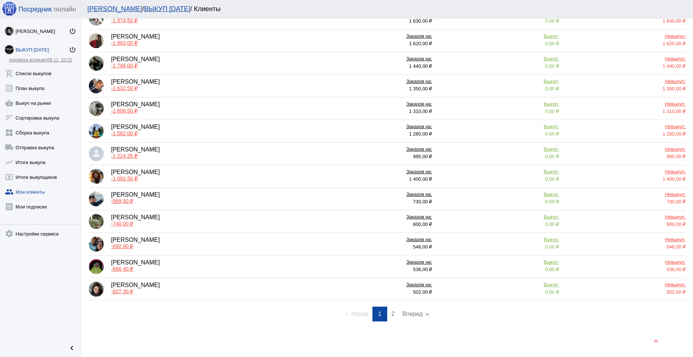
click at [391, 315] on span "2" at bounding box center [392, 314] width 3 height 6
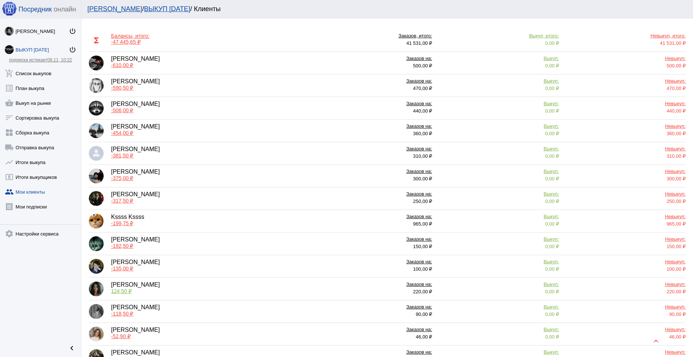
scroll to position [100, 0]
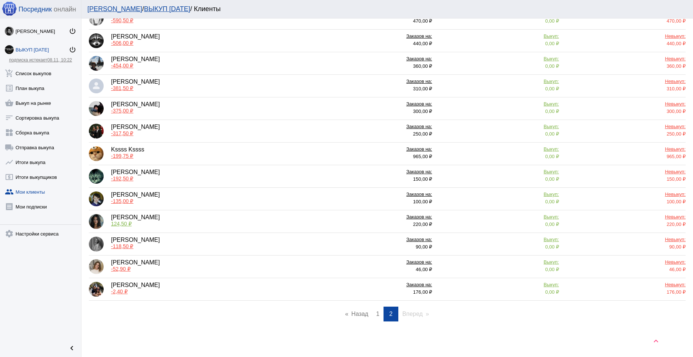
click at [177, 271] on div "[PERSON_NAME] -52,90 ₽" at bounding box center [197, 266] width 217 height 15
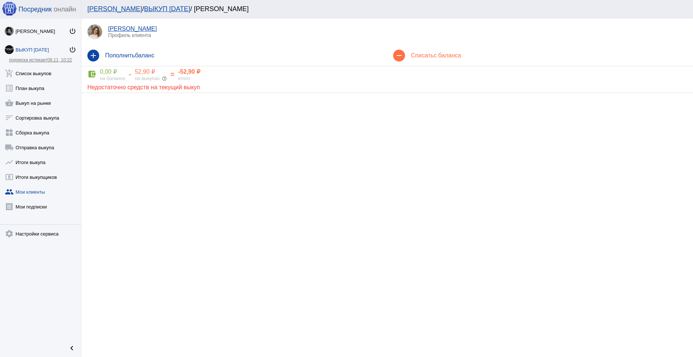
click at [417, 56] on h4 "Списать с баланса" at bounding box center [549, 55] width 276 height 7
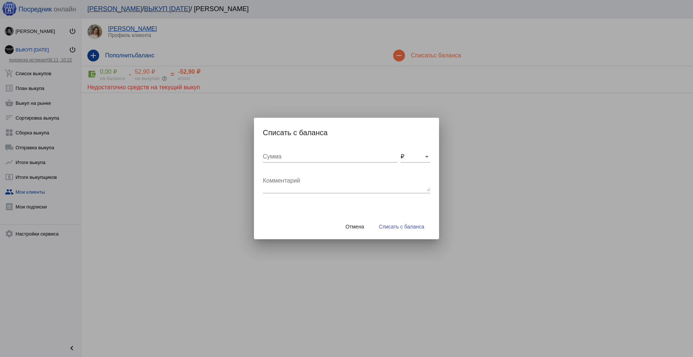
click at [284, 160] on input "Сумма" at bounding box center [330, 156] width 135 height 7
type input "15"
click at [290, 177] on div "Комментарий" at bounding box center [346, 181] width 167 height 23
type textarea "доставка"
click at [381, 229] on span "Списать с баланса" at bounding box center [401, 227] width 45 height 6
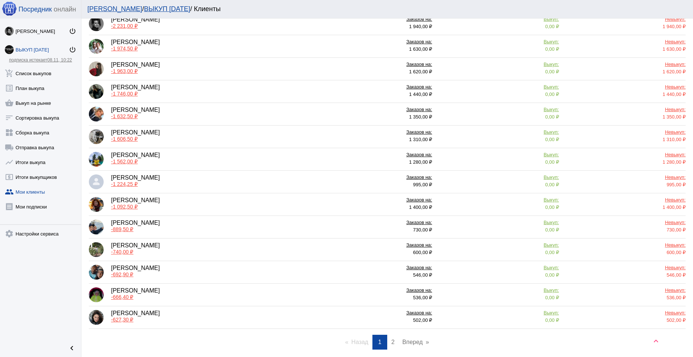
scroll to position [236, 0]
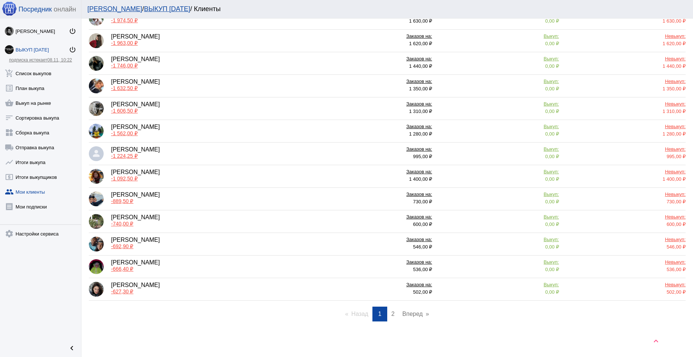
click at [391, 314] on span "2" at bounding box center [392, 314] width 3 height 6
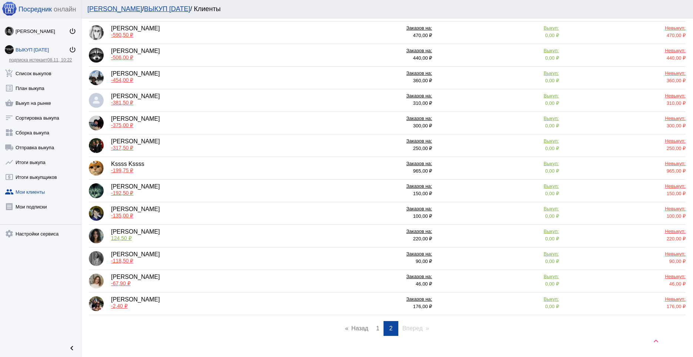
scroll to position [100, 0]
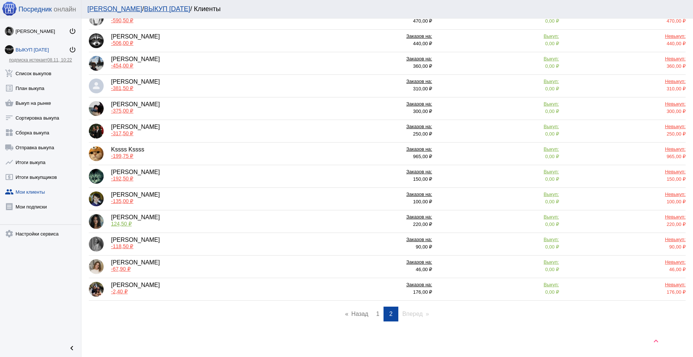
click at [378, 312] on link "page 1" at bounding box center [378, 314] width 11 height 15
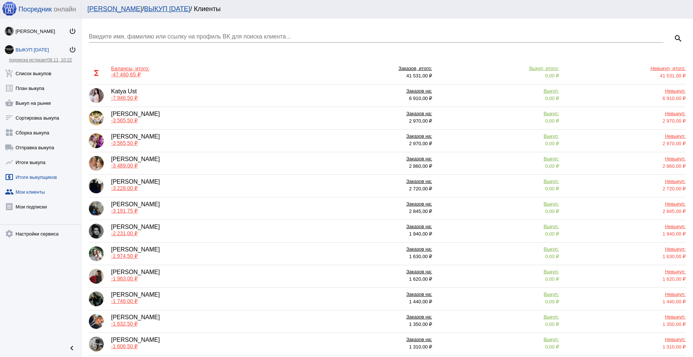
click at [47, 173] on link "local_atm Итоги выкупщиков" at bounding box center [40, 175] width 81 height 15
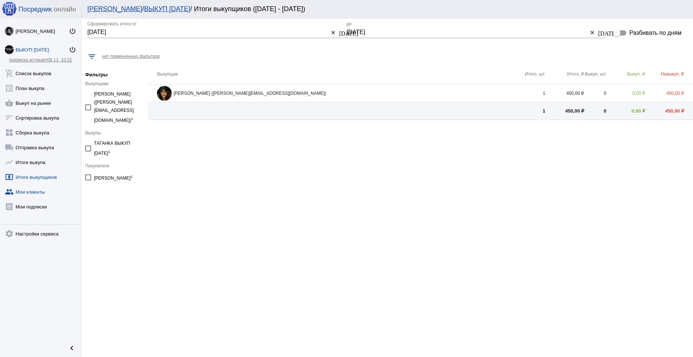
click at [31, 195] on link "group Мои клиенты" at bounding box center [40, 190] width 81 height 15
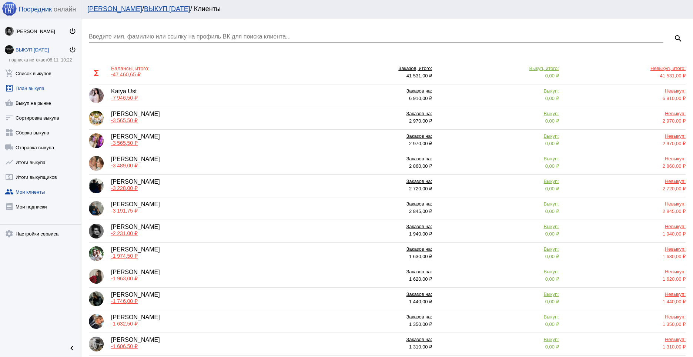
click at [41, 84] on link "list_alt План выкупа" at bounding box center [40, 86] width 81 height 15
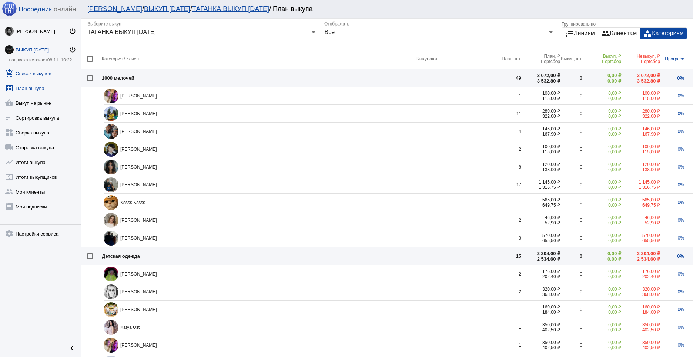
click at [37, 73] on link "add_shopping_cart Список выкупов" at bounding box center [40, 71] width 81 height 15
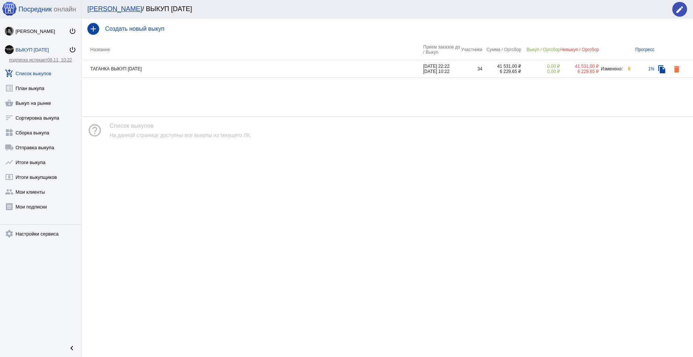
click at [173, 67] on td "ТАГАНКА ВЫКУП [DATE]" at bounding box center [252, 69] width 342 height 18
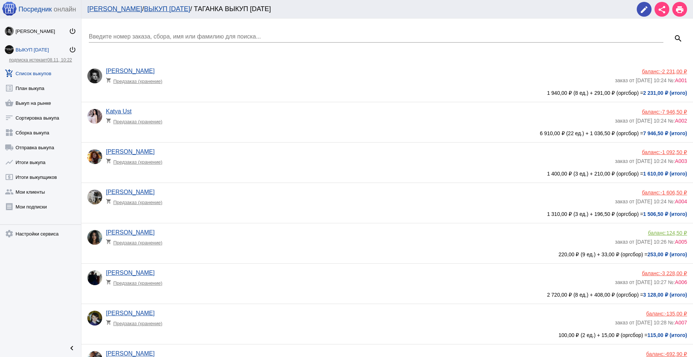
click at [582, 193] on div "[PERSON_NAME] shopping_cart Предзаказ (хранение)" at bounding box center [360, 199] width 509 height 20
click at [537, 196] on app-delivery-type "shopping_cart Предзаказ (хранение)" at bounding box center [358, 201] width 505 height 10
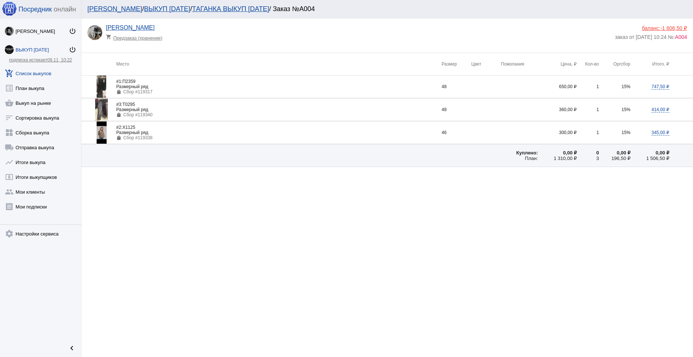
click at [657, 28] on div "баланс: -1 606,50 ₽" at bounding box center [651, 28] width 72 height 6
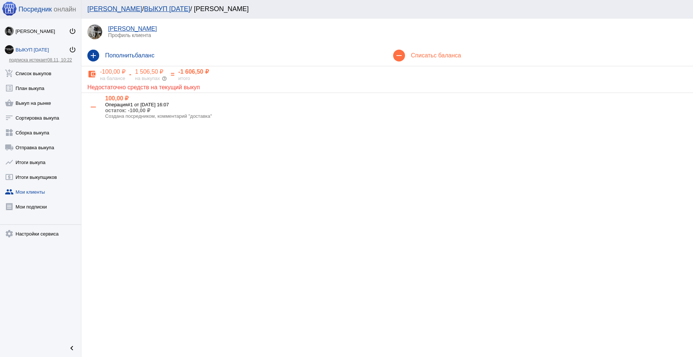
click at [314, 163] on div "keyboard_arrow_up" at bounding box center [387, 162] width 612 height 30
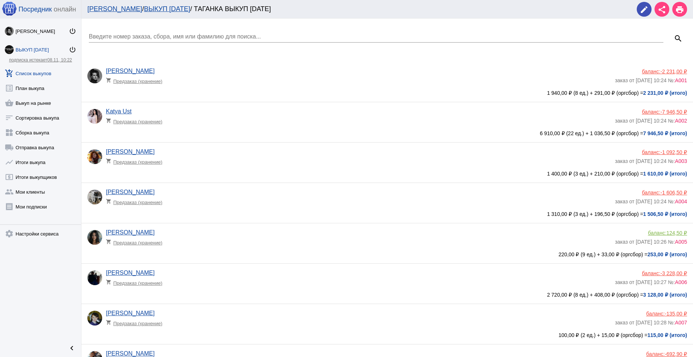
click at [264, 235] on div "[PERSON_NAME] shopping_cart Предзаказ (хранение)" at bounding box center [360, 239] width 509 height 20
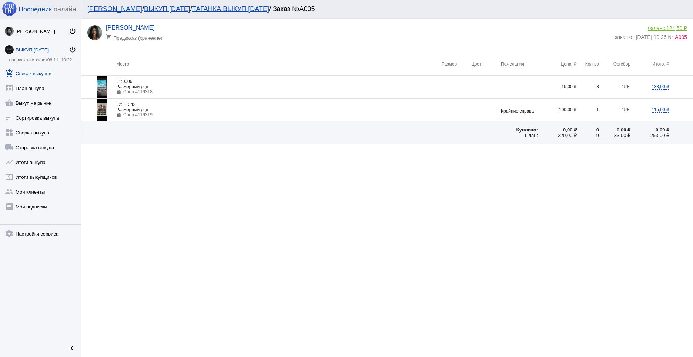
click at [662, 26] on div "баланс: 124,50 ₽" at bounding box center [651, 28] width 72 height 6
click at [41, 70] on link "add_shopping_cart Список выкупов" at bounding box center [40, 71] width 81 height 15
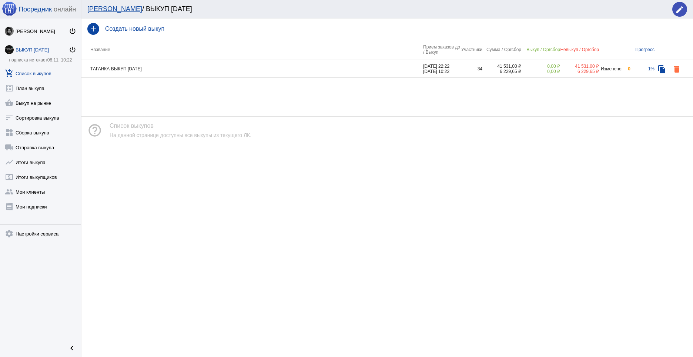
click at [166, 69] on td "ТАГАНКА ВЫКУП [DATE]" at bounding box center [252, 69] width 342 height 18
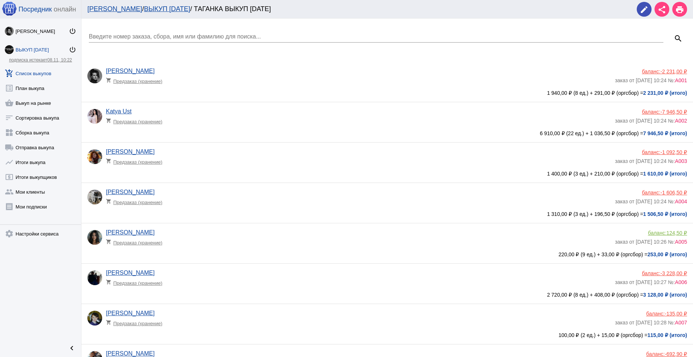
click at [37, 49] on div "ВЫКУП [DATE]" at bounding box center [42, 50] width 53 height 6
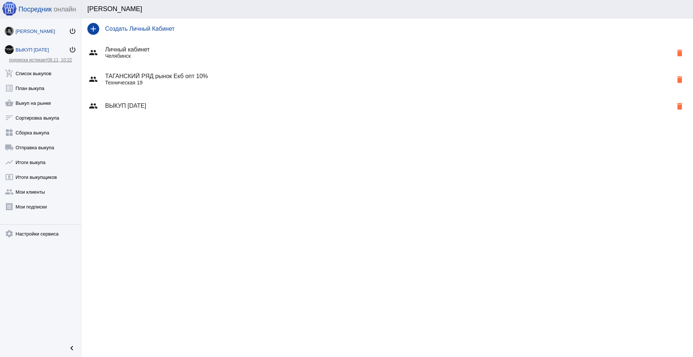
click at [34, 34] on link "[PERSON_NAME] power_settings_new" at bounding box center [40, 29] width 81 height 15
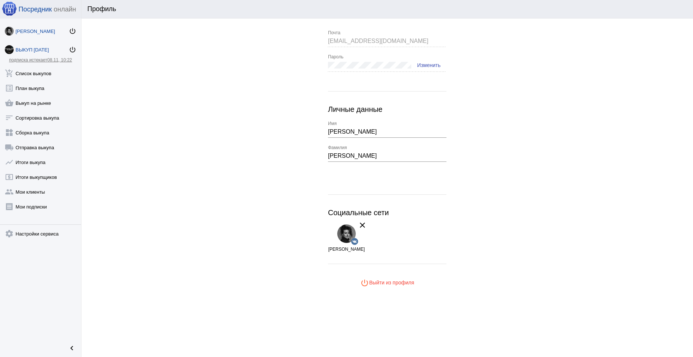
click at [32, 51] on div "ВЫКУП [DATE]" at bounding box center [42, 50] width 53 height 6
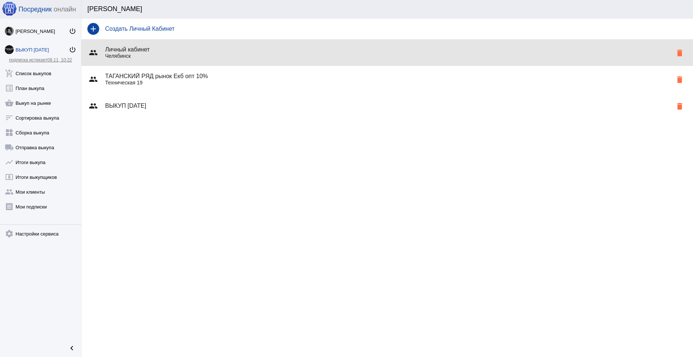
click at [127, 51] on h4 "Личный кабинет" at bounding box center [388, 49] width 567 height 7
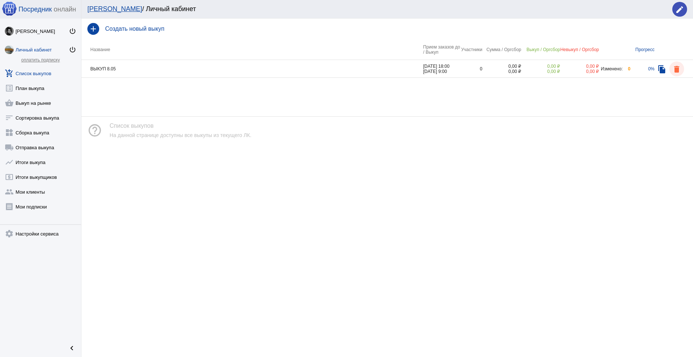
click at [677, 70] on mat-icon "delete" at bounding box center [676, 69] width 9 height 9
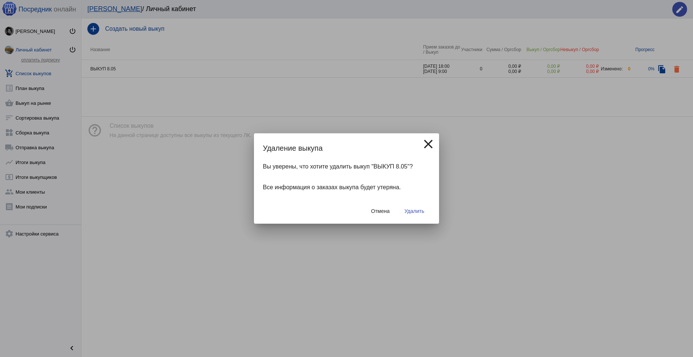
click at [420, 210] on span "Удалить" at bounding box center [415, 211] width 20 height 6
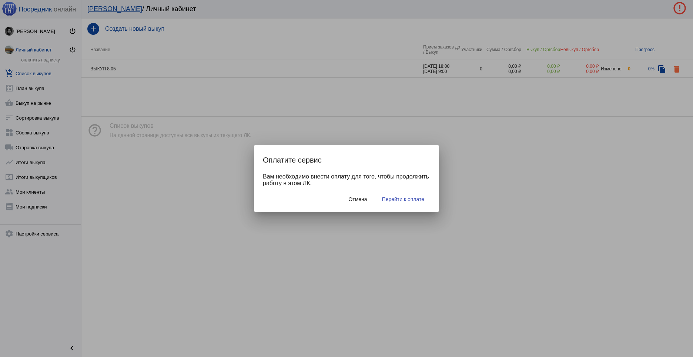
click at [350, 202] on span "Отмена" at bounding box center [357, 199] width 19 height 6
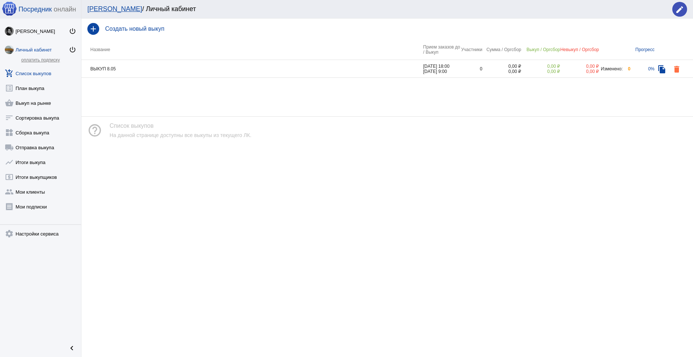
click at [34, 74] on link "add_shopping_cart Список выкупов" at bounding box center [40, 71] width 81 height 15
click at [35, 34] on div "[PERSON_NAME]" at bounding box center [42, 32] width 53 height 6
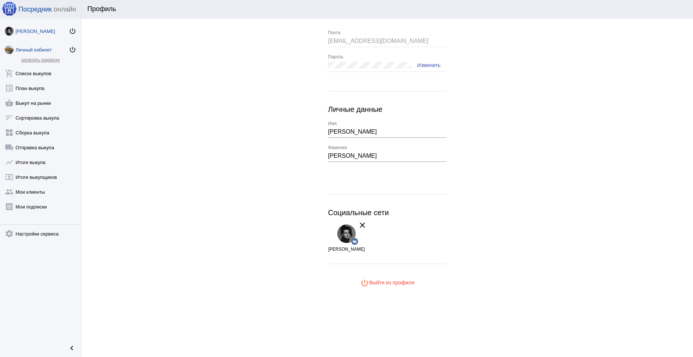
click at [32, 51] on div "Личный кабинет" at bounding box center [42, 50] width 53 height 6
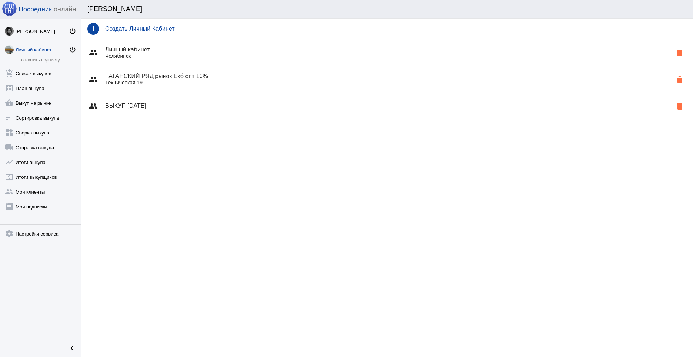
click at [165, 102] on div "group ВЫКУП [DATE] delete" at bounding box center [387, 106] width 612 height 27
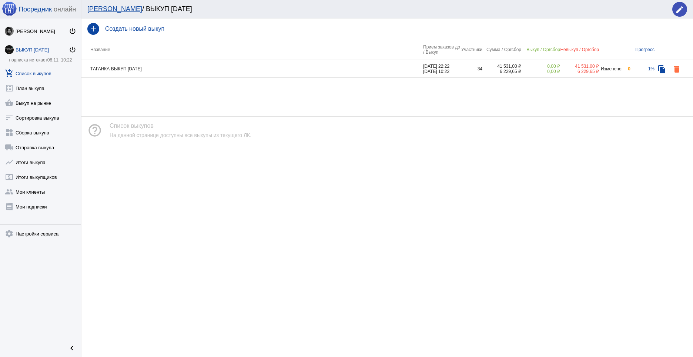
click at [318, 65] on td "ТАГАНКА ВЫКУП [DATE]" at bounding box center [252, 69] width 342 height 18
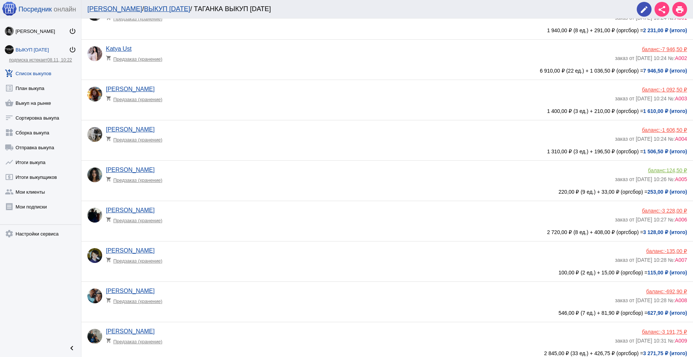
scroll to position [15, 0]
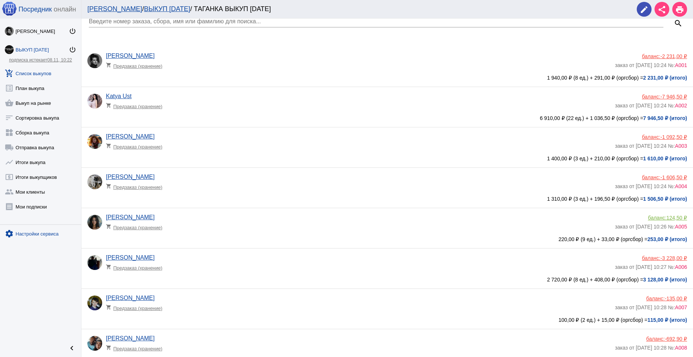
click at [48, 237] on link "settings Настройки сервиса" at bounding box center [40, 232] width 81 height 15
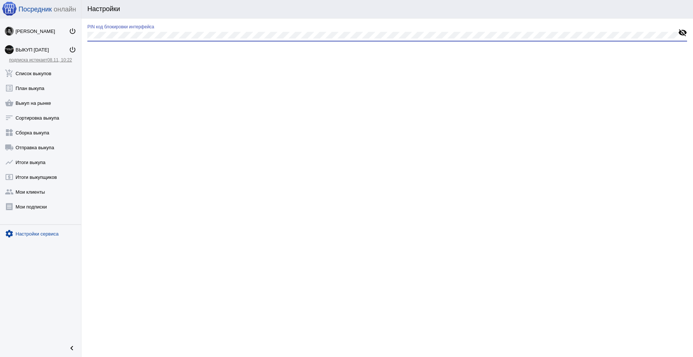
click at [103, 147] on div "PIN код блокировки интерфейса visibility_off keyboard_arrow_up" at bounding box center [387, 188] width 612 height 338
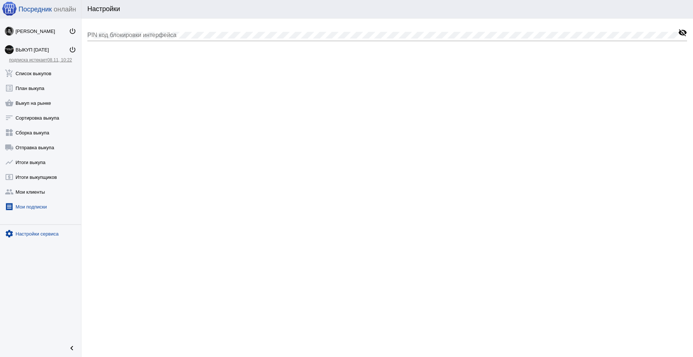
click at [34, 211] on link "receipt [PERSON_NAME] подписки" at bounding box center [40, 205] width 81 height 15
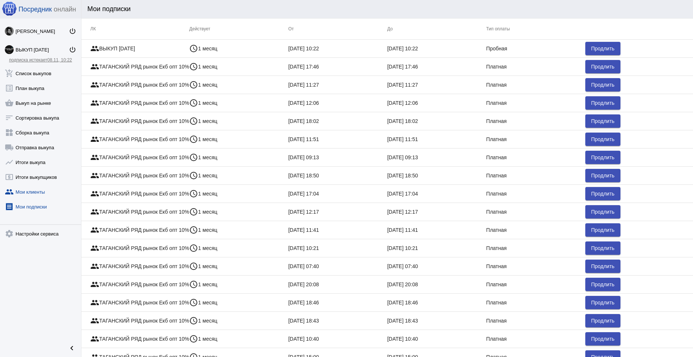
click at [31, 189] on link "group Мои клиенты" at bounding box center [40, 190] width 81 height 15
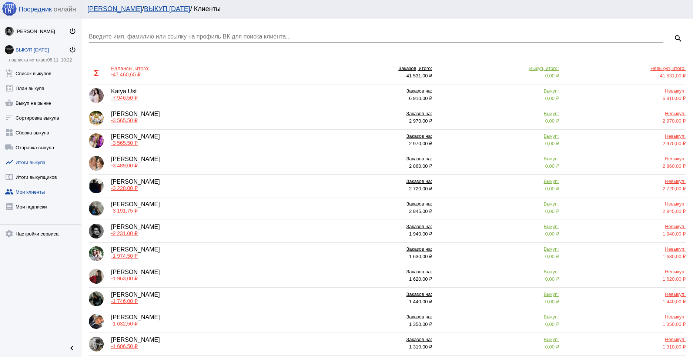
click at [30, 161] on link "show_chart Итоги выкупа" at bounding box center [40, 160] width 81 height 15
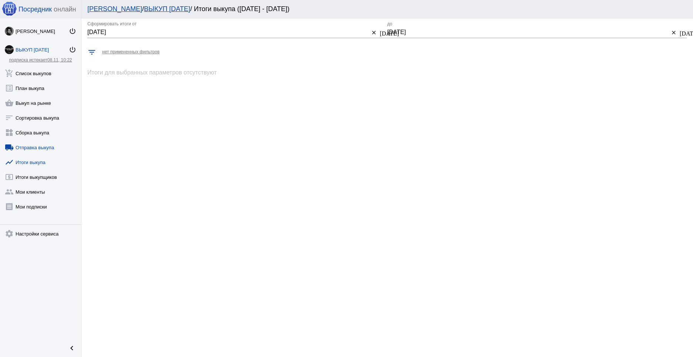
click at [43, 145] on link "local_shipping Отправка выкупа" at bounding box center [40, 145] width 81 height 15
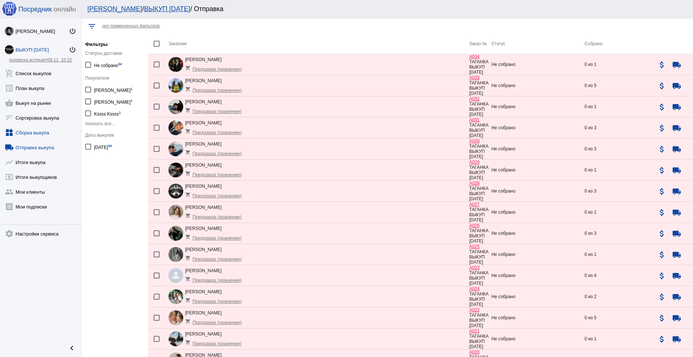
click at [48, 135] on link "widgets Сборка выкупа" at bounding box center [40, 131] width 81 height 15
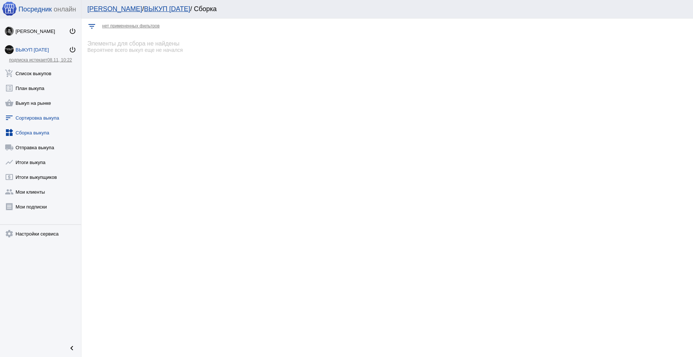
click at [44, 117] on link "sort Сортировка выкупа" at bounding box center [40, 116] width 81 height 15
click at [41, 102] on link "shopping_basket Выкуп на рынке" at bounding box center [40, 101] width 81 height 15
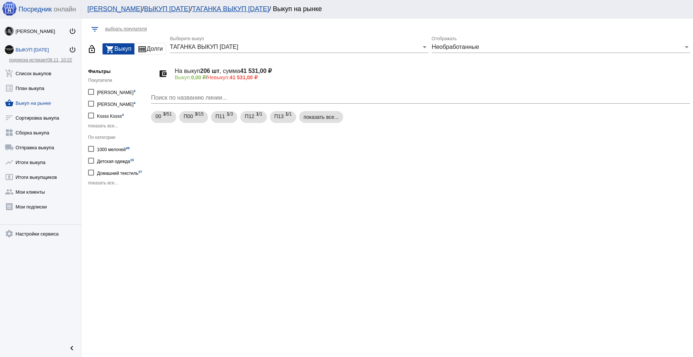
click at [154, 48] on div "money Долги" at bounding box center [150, 48] width 31 height 11
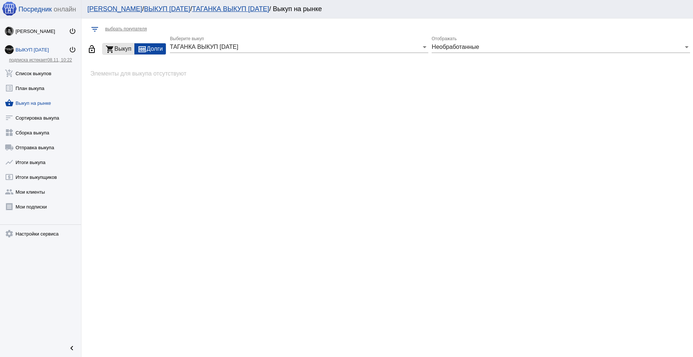
click at [111, 46] on mat-icon "shopping_cart" at bounding box center [110, 49] width 9 height 9
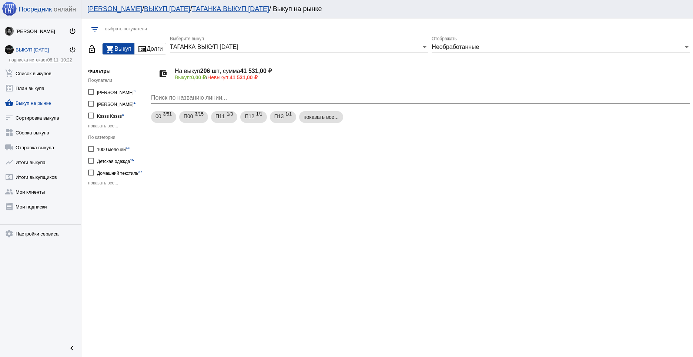
click at [101, 186] on div "Фильтры Покупатели [PERSON_NAME] 3 [PERSON_NAME] 4 Kssss Kssss 4 показать все..…" at bounding box center [117, 125] width 59 height 131
click at [99, 182] on span "показать все..." at bounding box center [103, 182] width 30 height 5
click at [43, 116] on link "sort Сортировка выкупа" at bounding box center [40, 116] width 81 height 15
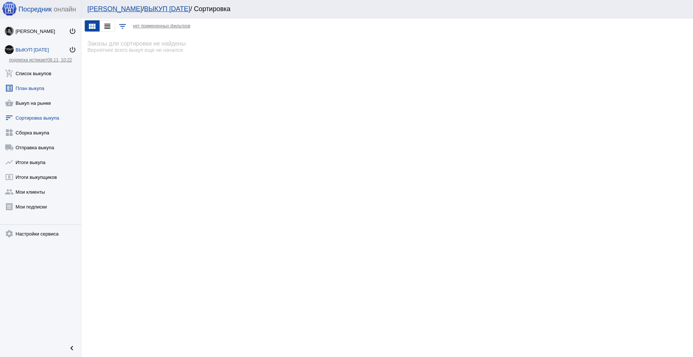
click at [33, 89] on link "list_alt План выкупа" at bounding box center [40, 86] width 81 height 15
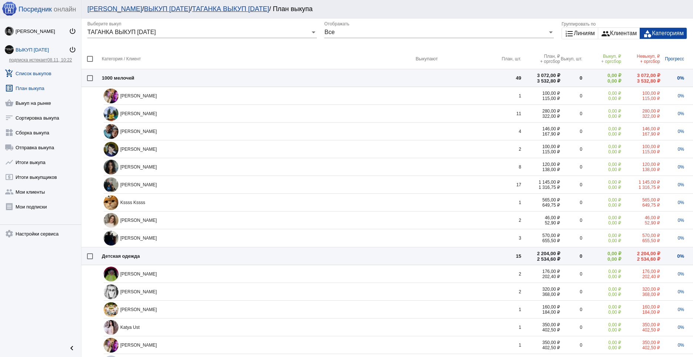
click at [36, 72] on link "add_shopping_cart Список выкупов" at bounding box center [40, 71] width 81 height 15
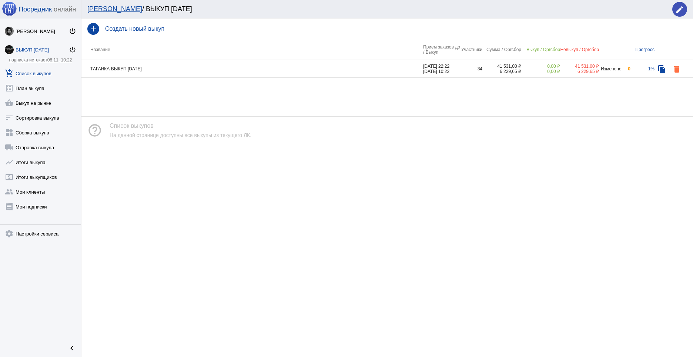
click at [317, 70] on td "ТАГАНКА ВЫКУП [DATE]" at bounding box center [252, 69] width 342 height 18
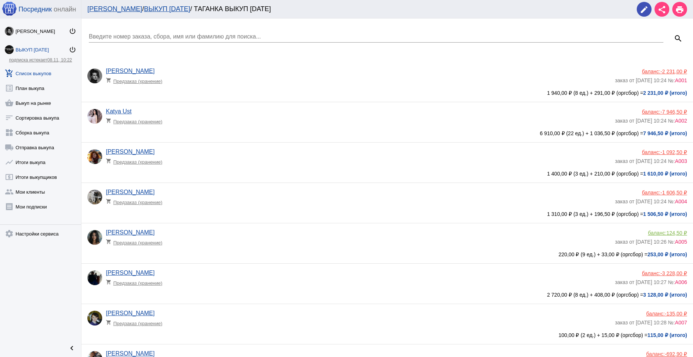
click at [231, 198] on app-delivery-type "shopping_cart Предзаказ (хранение)" at bounding box center [358, 201] width 505 height 10
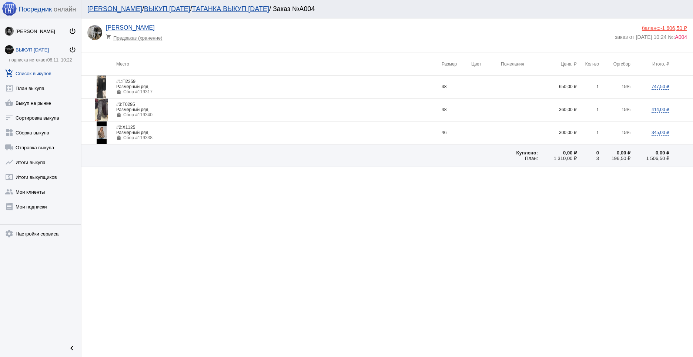
click at [46, 73] on link "add_shopping_cart Список выкупов" at bounding box center [40, 71] width 81 height 15
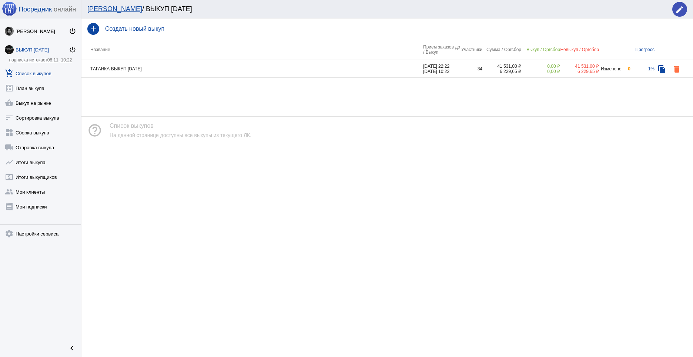
click at [198, 69] on td "ТАГАНКА ВЫКУП [DATE]" at bounding box center [252, 69] width 342 height 18
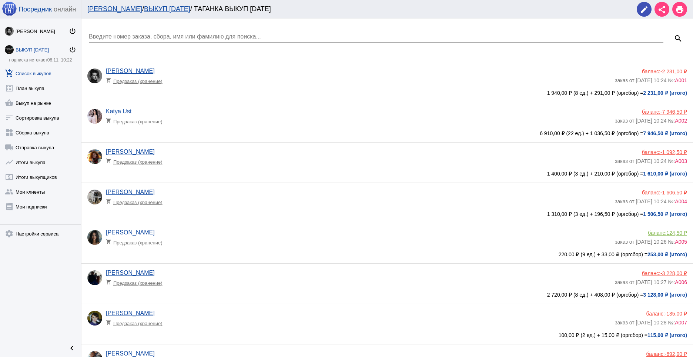
click at [217, 282] on app-delivery-type "shopping_cart Предзаказ (хранение)" at bounding box center [358, 281] width 505 height 10
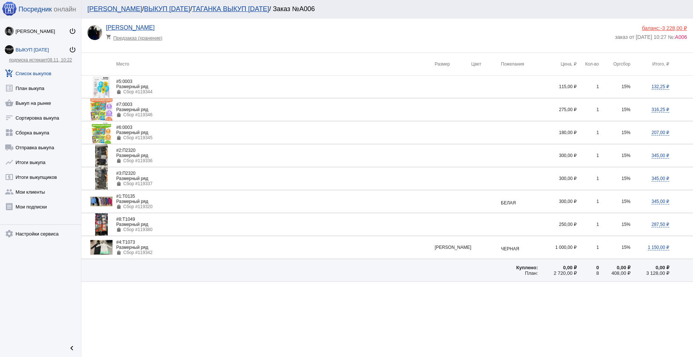
click at [665, 27] on span "-3 228,00 ₽" at bounding box center [674, 28] width 27 height 6
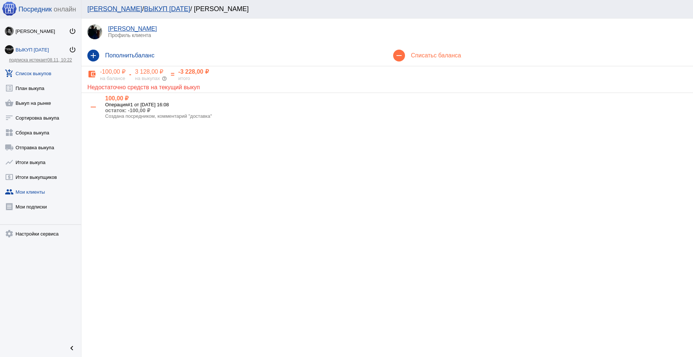
click at [42, 71] on link "add_shopping_cart Список выкупов" at bounding box center [40, 71] width 81 height 15
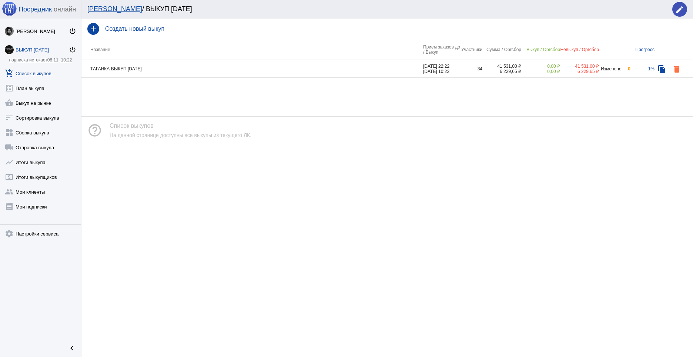
click at [182, 67] on td "ТАГАНКА ВЫКУП [DATE]" at bounding box center [252, 69] width 342 height 18
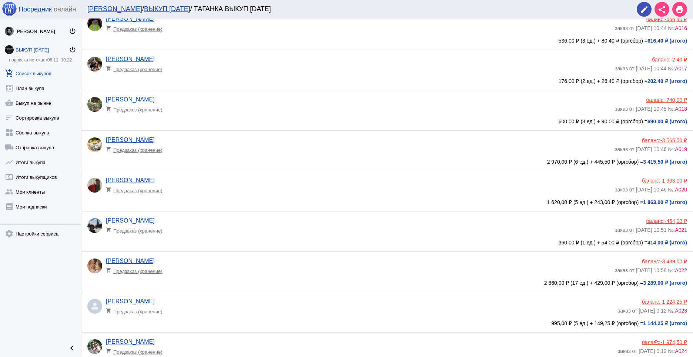
scroll to position [671, 0]
